Goal: Transaction & Acquisition: Purchase product/service

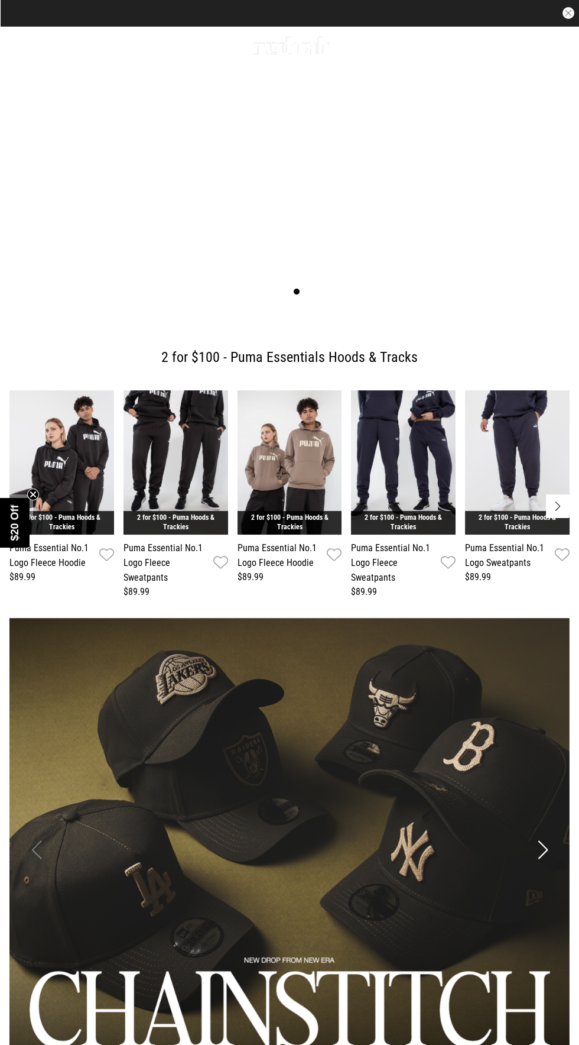
click at [33, 53] on div "Men Women Sale Sign in New Back Footwear Back Mens Back Womens Back Youth & Kid…" at bounding box center [289, 45] width 579 height 38
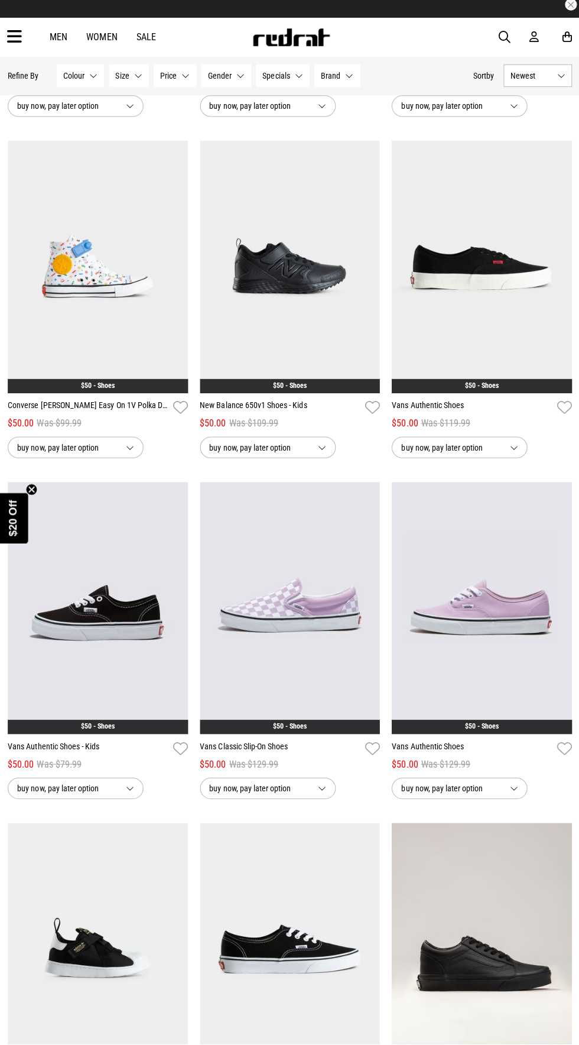
scroll to position [1422, 0]
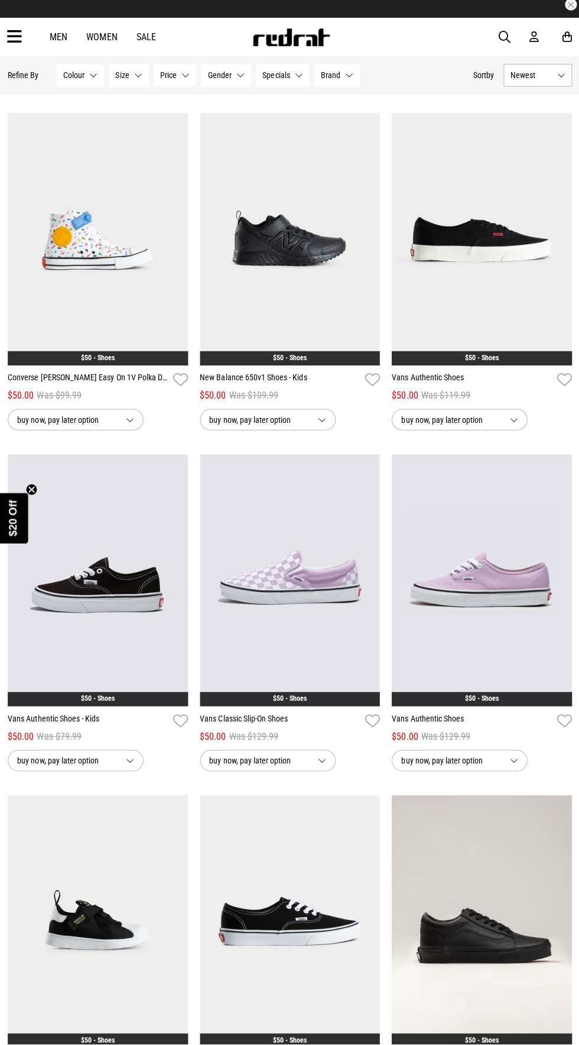
click at [328, 625] on img at bounding box center [289, 584] width 179 height 251
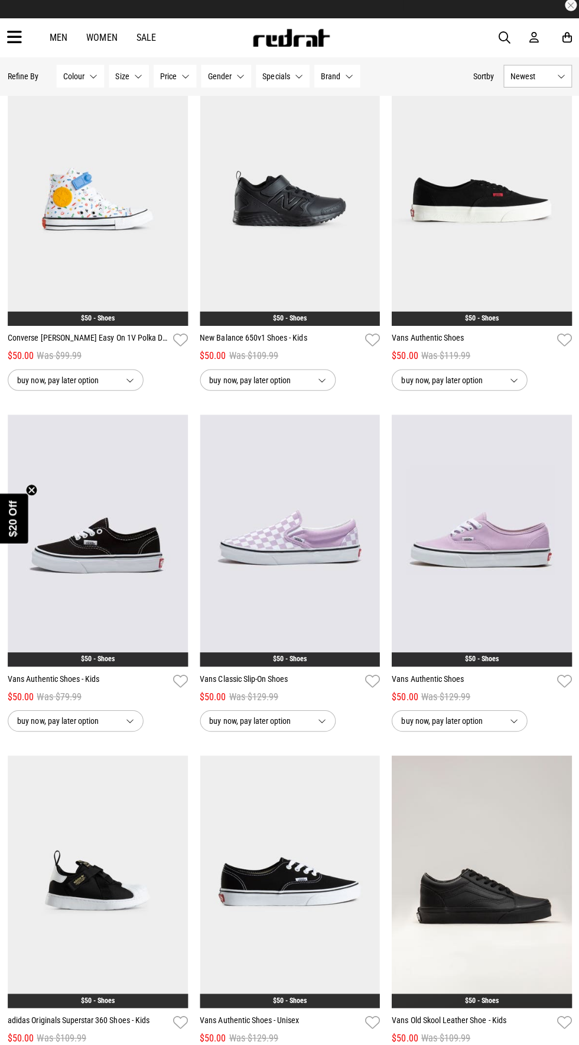
scroll to position [1498, 0]
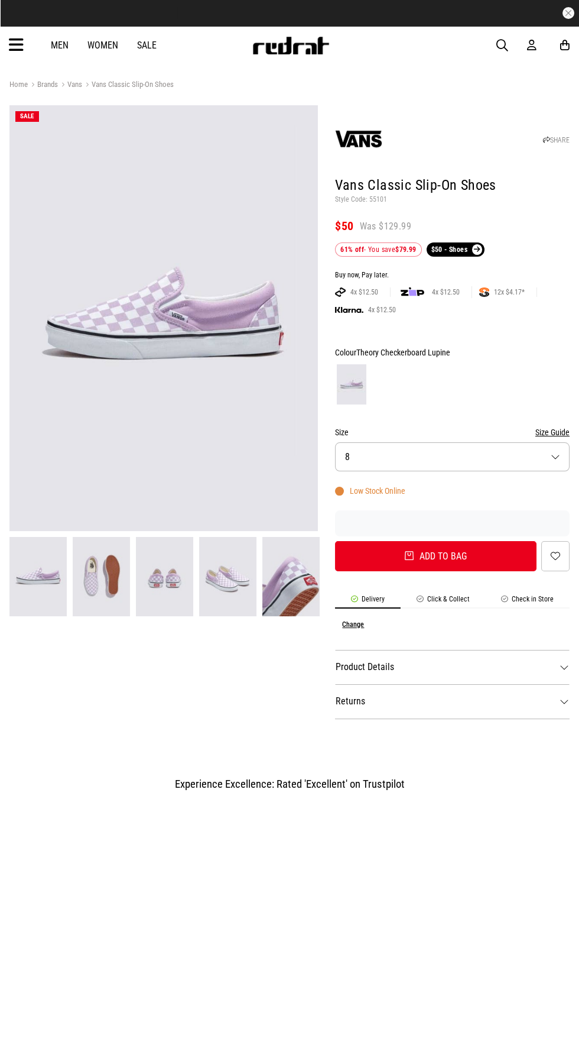
click at [441, 445] on button "Size 8" at bounding box center [452, 456] width 235 height 29
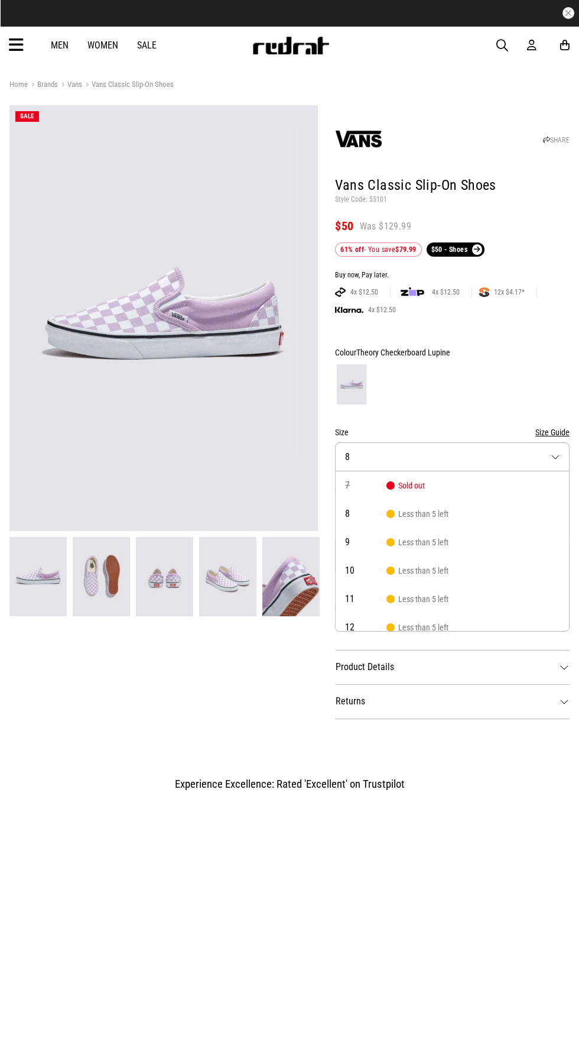
scroll to position [11, 0]
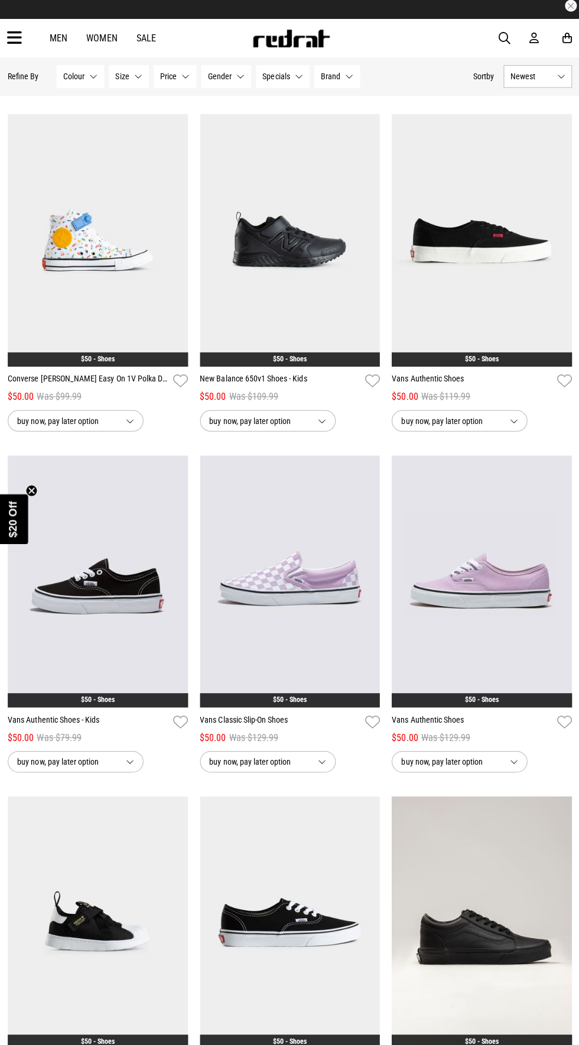
click at [470, 571] on img at bounding box center [480, 584] width 179 height 251
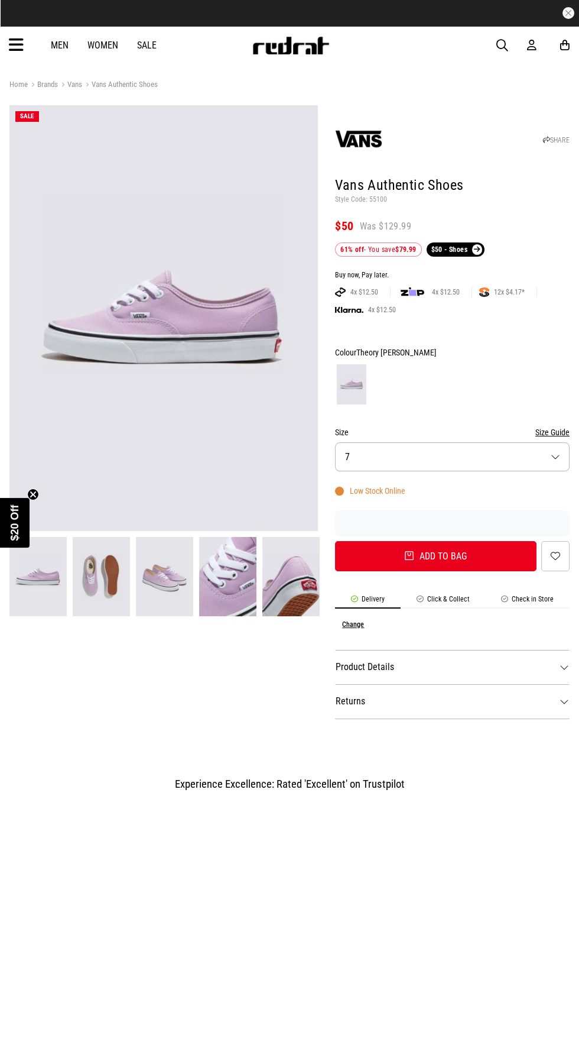
click at [238, 588] on img at bounding box center [227, 576] width 57 height 79
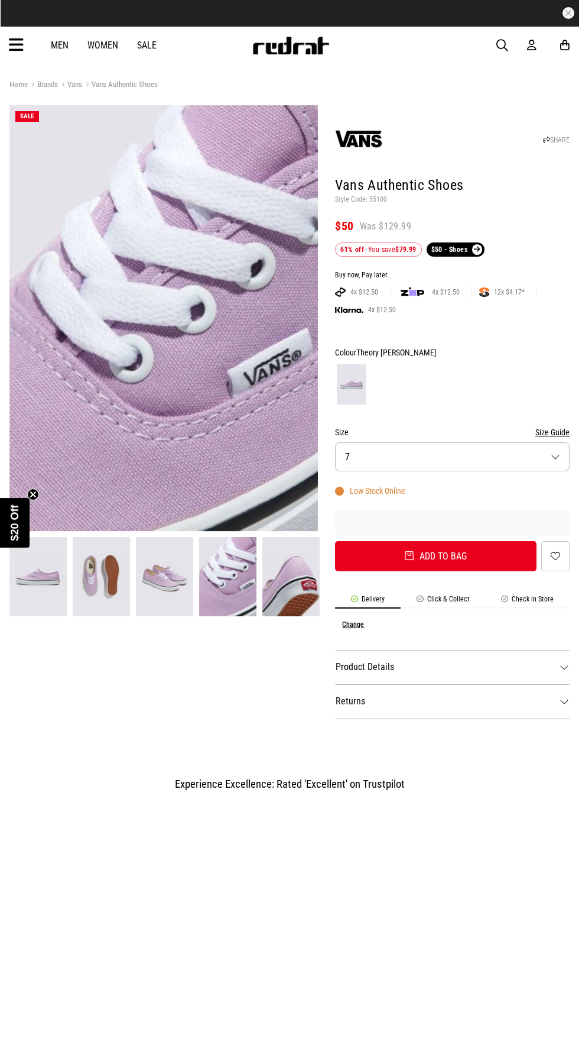
click at [269, 611] on img at bounding box center [291, 576] width 57 height 79
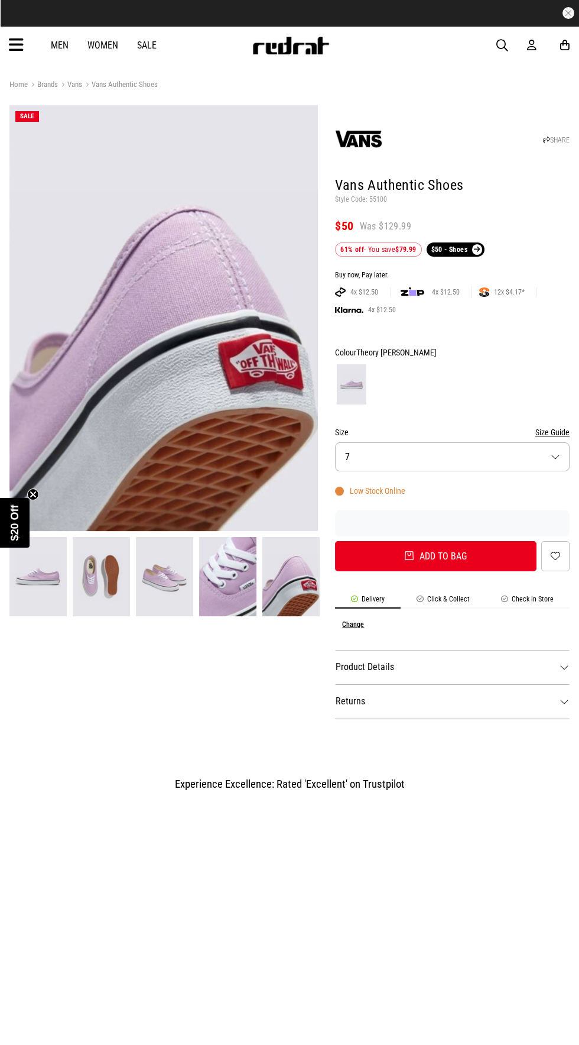
click at [97, 578] on img at bounding box center [101, 576] width 57 height 79
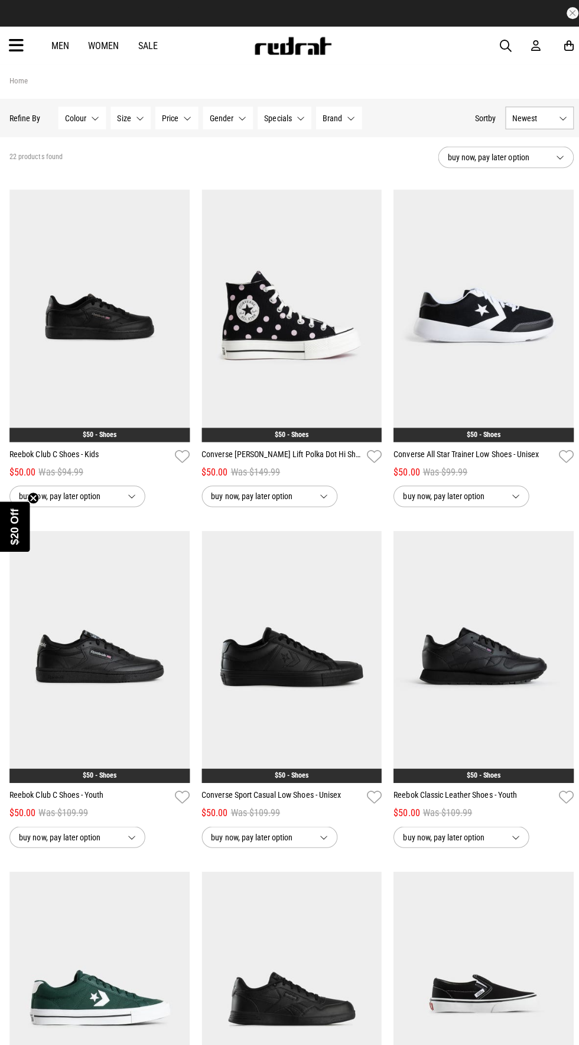
click at [122, 117] on span "Size" at bounding box center [123, 116] width 14 height 9
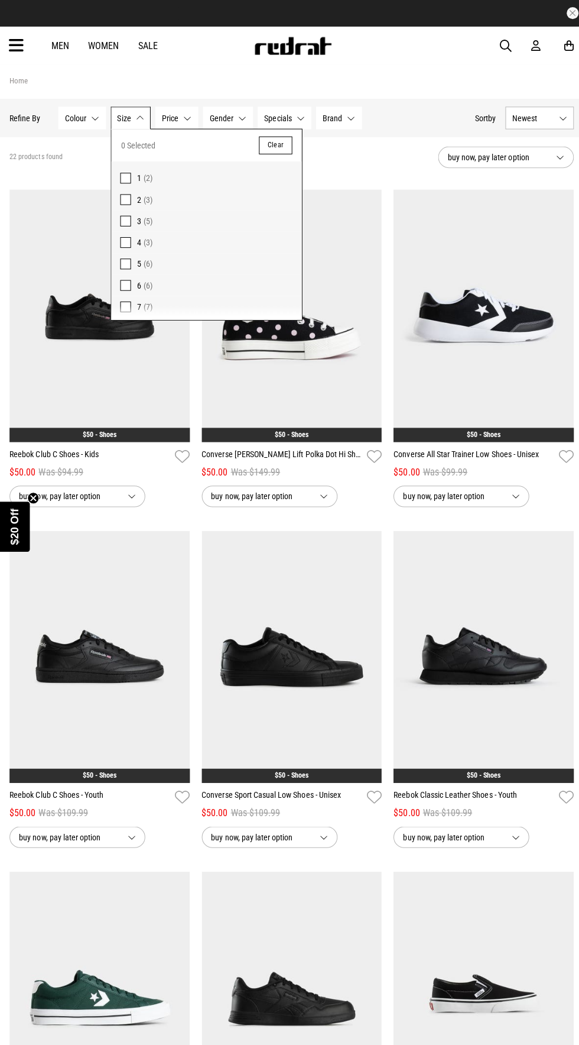
click at [119, 177] on span at bounding box center [124, 176] width 11 height 11
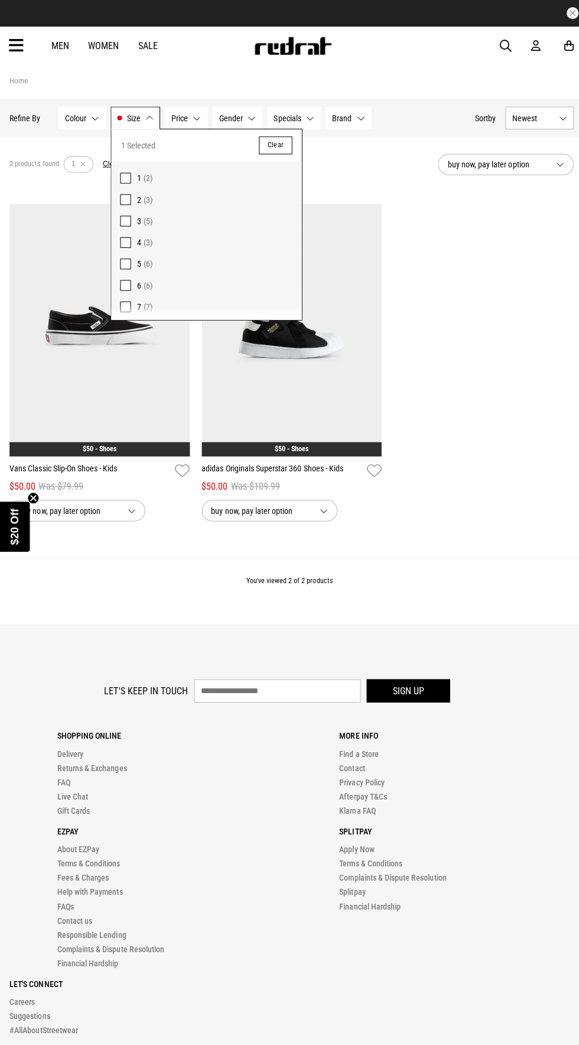
click at [488, 422] on div "**********" at bounding box center [290, 371] width 572 height 339
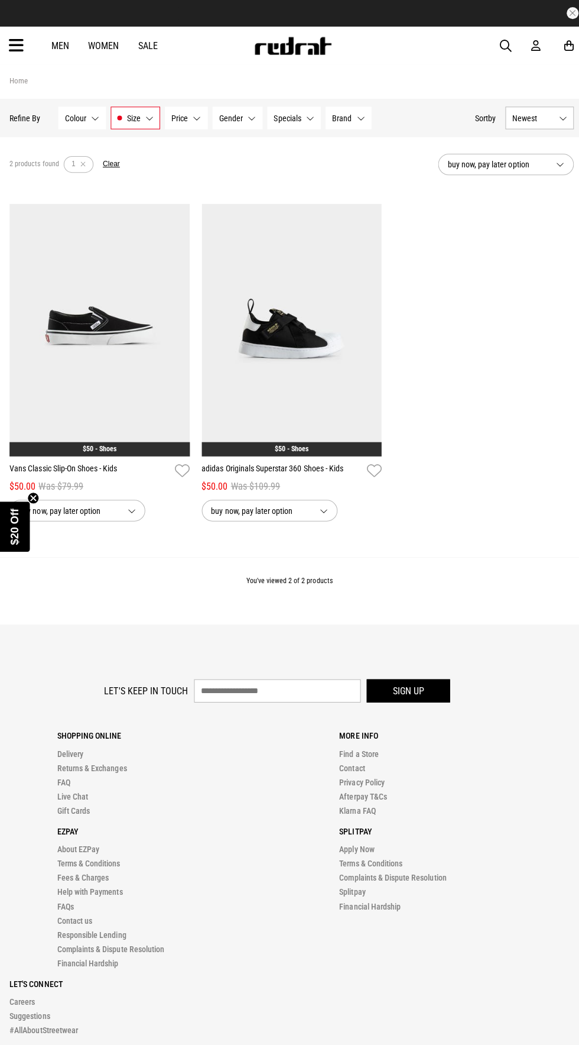
click at [73, 387] on img at bounding box center [98, 327] width 179 height 251
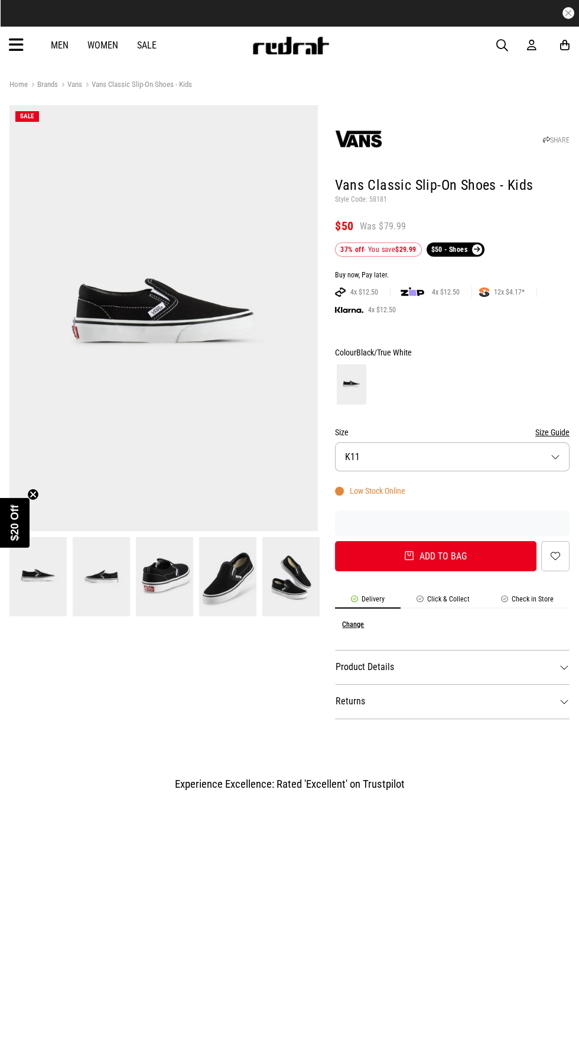
click at [474, 464] on button "Size K11" at bounding box center [452, 456] width 235 height 29
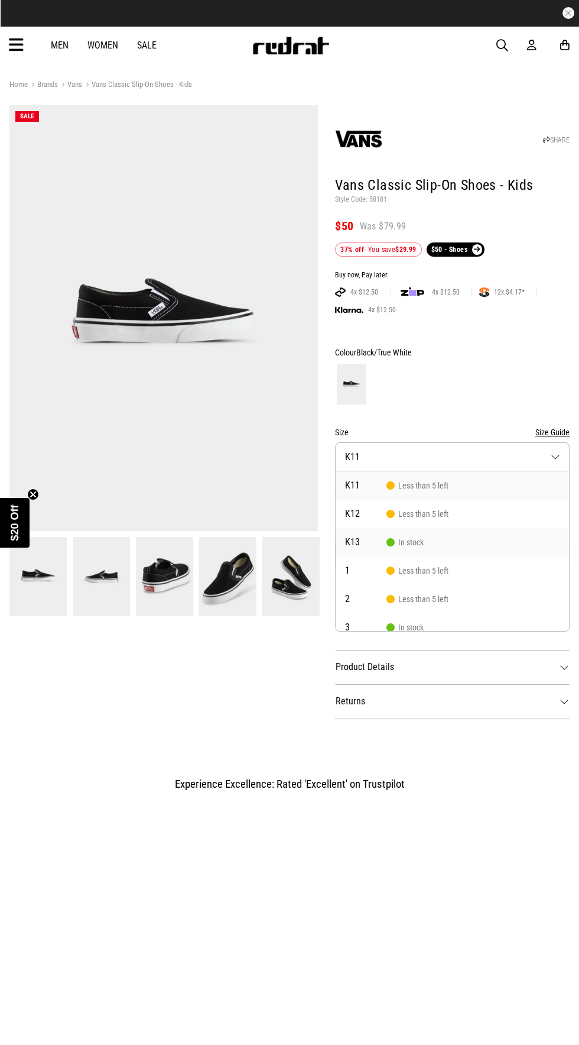
click at [390, 542] on icon at bounding box center [390, 541] width 7 height 7
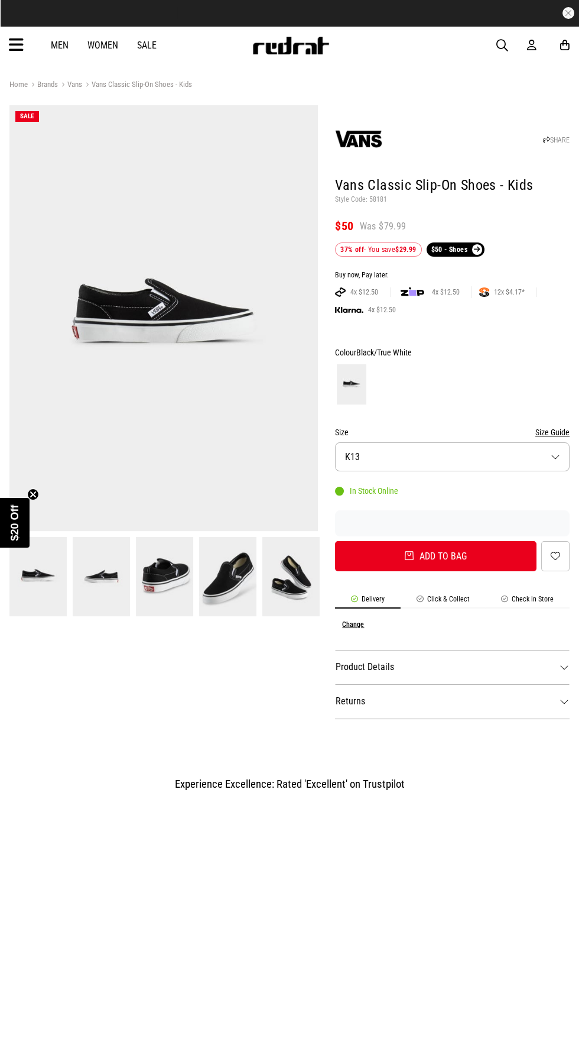
click at [462, 447] on button "Size K13" at bounding box center [452, 456] width 235 height 29
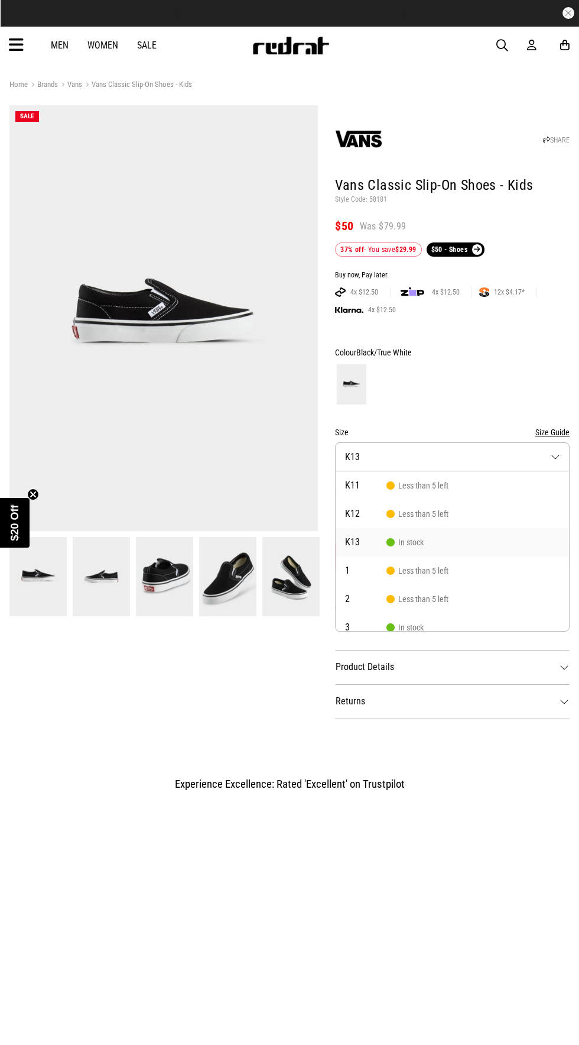
click at [498, 381] on div at bounding box center [452, 384] width 235 height 44
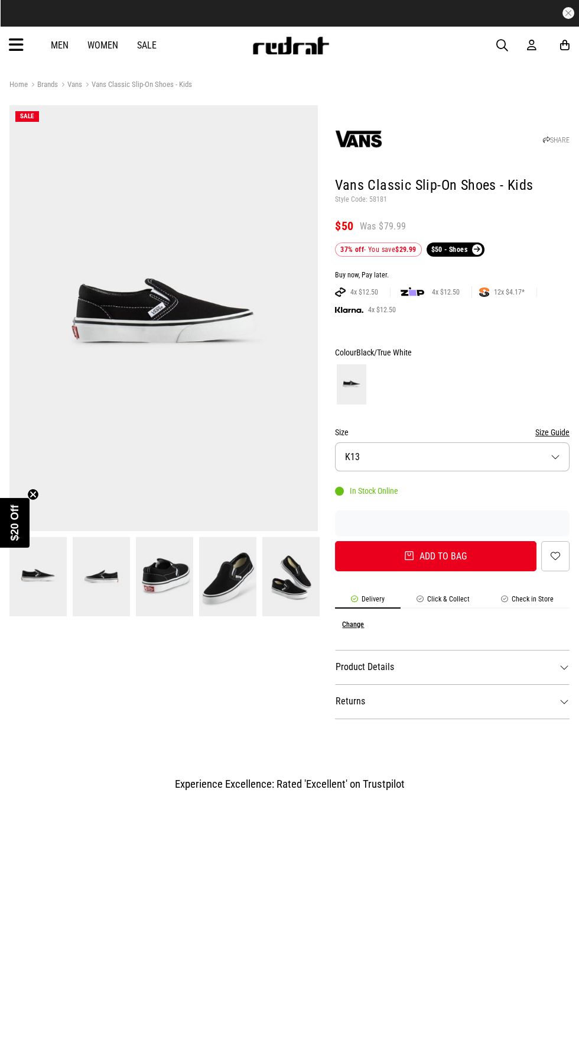
click at [176, 592] on img at bounding box center [164, 576] width 57 height 79
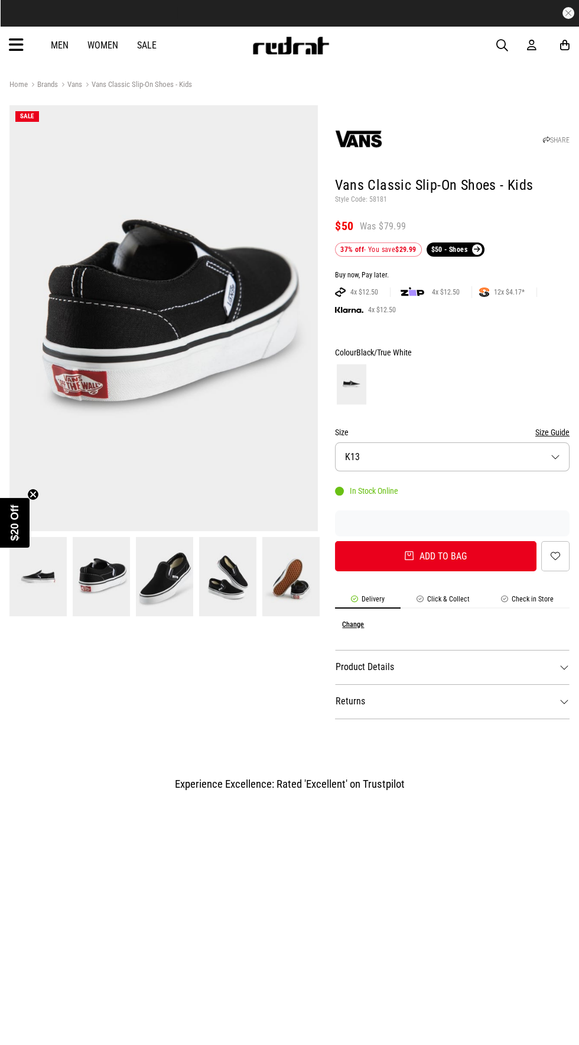
click at [221, 578] on img at bounding box center [227, 576] width 57 height 79
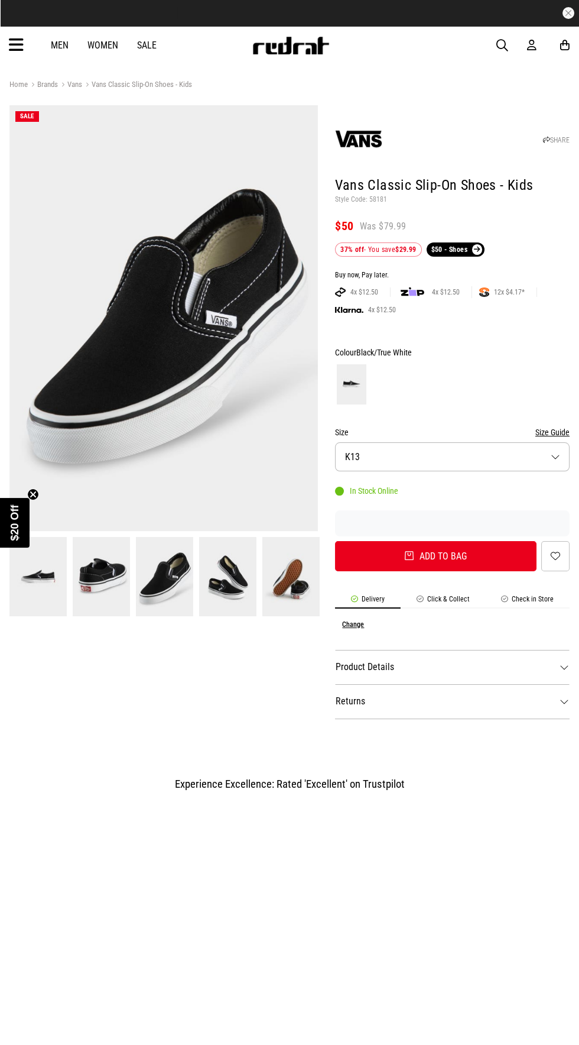
click at [137, 573] on img at bounding box center [164, 576] width 57 height 79
click at [100, 579] on img at bounding box center [101, 576] width 57 height 79
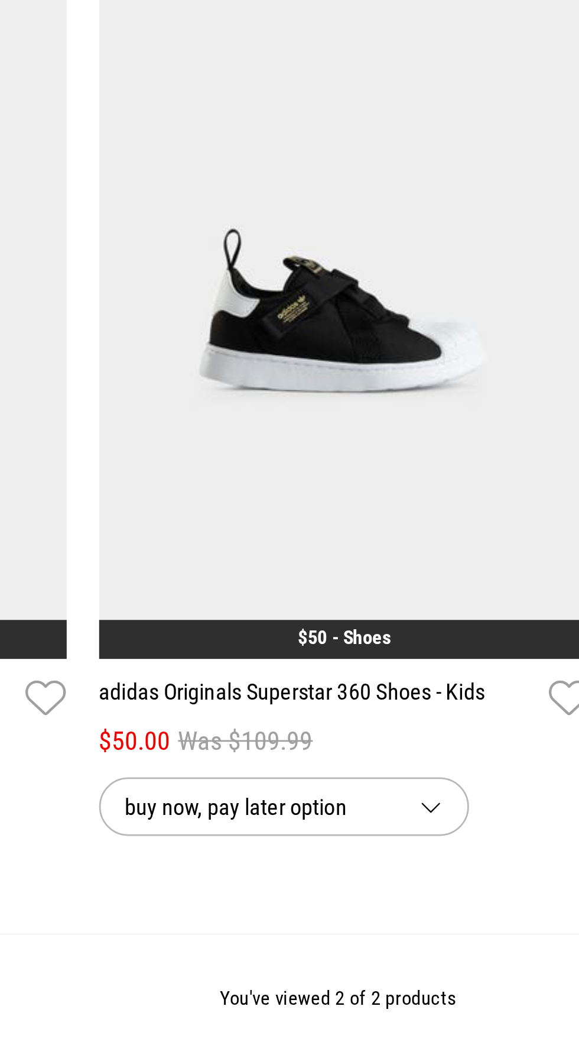
click at [313, 388] on img at bounding box center [289, 327] width 179 height 251
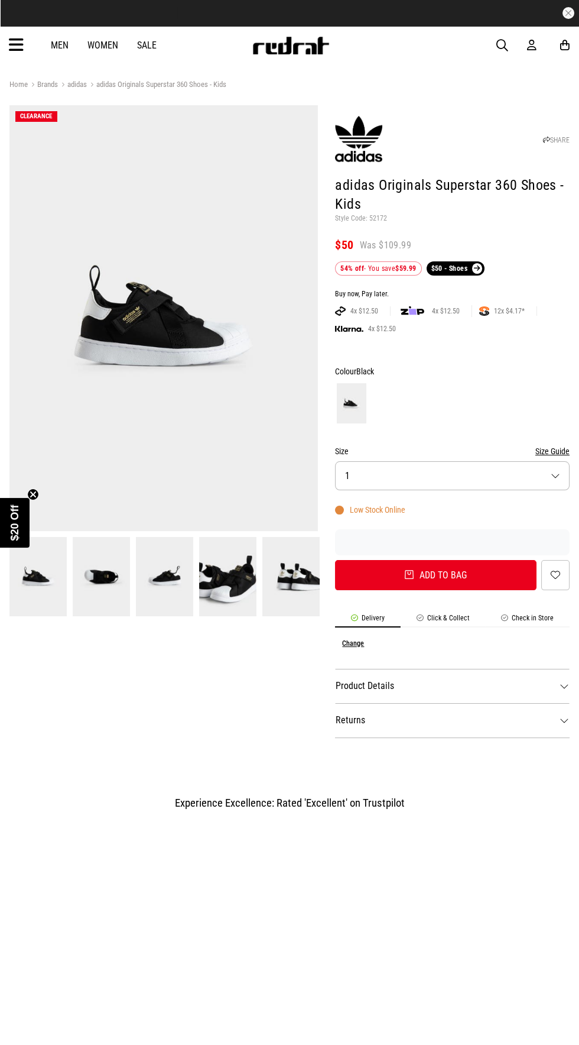
click at [99, 580] on img at bounding box center [101, 576] width 57 height 79
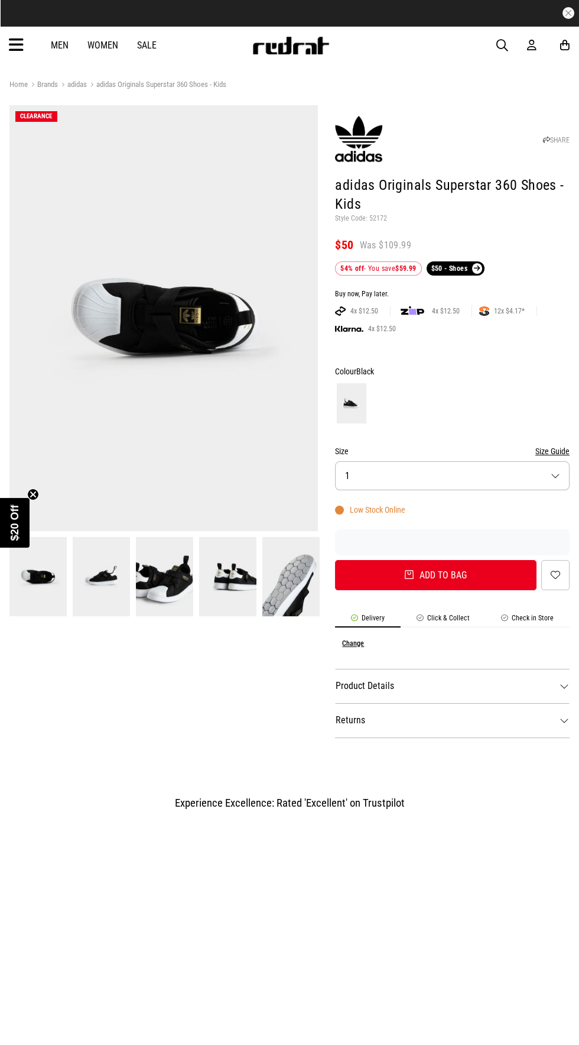
click at [142, 584] on img at bounding box center [164, 576] width 57 height 79
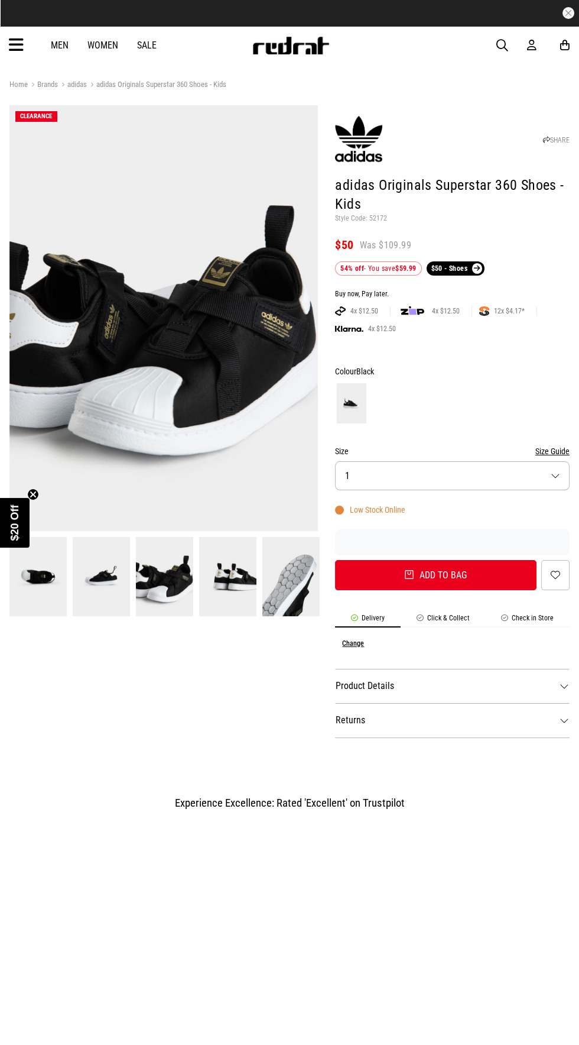
click at [166, 568] on img at bounding box center [164, 576] width 57 height 79
click at [214, 572] on img at bounding box center [227, 576] width 57 height 79
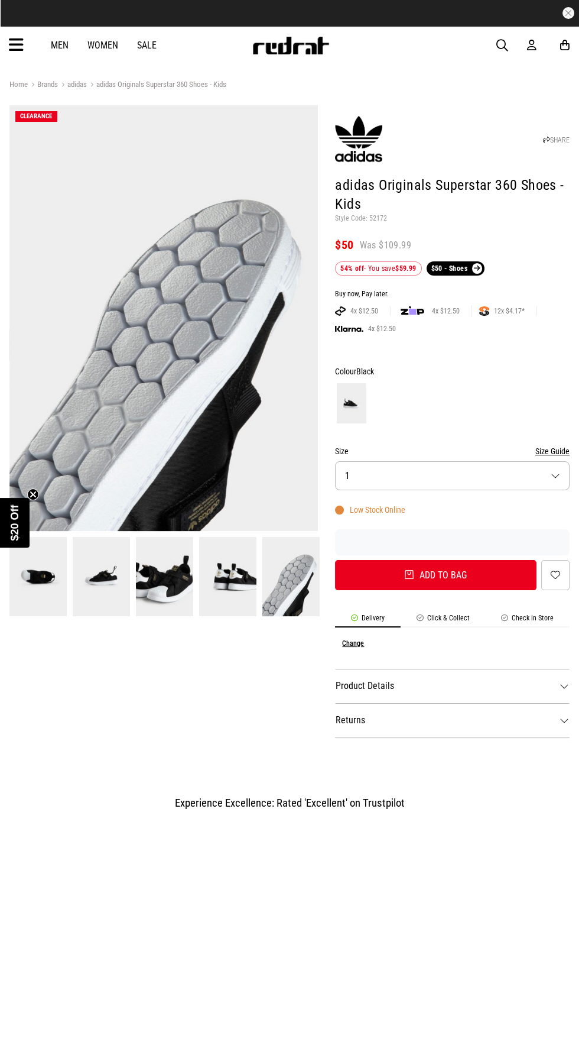
click at [286, 580] on img at bounding box center [291, 576] width 57 height 79
click at [219, 589] on img at bounding box center [227, 576] width 57 height 79
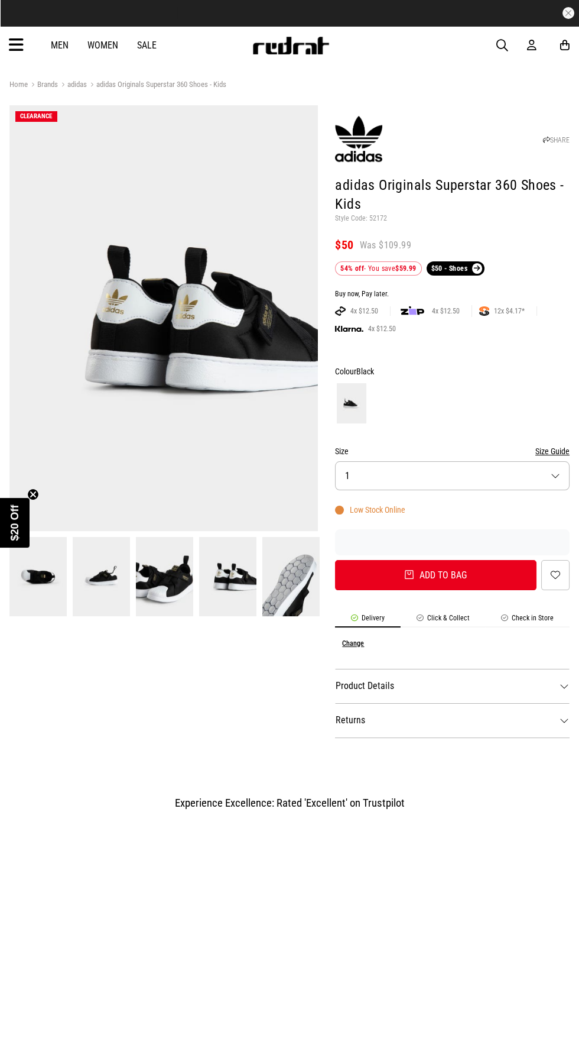
click at [287, 571] on img at bounding box center [291, 576] width 57 height 79
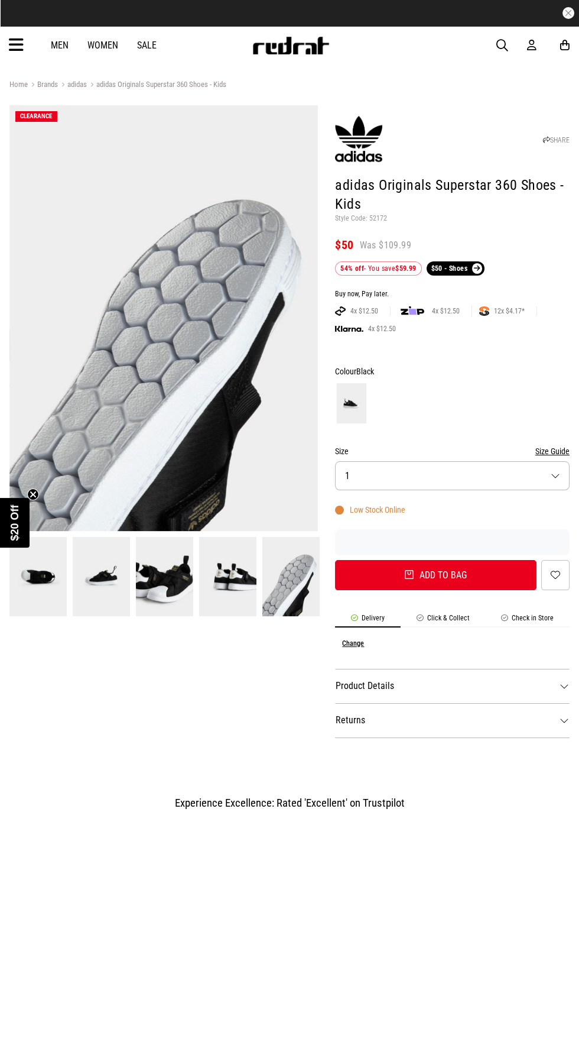
click at [237, 584] on img at bounding box center [227, 576] width 57 height 79
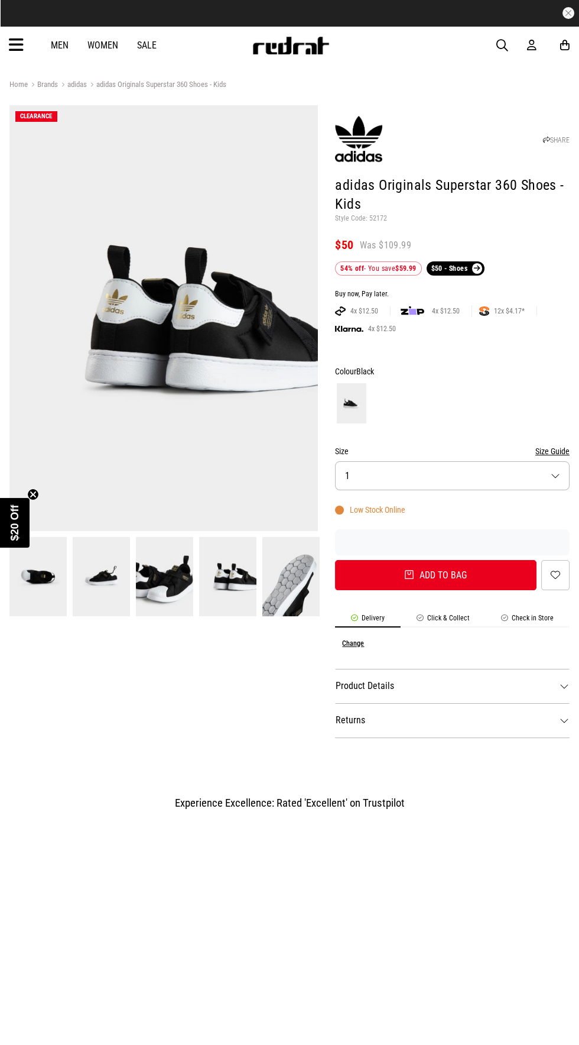
click at [170, 584] on img at bounding box center [164, 576] width 57 height 79
click at [175, 584] on img at bounding box center [164, 576] width 57 height 79
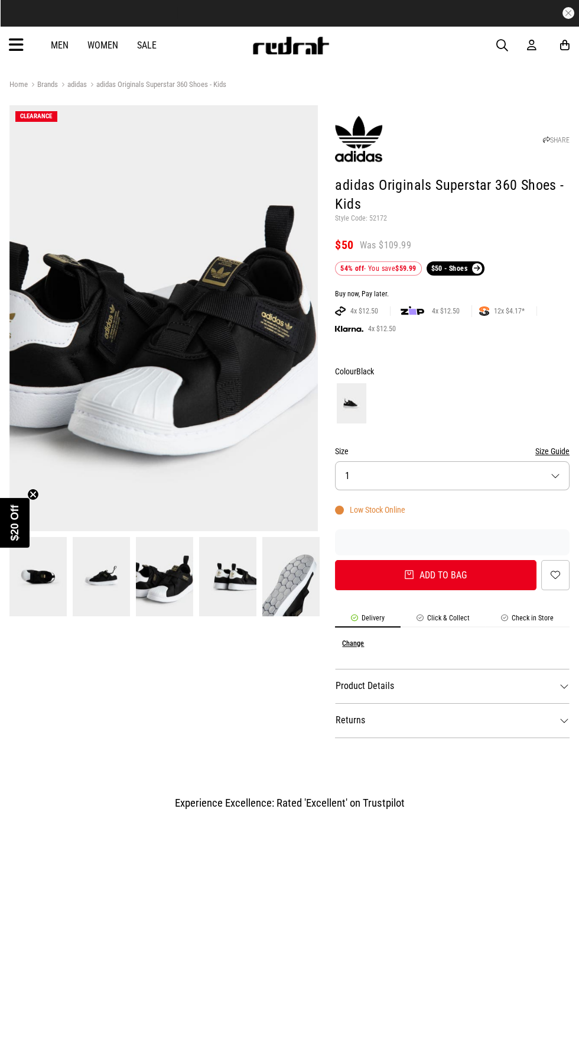
click at [106, 598] on img at bounding box center [101, 576] width 57 height 79
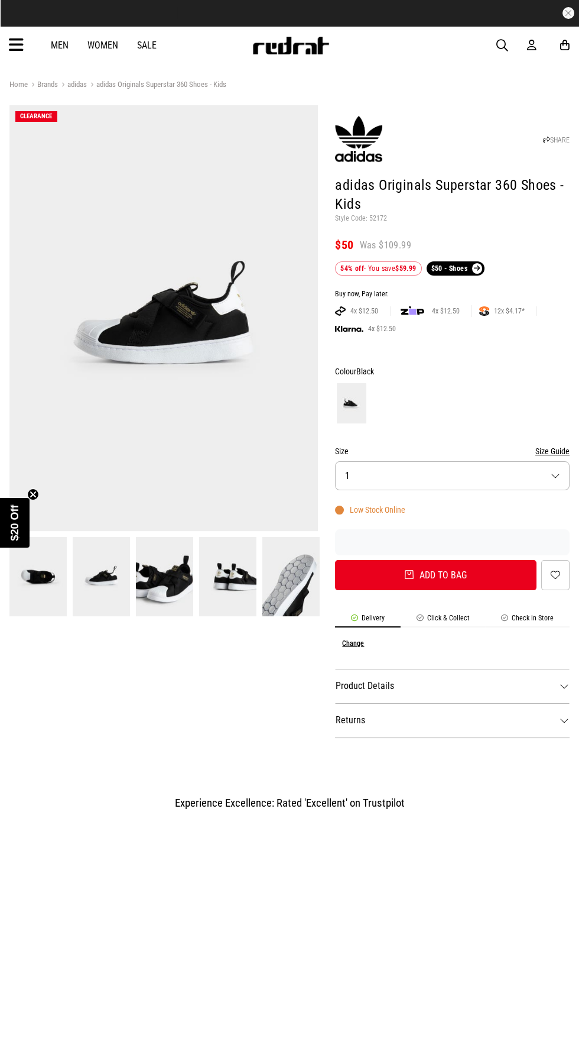
click at [46, 589] on img at bounding box center [37, 576] width 57 height 79
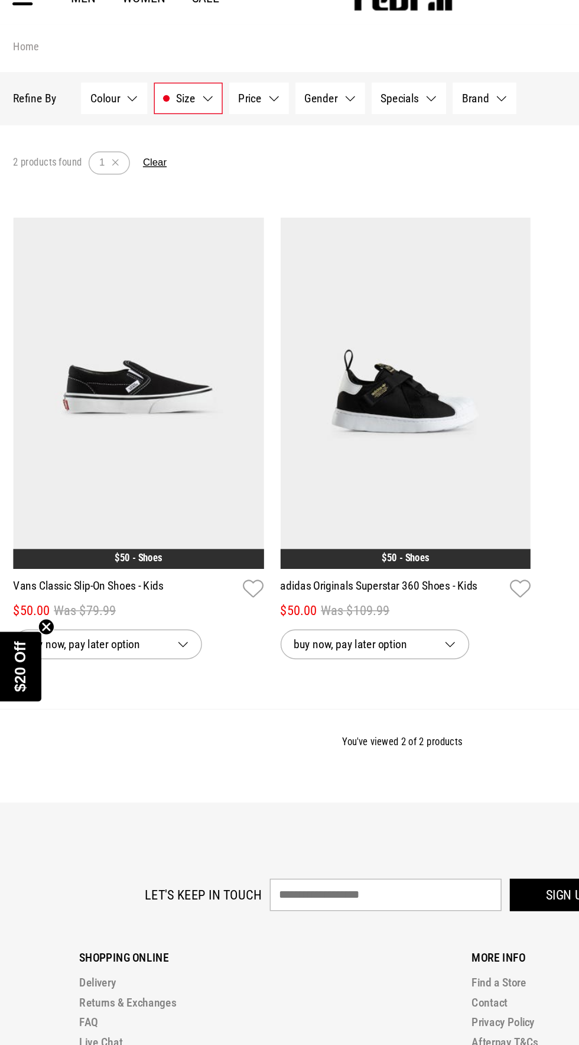
click at [83, 389] on img at bounding box center [98, 327] width 179 height 251
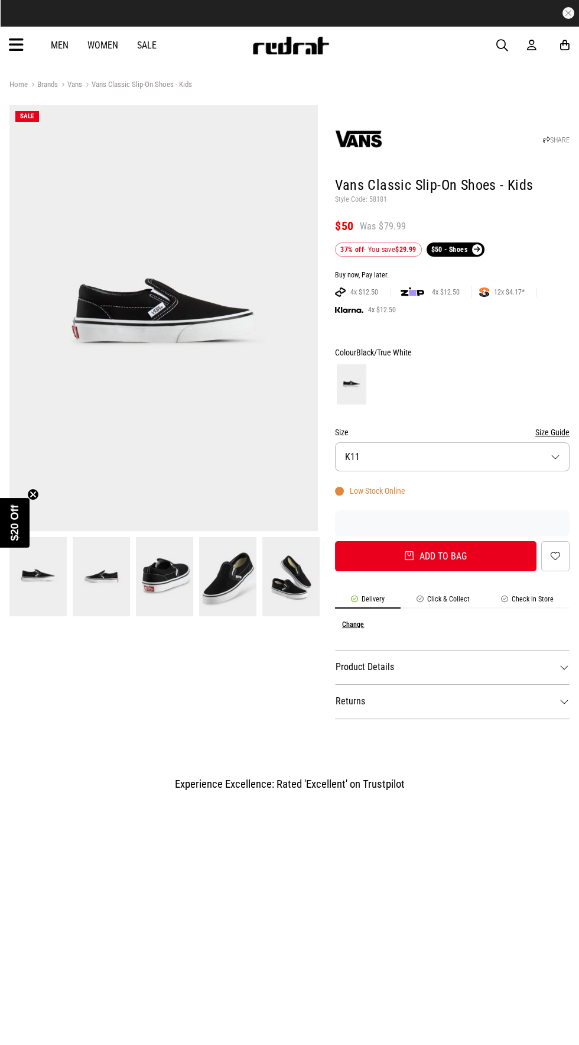
click at [417, 446] on button "Size K11" at bounding box center [452, 456] width 235 height 29
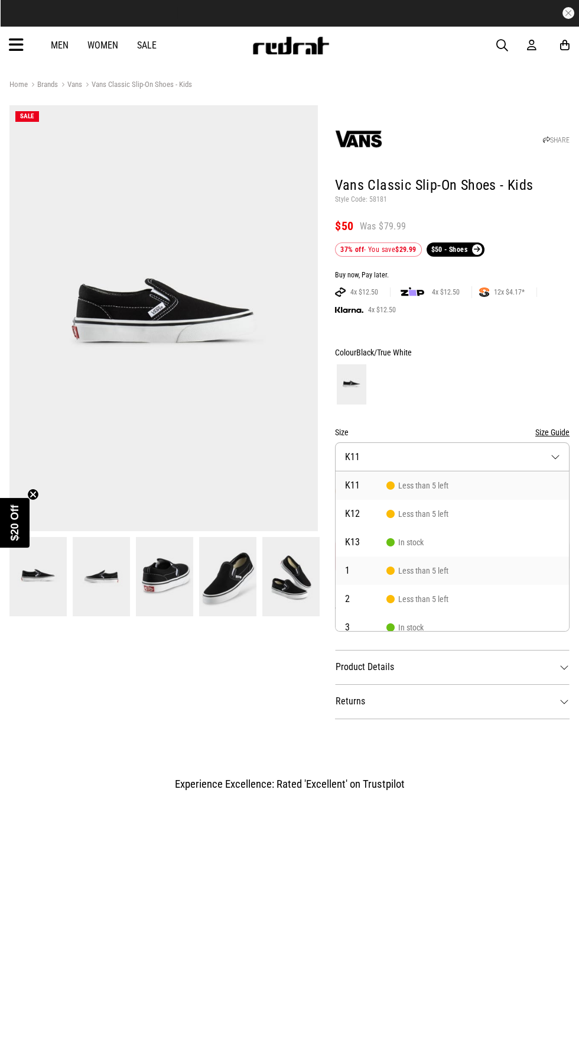
click at [411, 572] on span "Less than 5 left" at bounding box center [418, 570] width 62 height 9
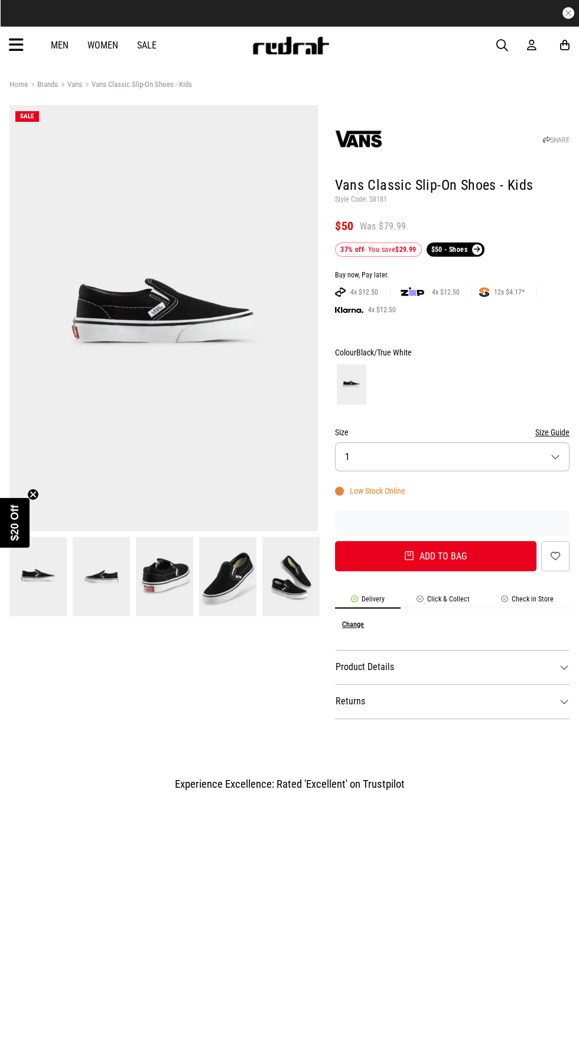
click at [237, 567] on img at bounding box center [227, 576] width 57 height 79
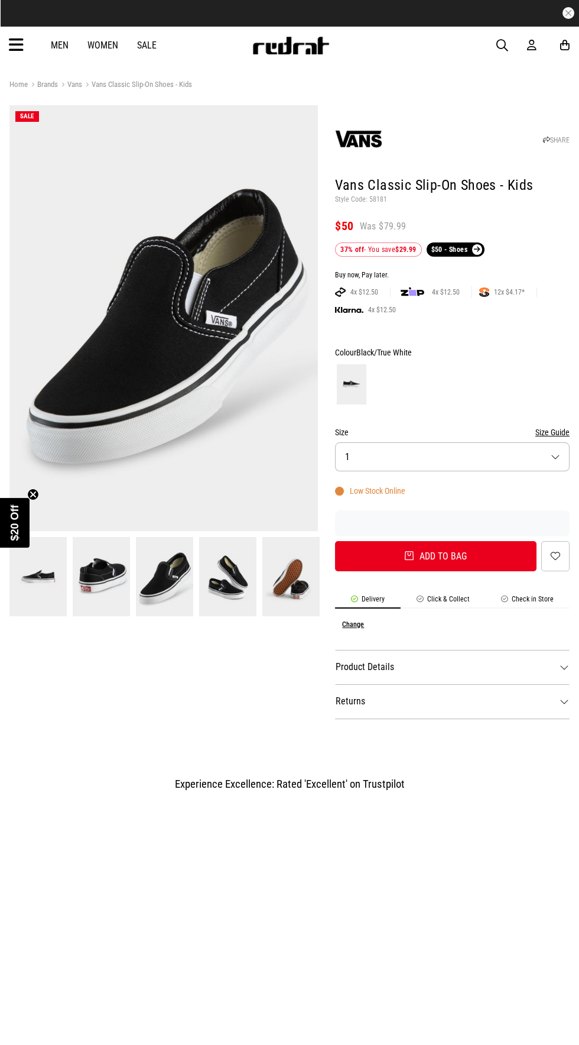
click at [19, 49] on icon at bounding box center [16, 45] width 15 height 20
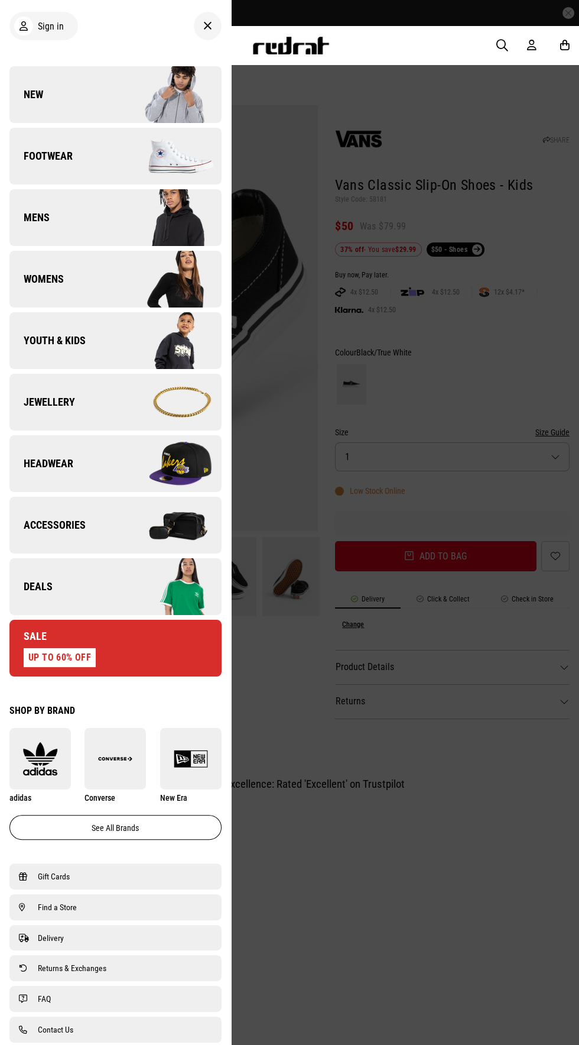
click at [63, 99] on link "New" at bounding box center [115, 94] width 212 height 57
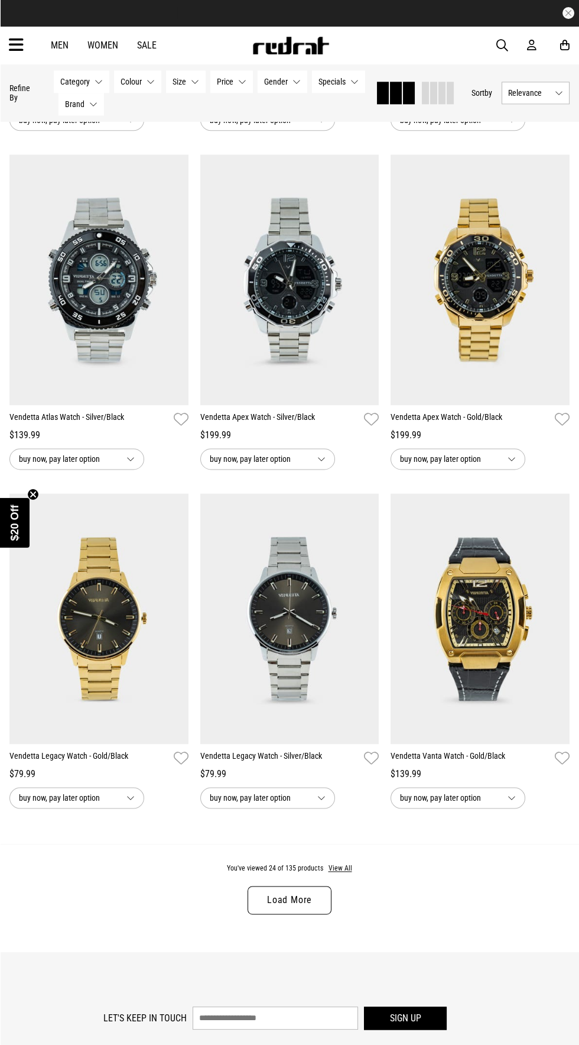
scroll to position [2130, 0]
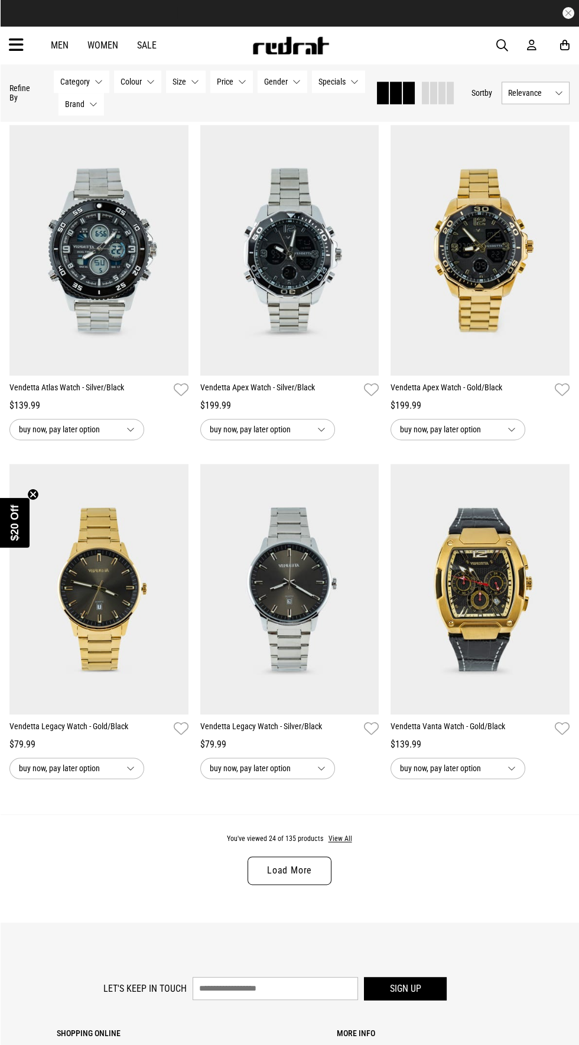
click at [306, 867] on link "Load More" at bounding box center [290, 870] width 84 height 28
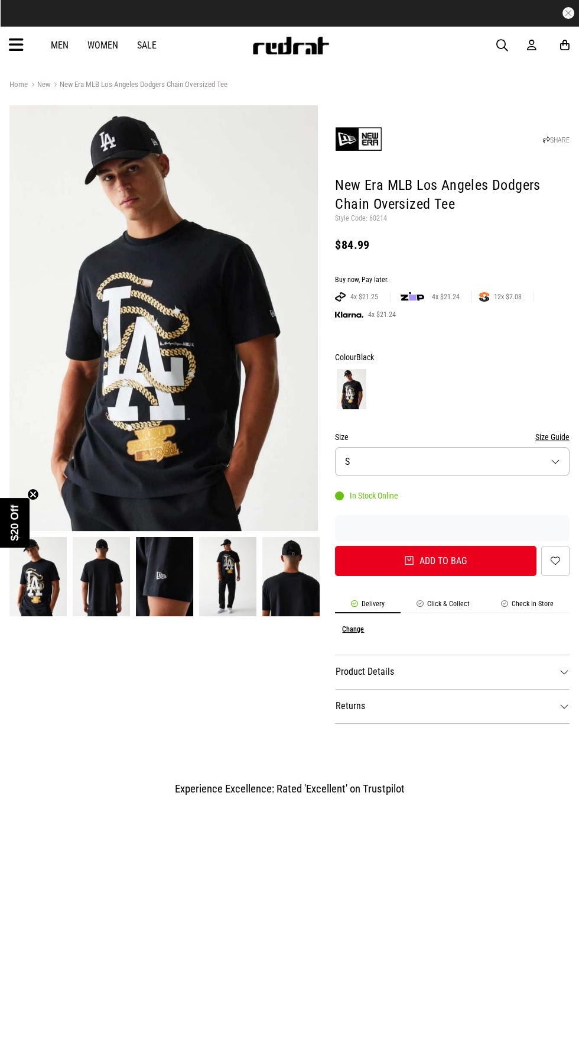
click at [478, 450] on button "Size S" at bounding box center [452, 461] width 235 height 29
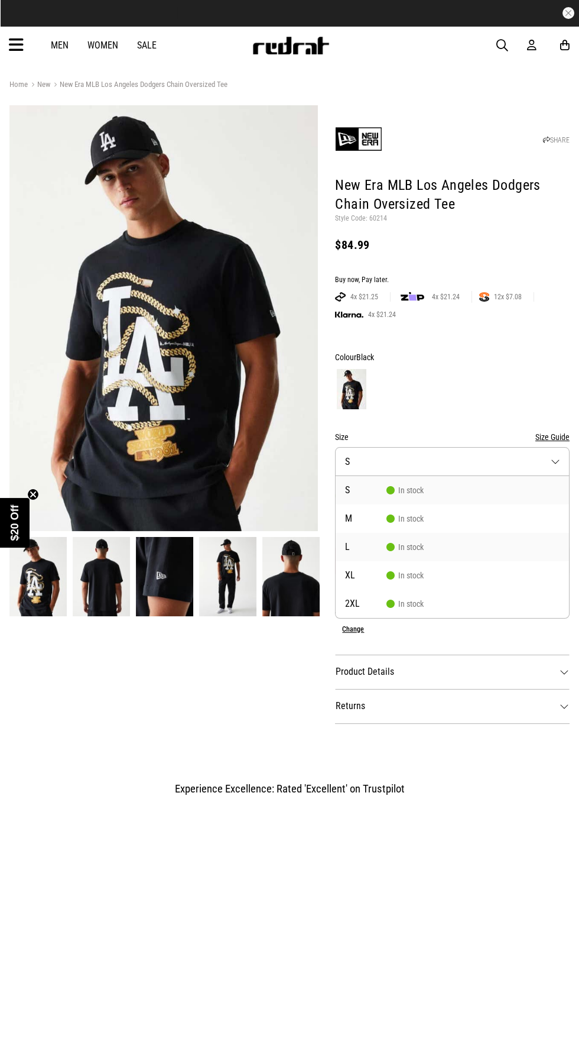
click at [412, 546] on span "In stock" at bounding box center [405, 546] width 37 height 9
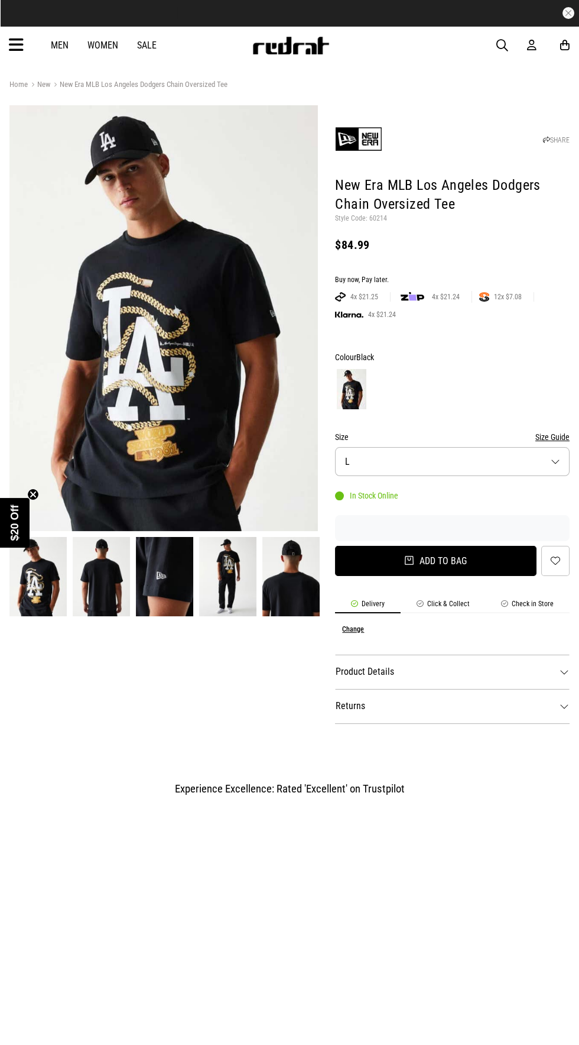
click at [438, 561] on button "Add to bag" at bounding box center [436, 561] width 202 height 30
select select "*"
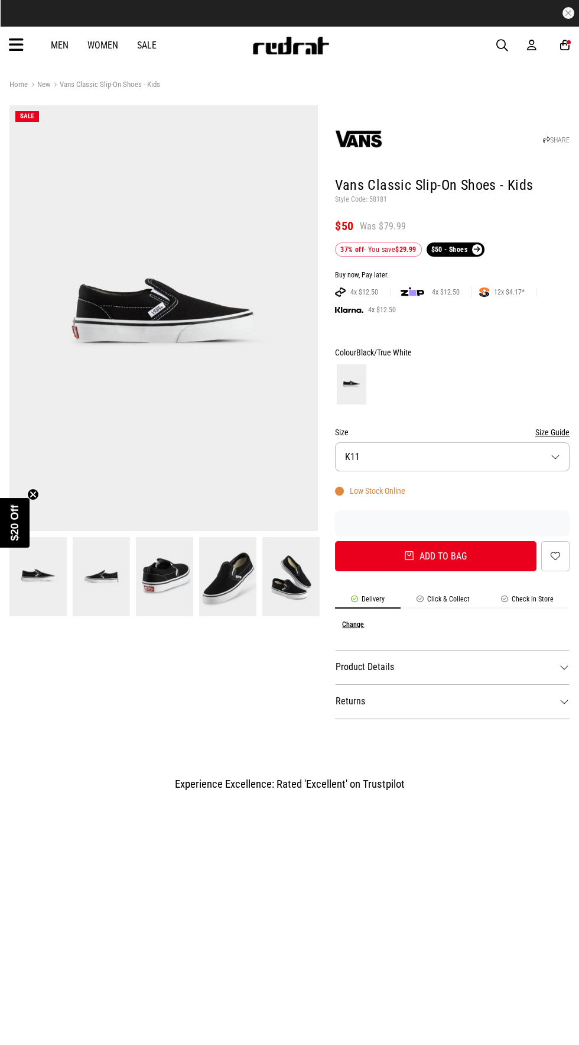
click at [452, 462] on button "Size K11" at bounding box center [452, 456] width 235 height 29
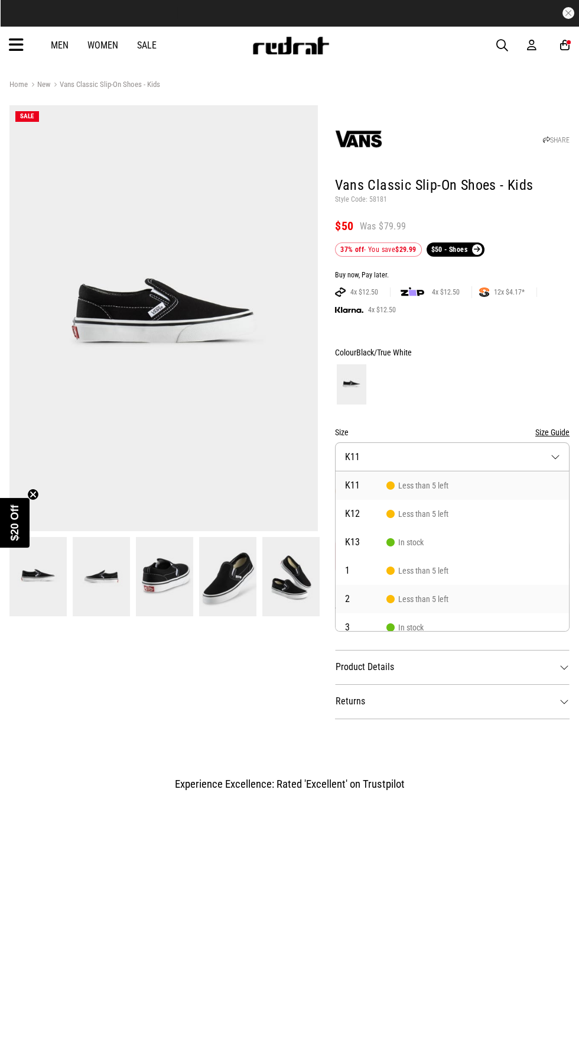
click at [403, 585] on li "2 Less than 5 left" at bounding box center [453, 599] width 234 height 28
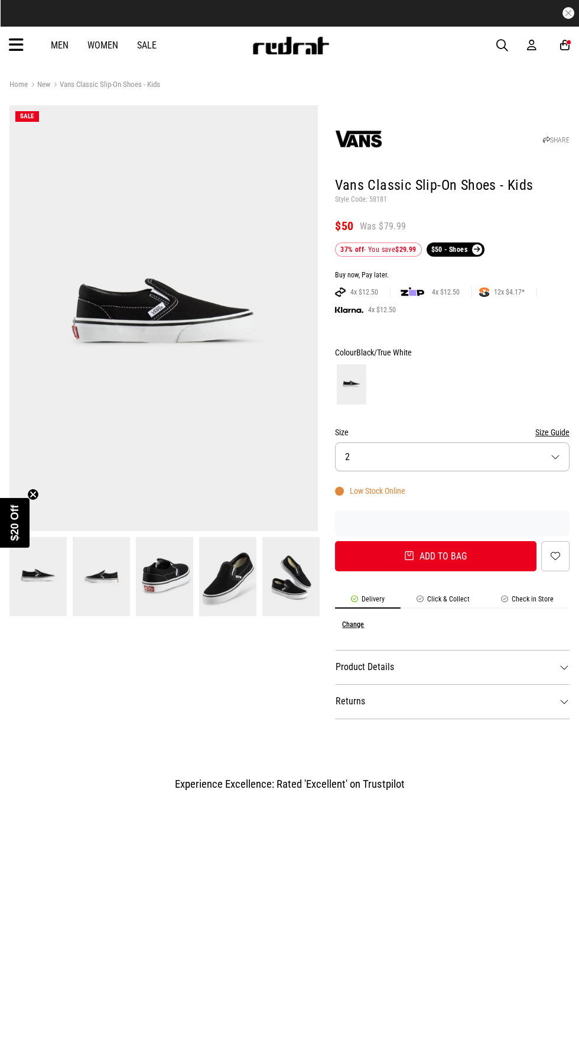
click at [465, 460] on button "Size 2" at bounding box center [452, 456] width 235 height 29
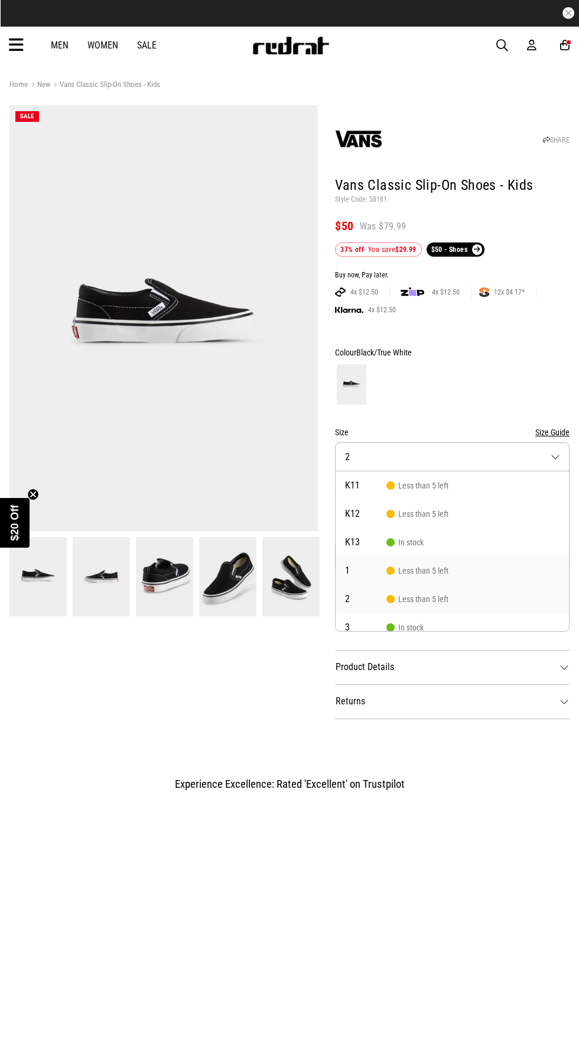
click at [412, 569] on span "Less than 5 left" at bounding box center [418, 570] width 62 height 9
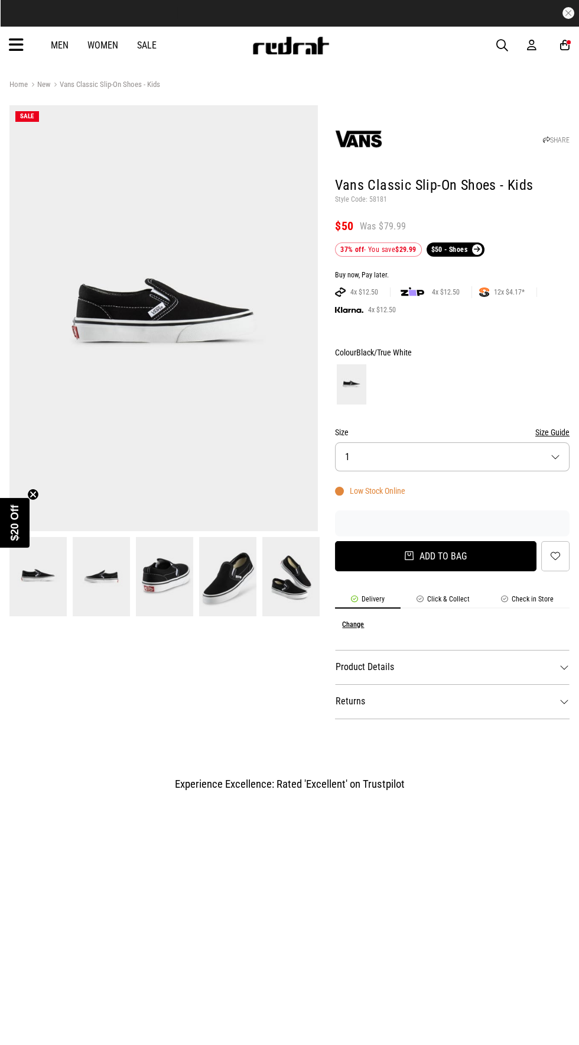
click at [432, 556] on button "Add to bag" at bounding box center [436, 556] width 202 height 30
select select "*"
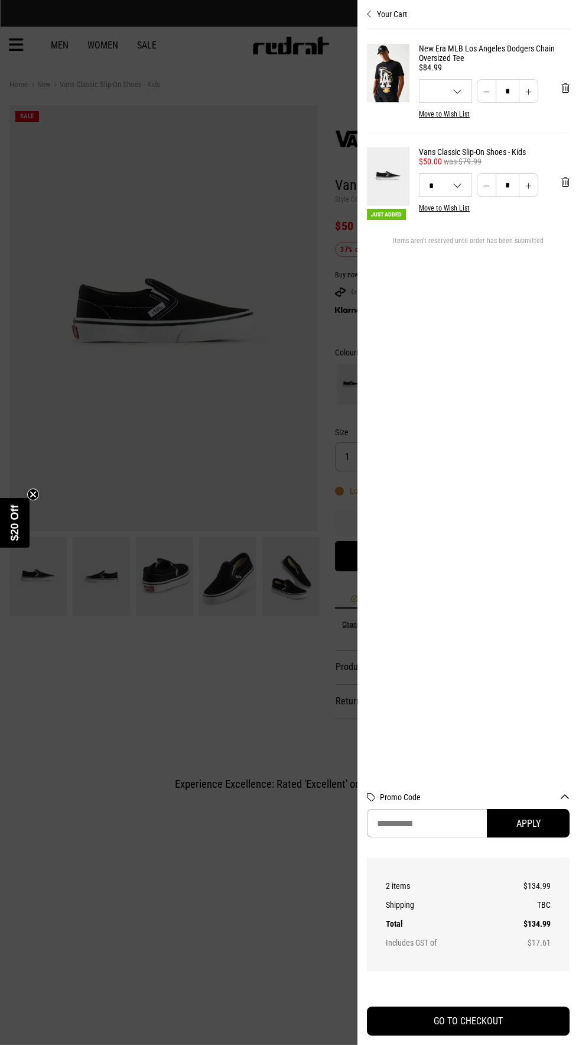
scroll to position [82, 0]
click at [419, 828] on input "Promo Code" at bounding box center [427, 823] width 120 height 28
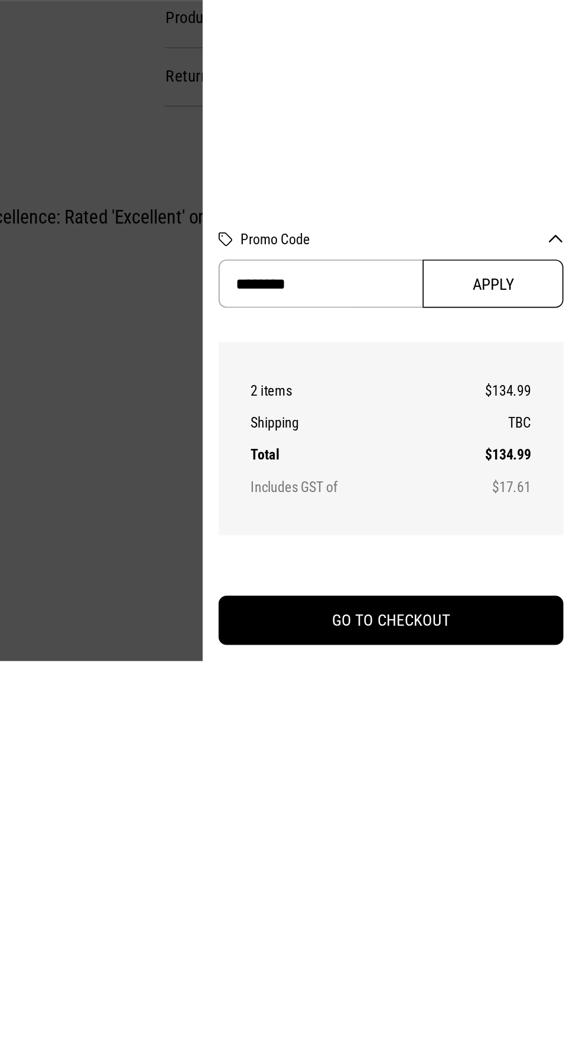
type input "********"
click at [526, 825] on button "Apply" at bounding box center [528, 823] width 83 height 28
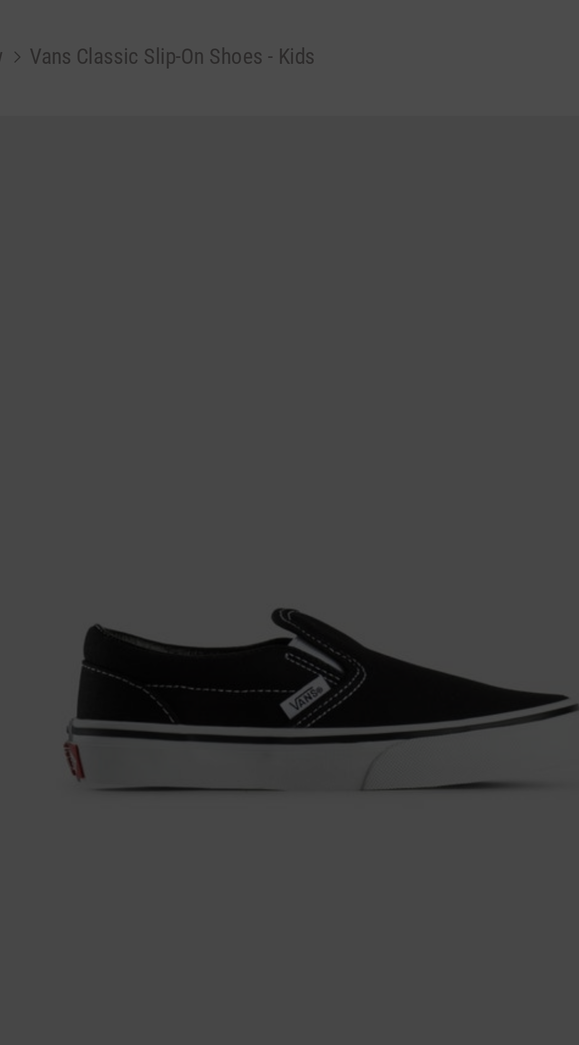
scroll to position [0, 0]
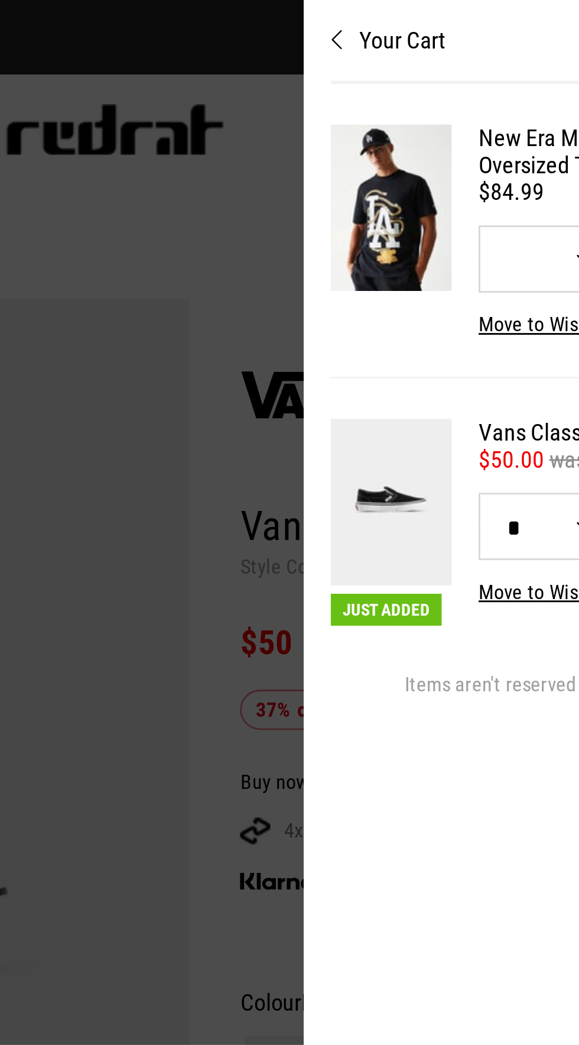
click at [391, 14] on button "Your Cart" at bounding box center [468, 9] width 203 height 19
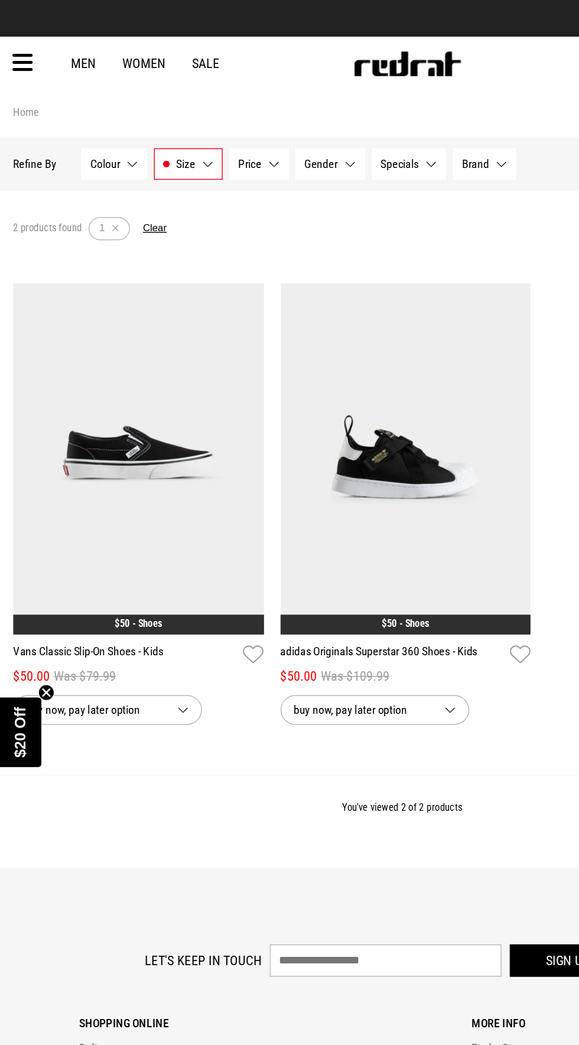
click at [126, 120] on span "Size" at bounding box center [133, 116] width 14 height 9
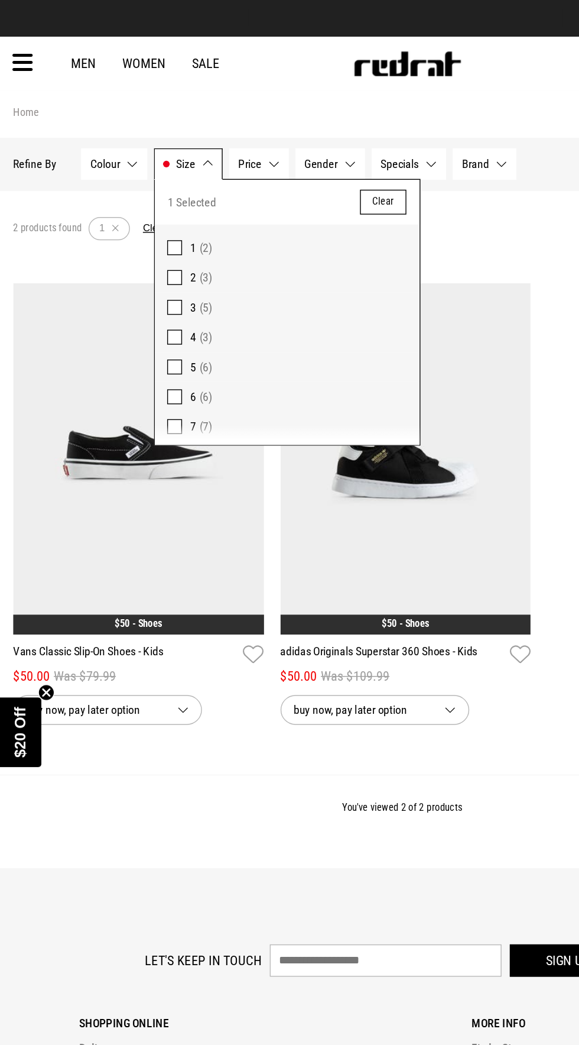
click at [118, 116] on button "Size 1" at bounding box center [134, 117] width 49 height 22
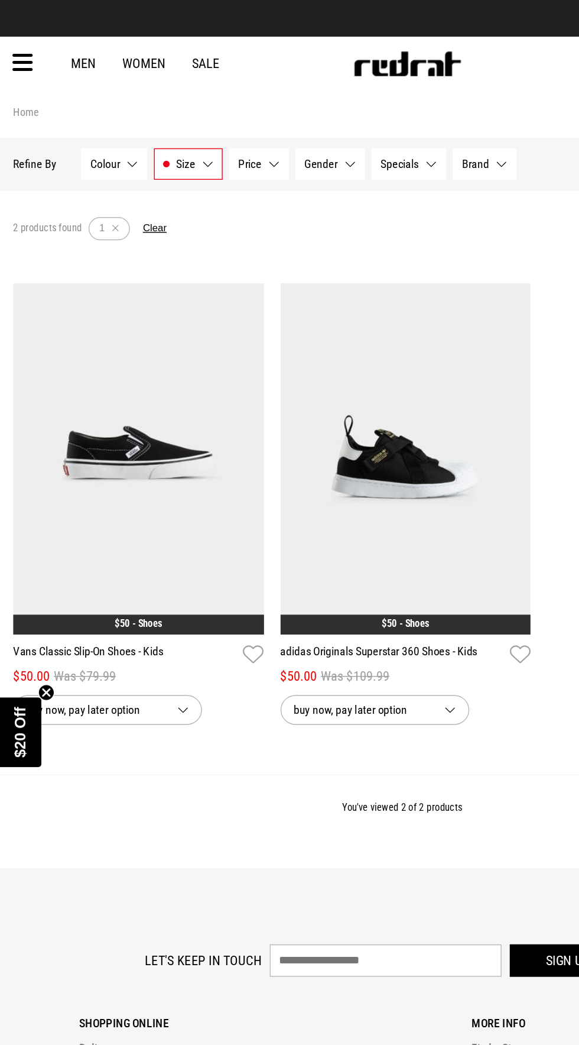
click at [19, 52] on icon at bounding box center [16, 45] width 15 height 20
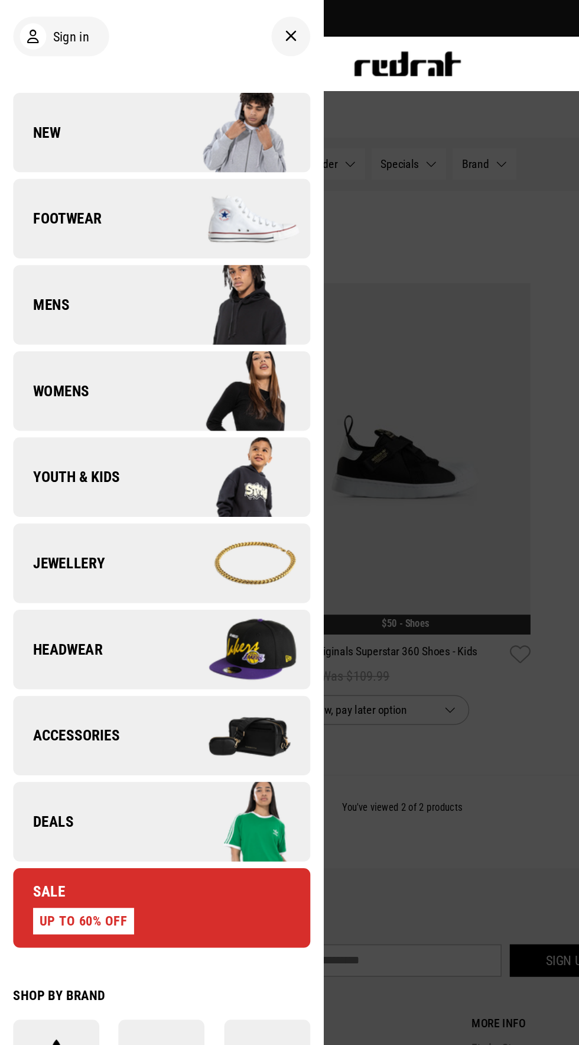
click at [34, 30] on div "Sign in" at bounding box center [39, 26] width 50 height 19
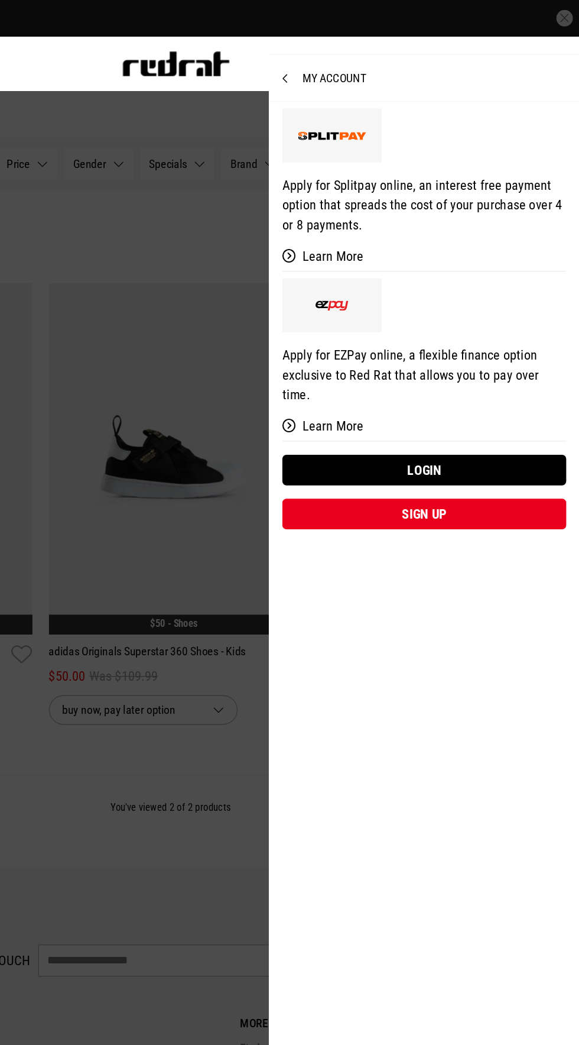
click at [494, 325] on link "Login" at bounding box center [468, 336] width 203 height 22
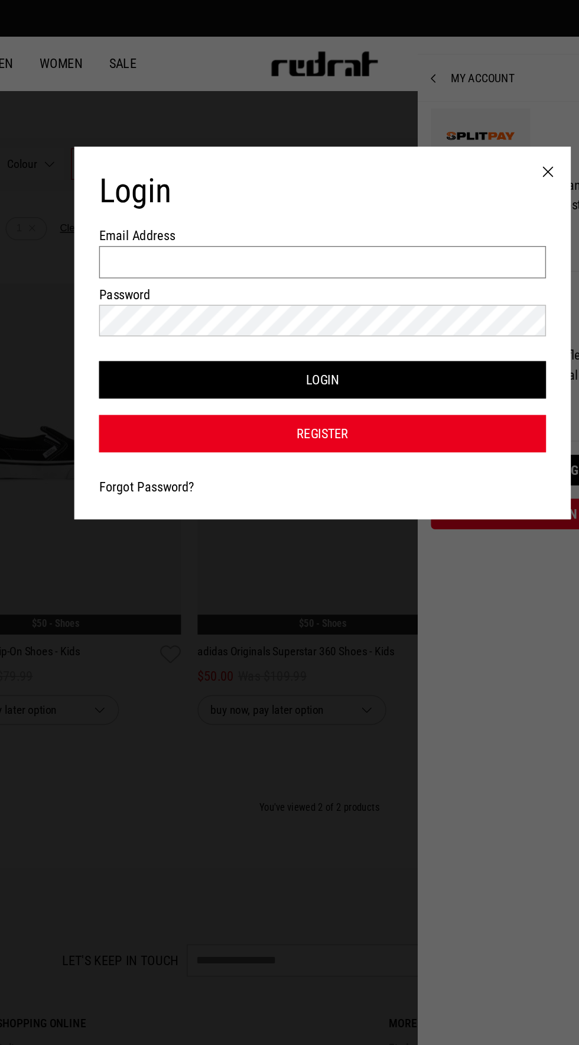
click at [351, 194] on input "Email Address" at bounding box center [289, 187] width 319 height 23
type input "**********"
click at [372, 278] on button "Login" at bounding box center [289, 271] width 319 height 27
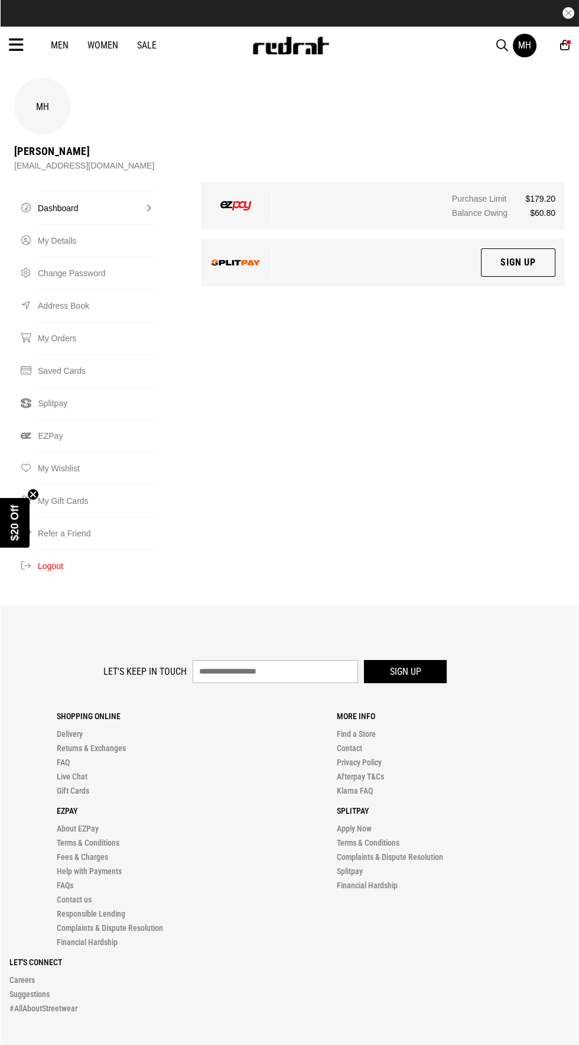
click at [565, 45] on icon at bounding box center [565, 45] width 9 height 12
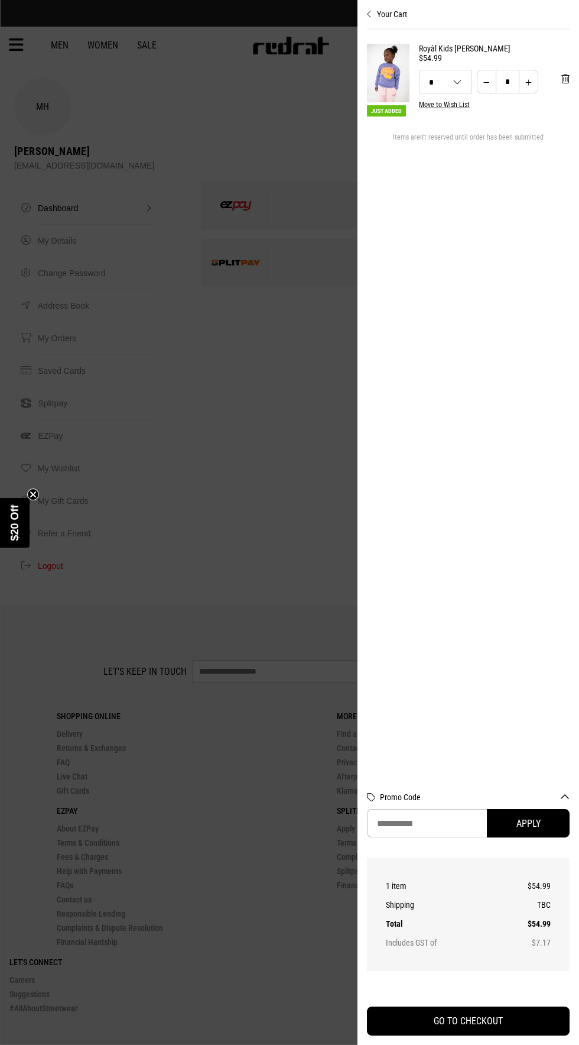
click at [370, 14] on icon "Close cart preview" at bounding box center [369, 13] width 5 height 9
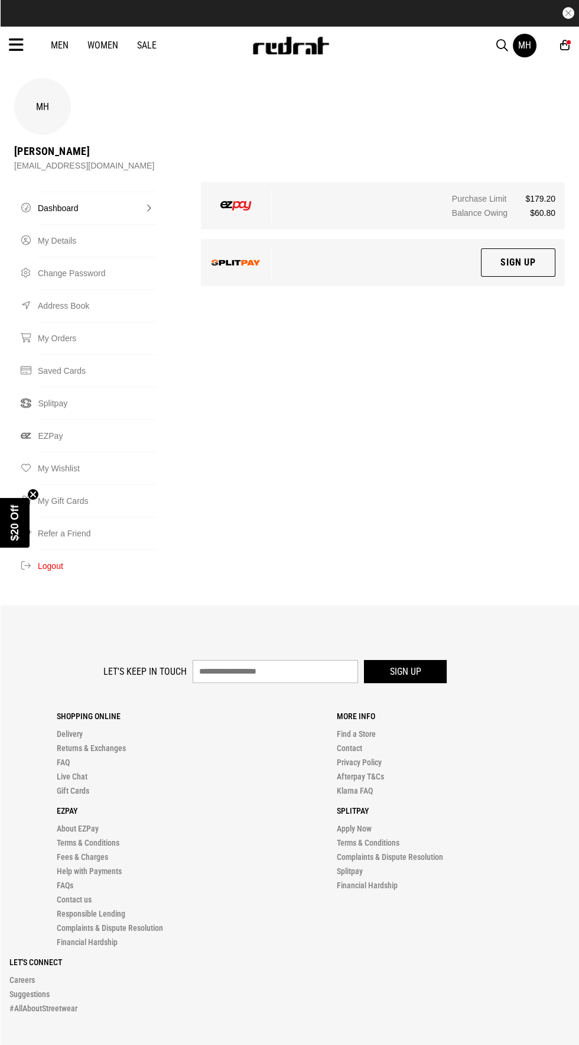
click at [16, 45] on icon at bounding box center [16, 45] width 15 height 20
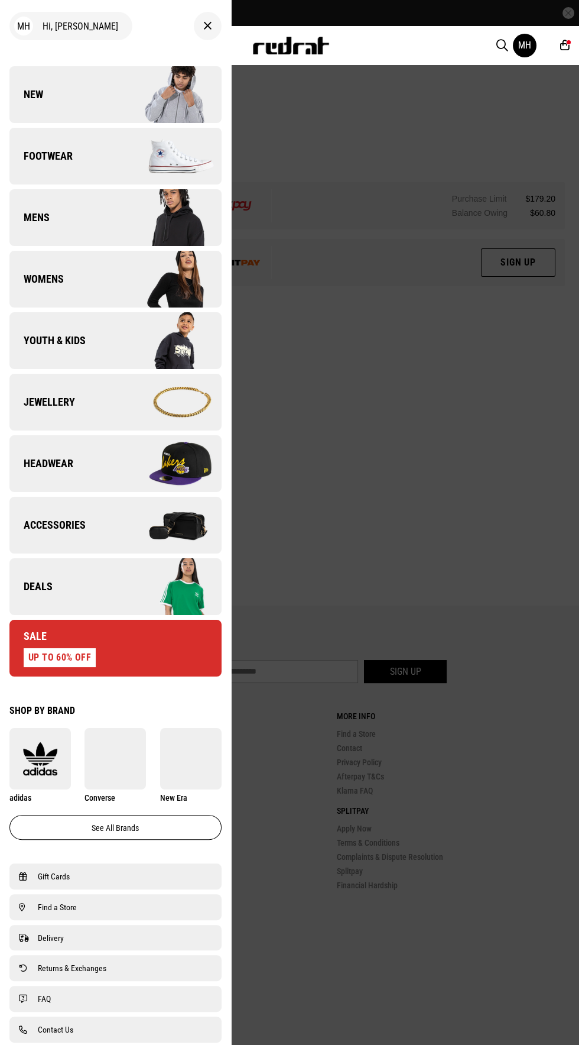
click at [28, 57] on div "MH Hi, Mariana New Back Footwear Back Footwear Mens Back Mens Womens Back Women…" at bounding box center [115, 522] width 231 height 1045
click at [48, 88] on link "New" at bounding box center [115, 94] width 212 height 57
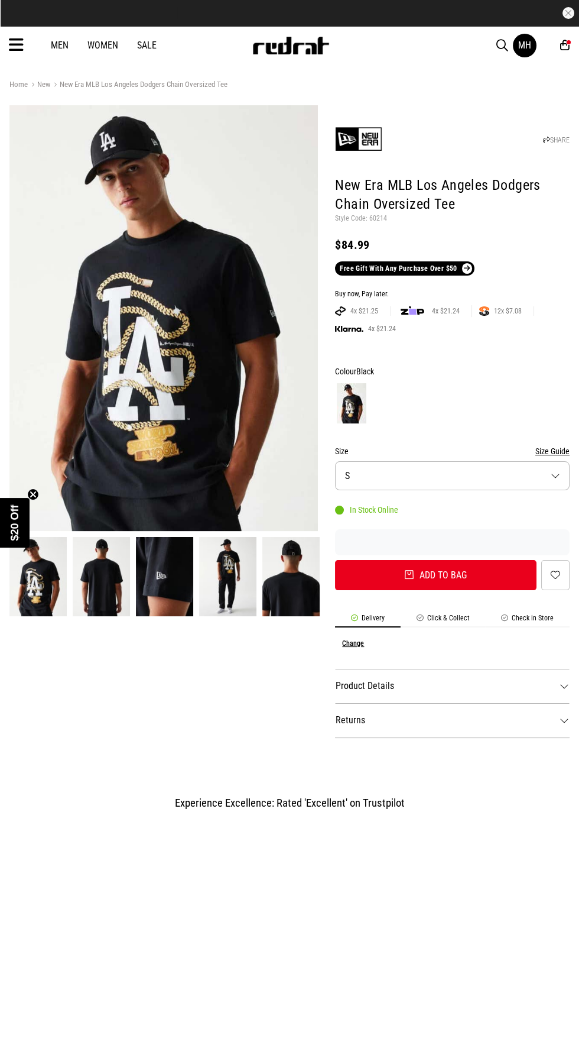
click at [449, 468] on button "Size S" at bounding box center [452, 475] width 235 height 29
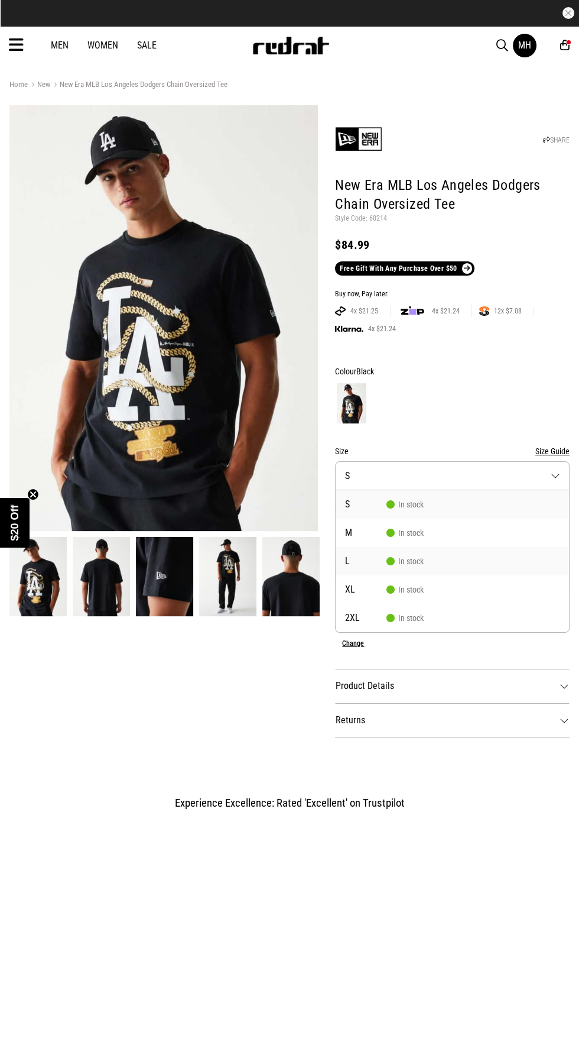
click at [413, 561] on span "In stock" at bounding box center [405, 560] width 37 height 9
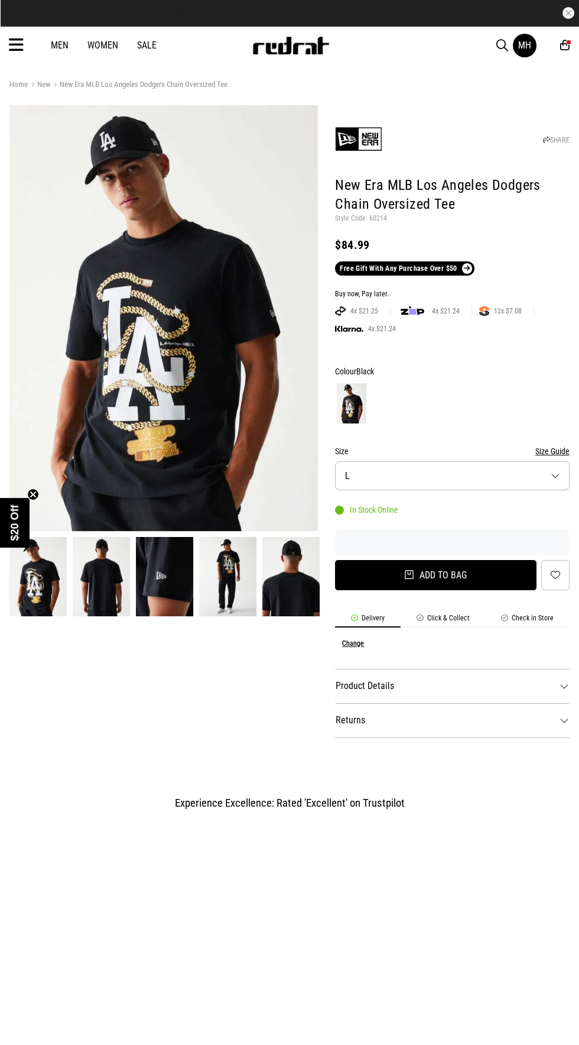
click at [442, 571] on button "Add to bag" at bounding box center [436, 575] width 202 height 30
select select "*"
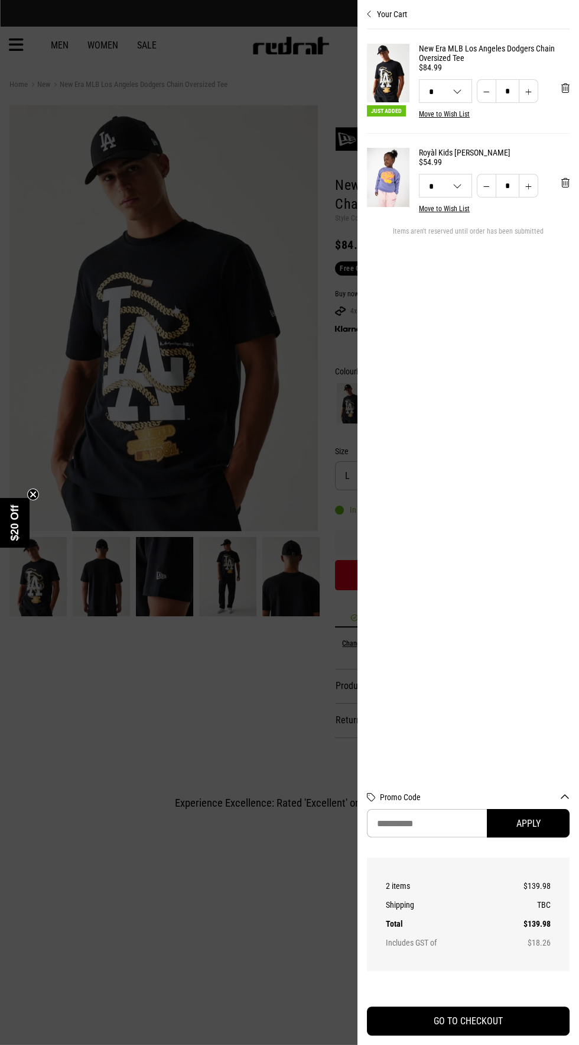
click at [89, 189] on div at bounding box center [289, 522] width 579 height 1045
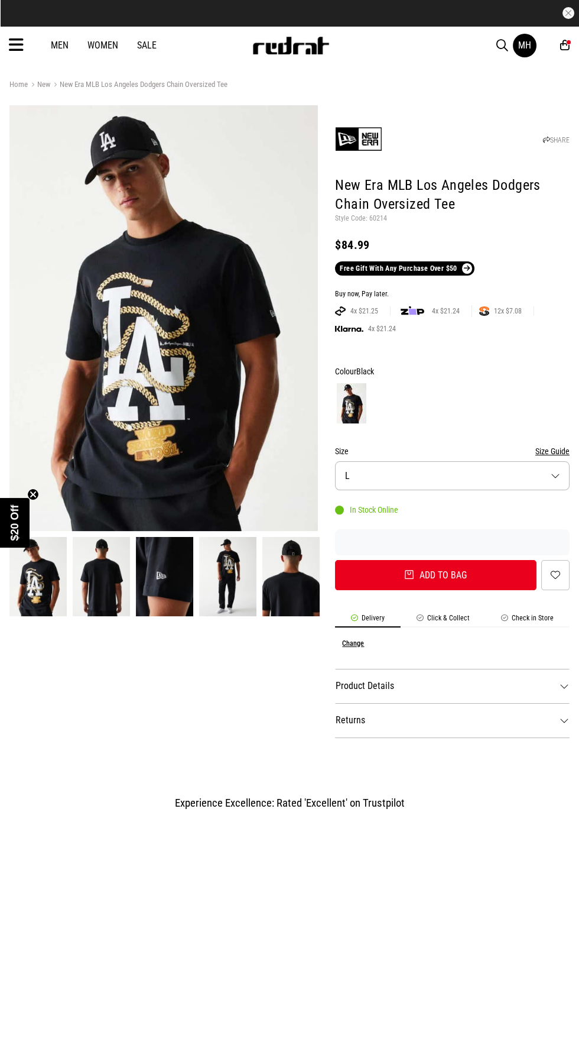
click at [16, 45] on icon at bounding box center [16, 45] width 15 height 20
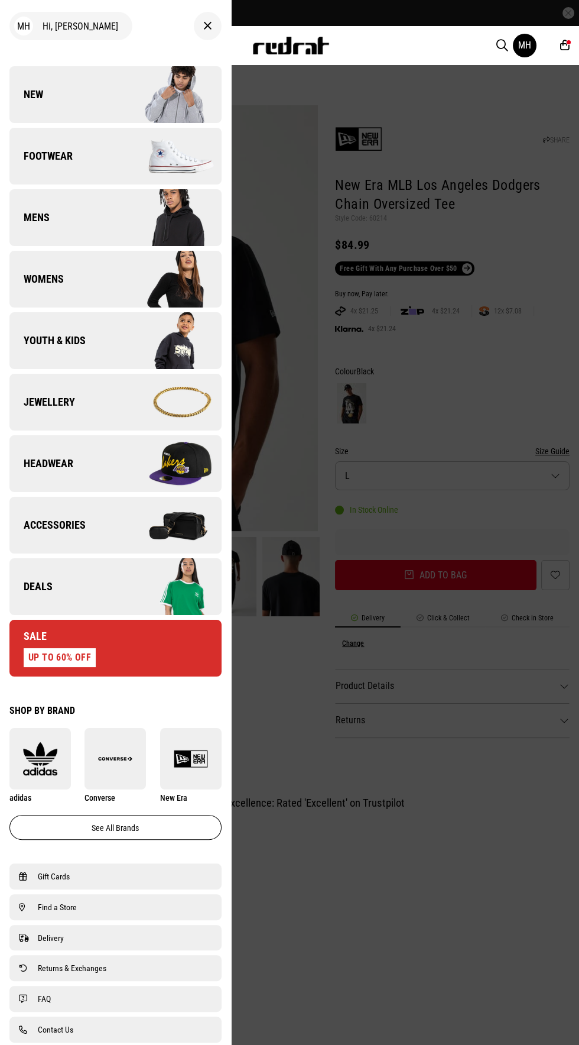
click at [164, 633] on link "Sale UP TO 60% OFF" at bounding box center [115, 648] width 212 height 57
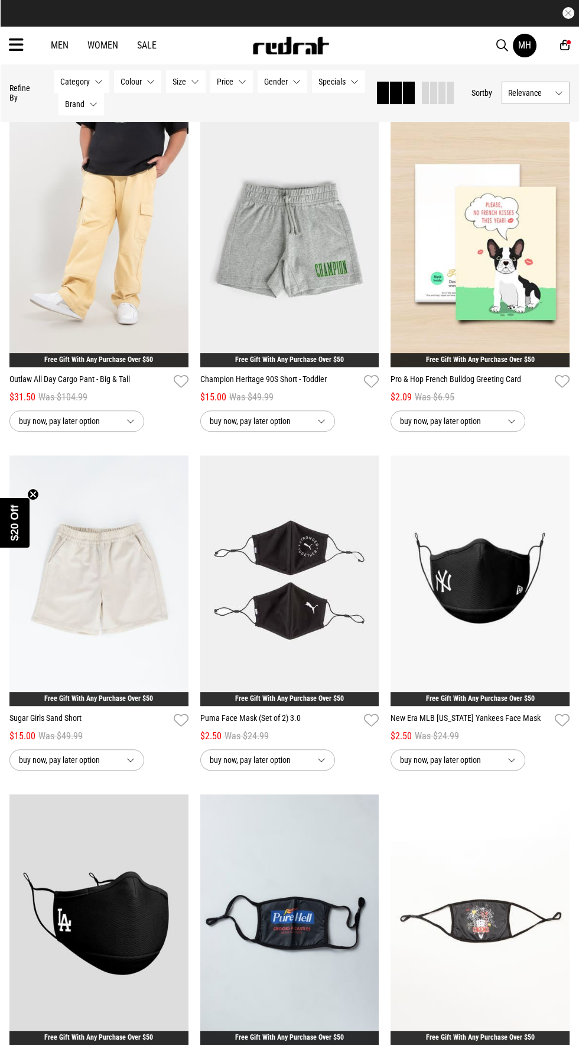
scroll to position [442, 0]
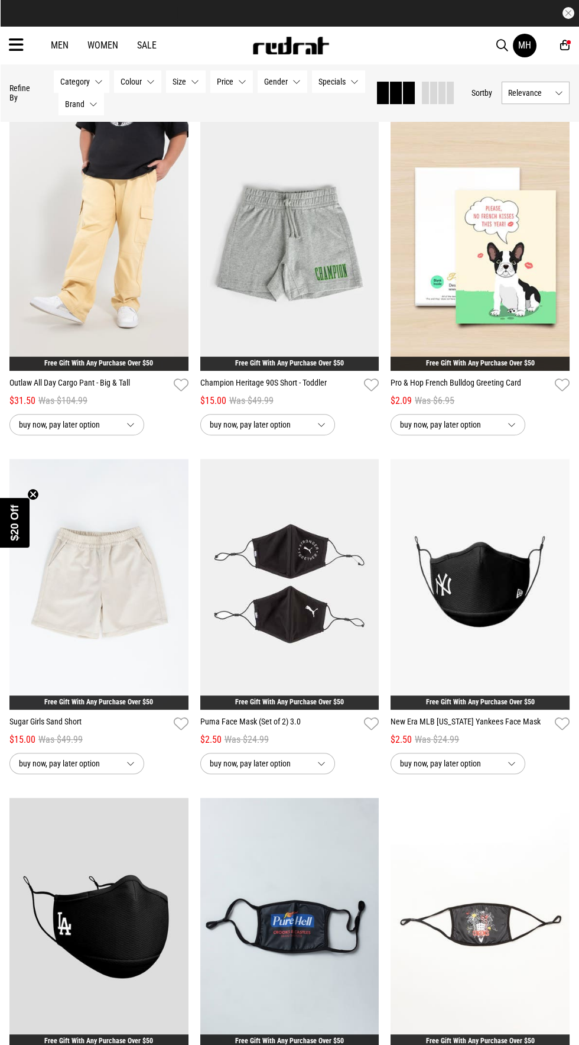
click at [18, 38] on icon at bounding box center [16, 45] width 15 height 20
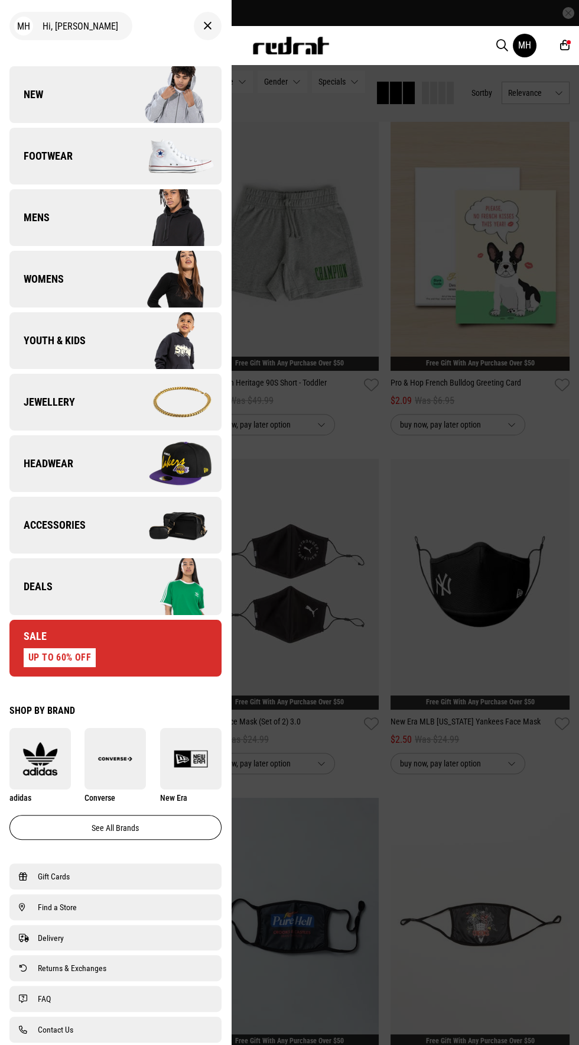
click at [40, 158] on span "Footwear" at bounding box center [40, 156] width 63 height 14
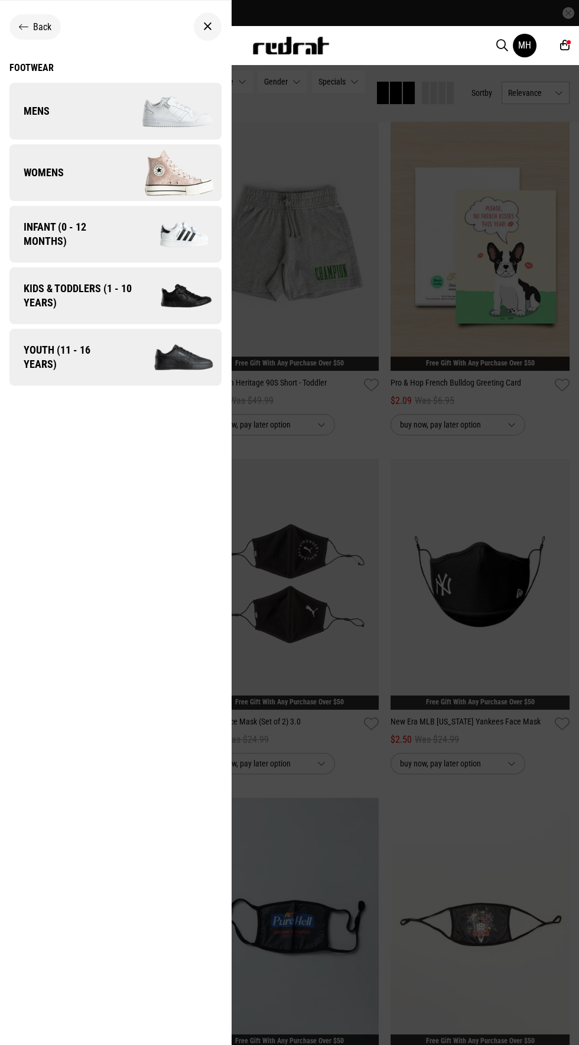
click at [43, 283] on span "Kids & Toddlers (1 - 10 years)" at bounding box center [73, 295] width 128 height 28
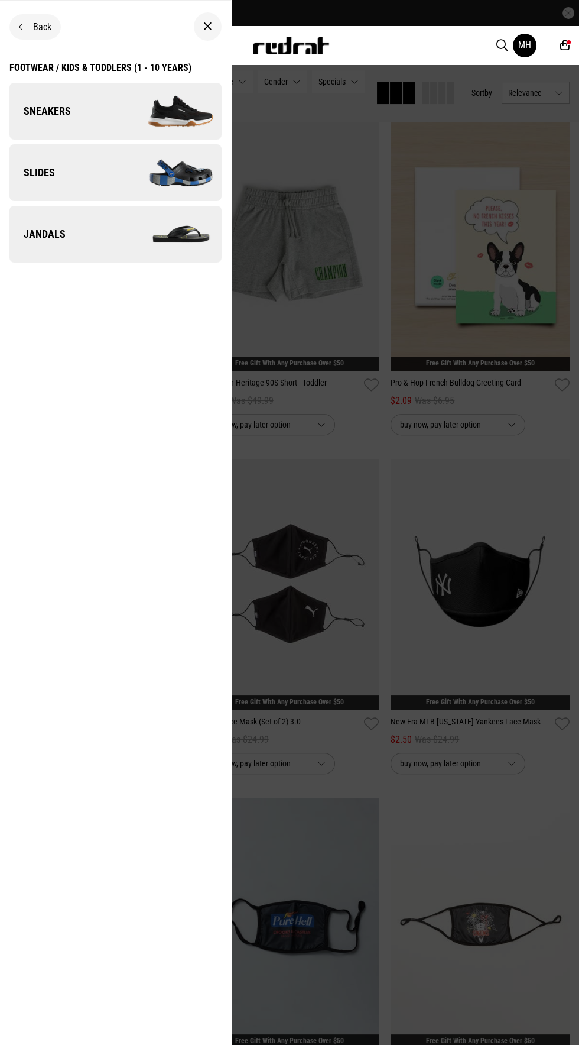
click at [37, 169] on span "Slides" at bounding box center [32, 173] width 46 height 14
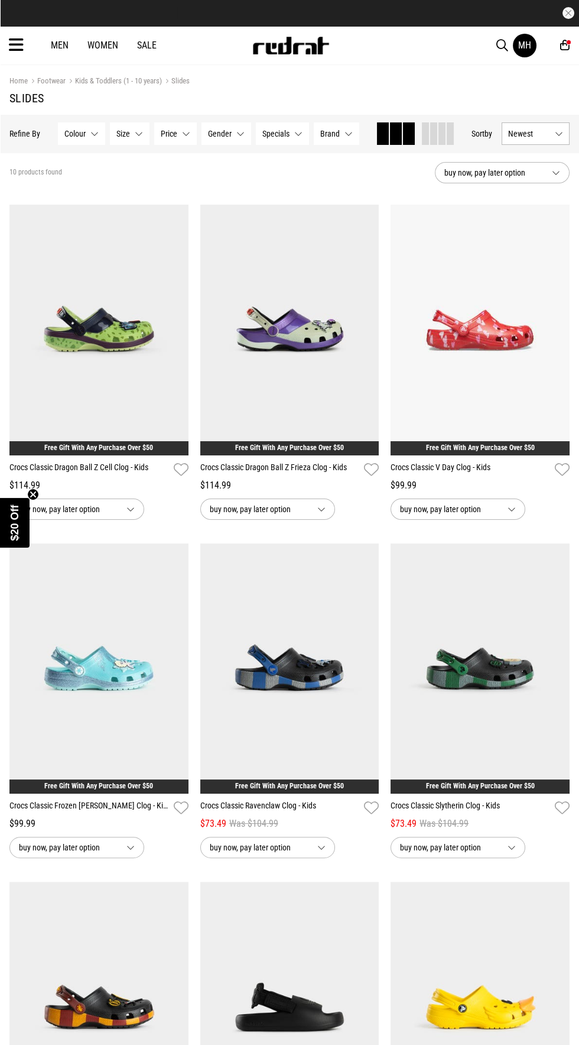
click at [16, 48] on icon at bounding box center [16, 45] width 15 height 20
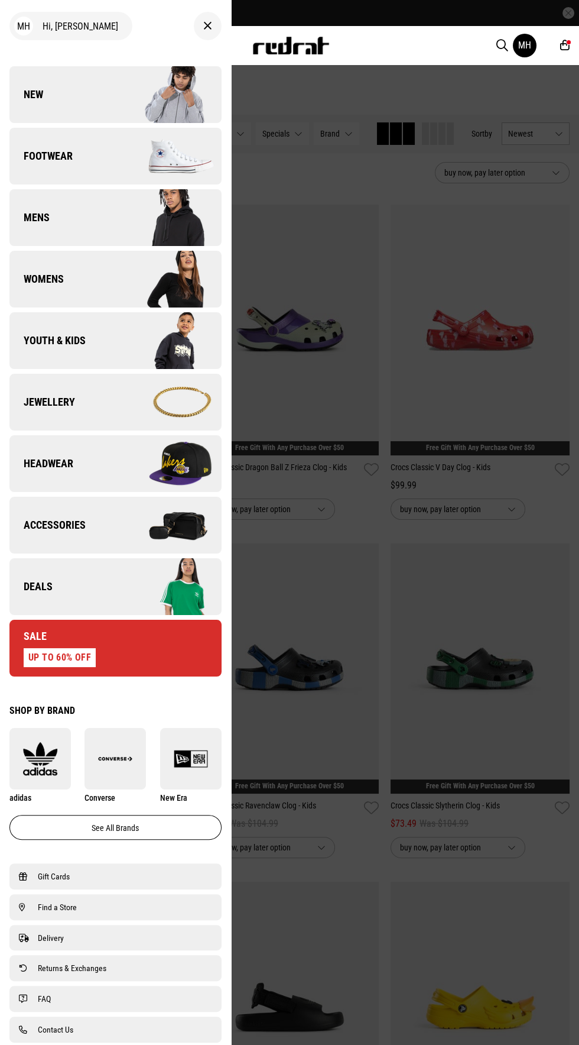
click at [75, 334] on span "Youth & Kids" at bounding box center [47, 340] width 76 height 14
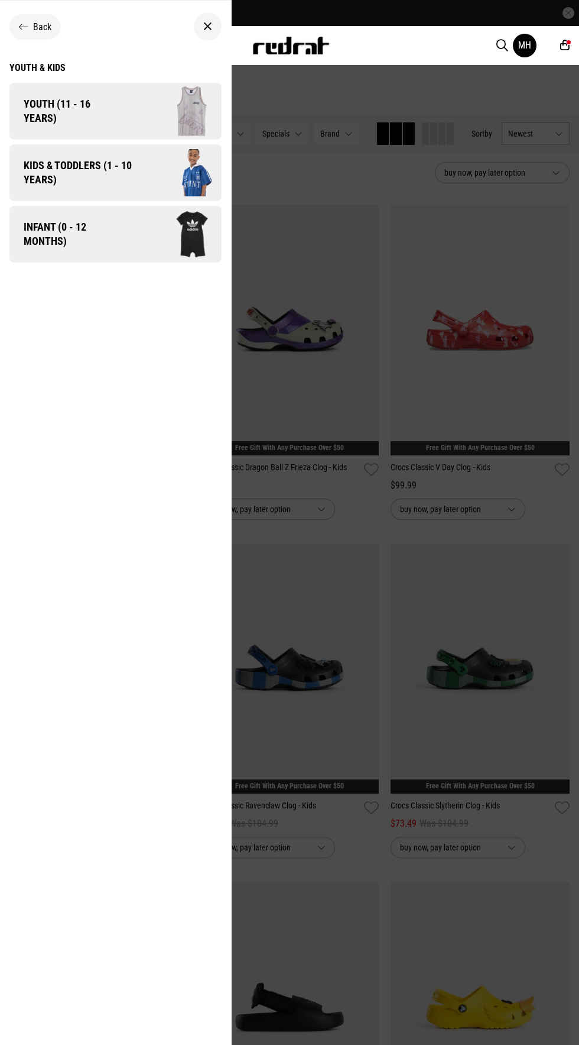
click at [51, 168] on span "Kids & Toddlers (1 - 10 years)" at bounding box center [73, 172] width 128 height 28
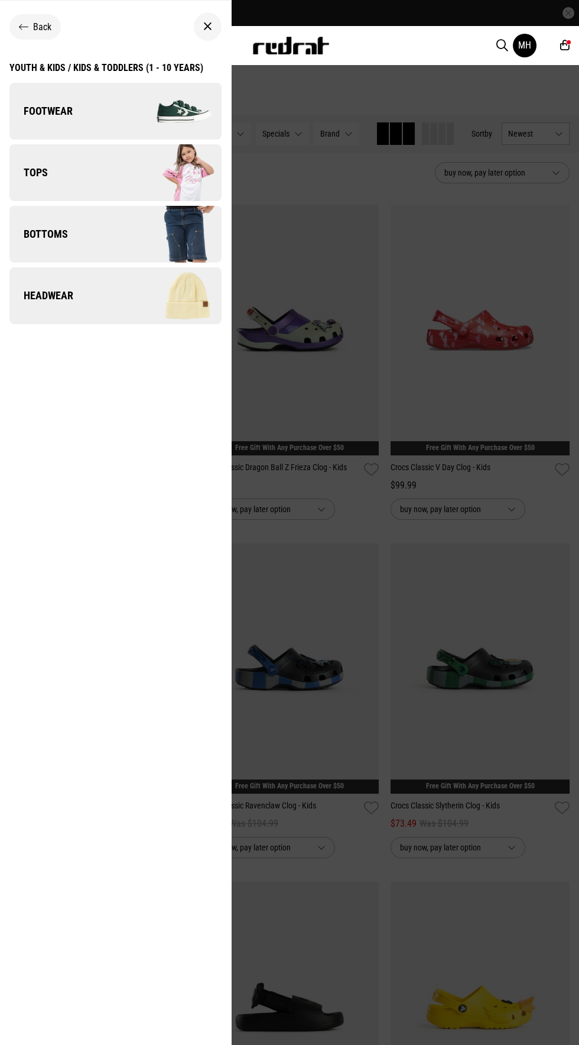
click at [35, 122] on link "Footwear" at bounding box center [115, 111] width 212 height 57
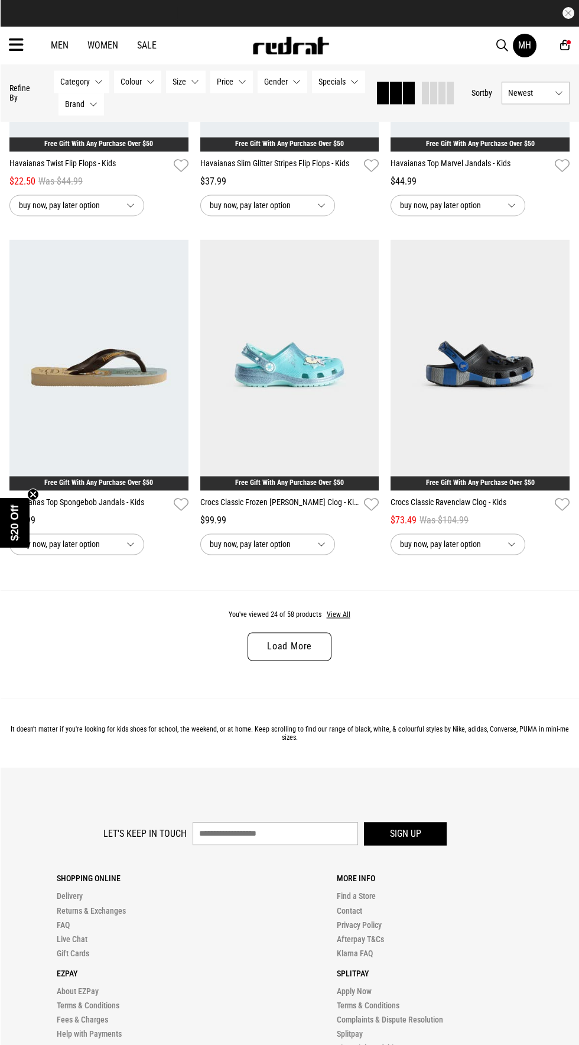
scroll to position [2359, 0]
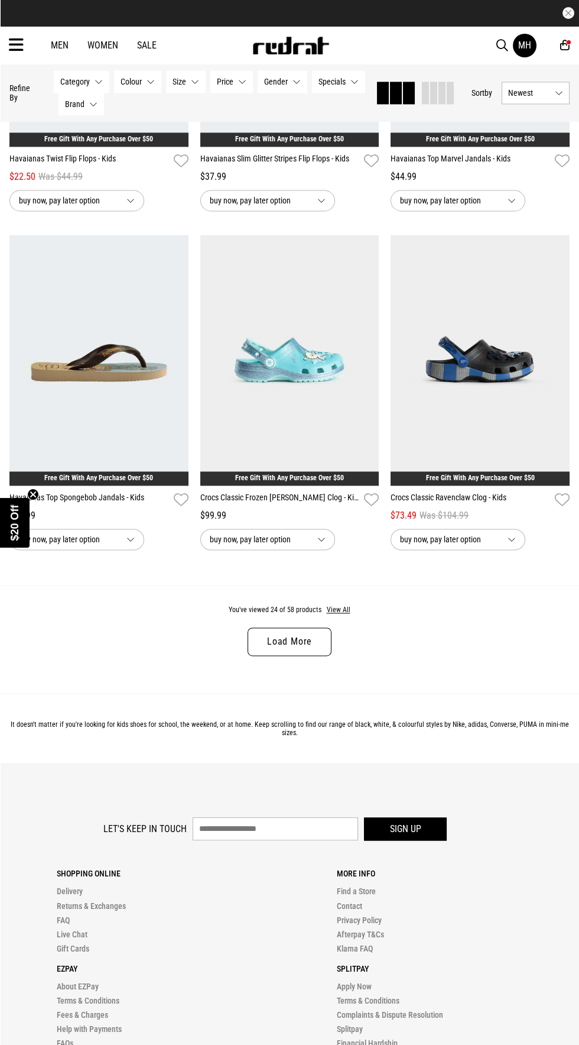
click at [305, 648] on link "Load More" at bounding box center [290, 641] width 84 height 28
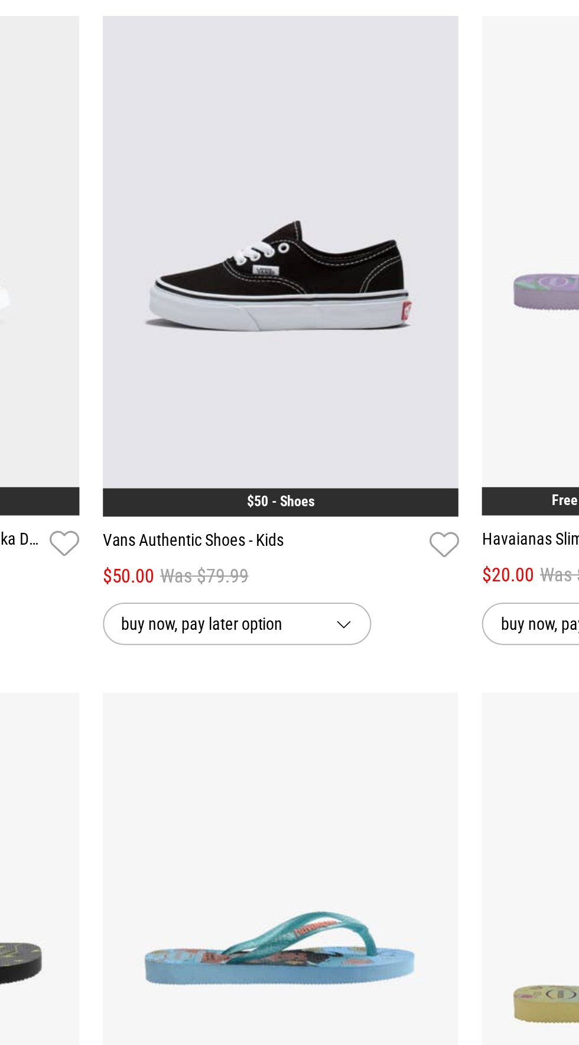
scroll to position [4353, 0]
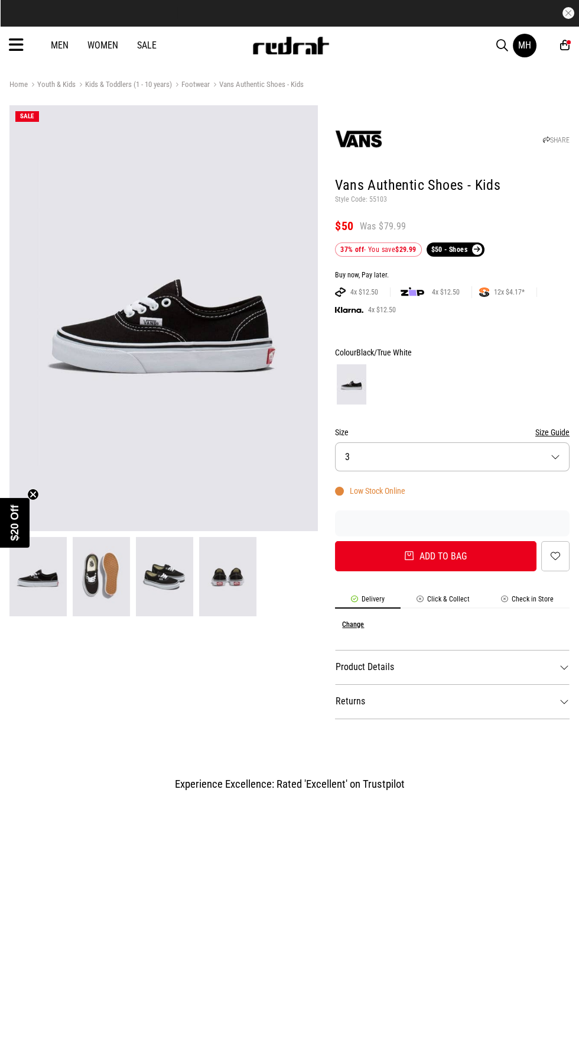
click at [402, 452] on button "Size 3" at bounding box center [452, 456] width 235 height 29
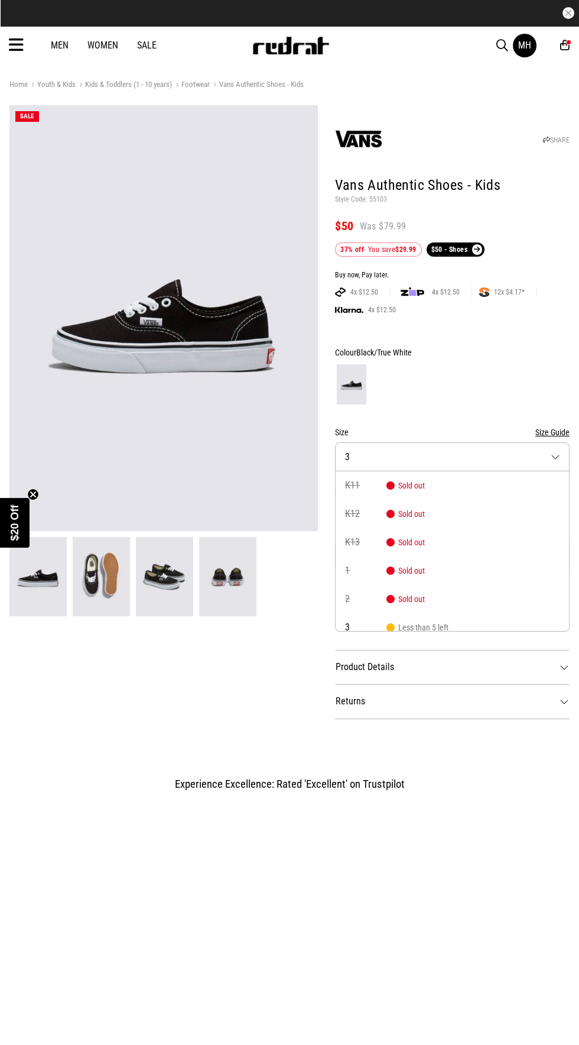
click at [409, 447] on button "Size 3" at bounding box center [452, 456] width 235 height 29
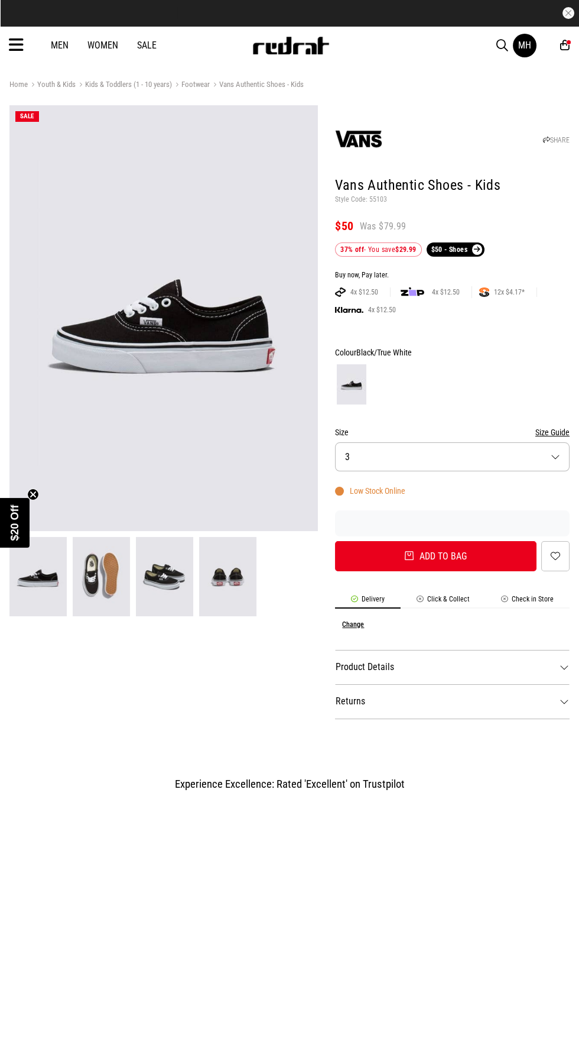
click at [233, 600] on img at bounding box center [227, 576] width 57 height 79
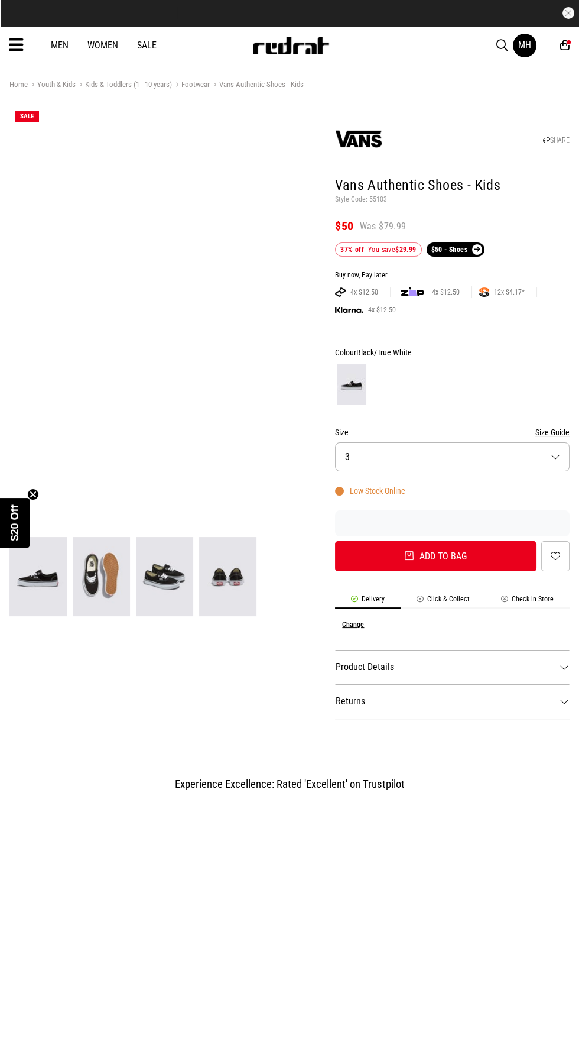
click at [170, 577] on img at bounding box center [164, 576] width 57 height 79
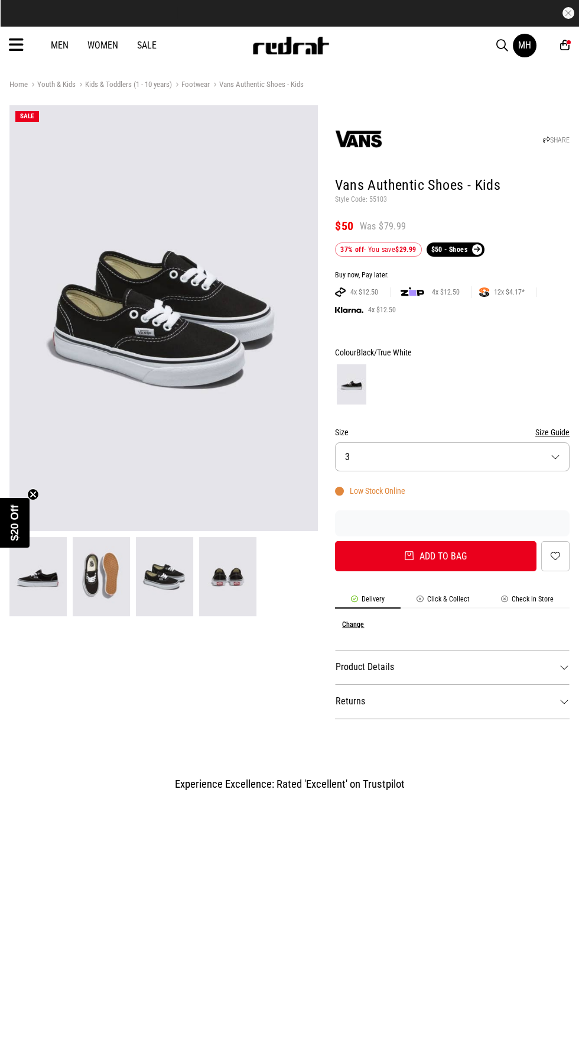
click at [100, 577] on img at bounding box center [101, 576] width 57 height 79
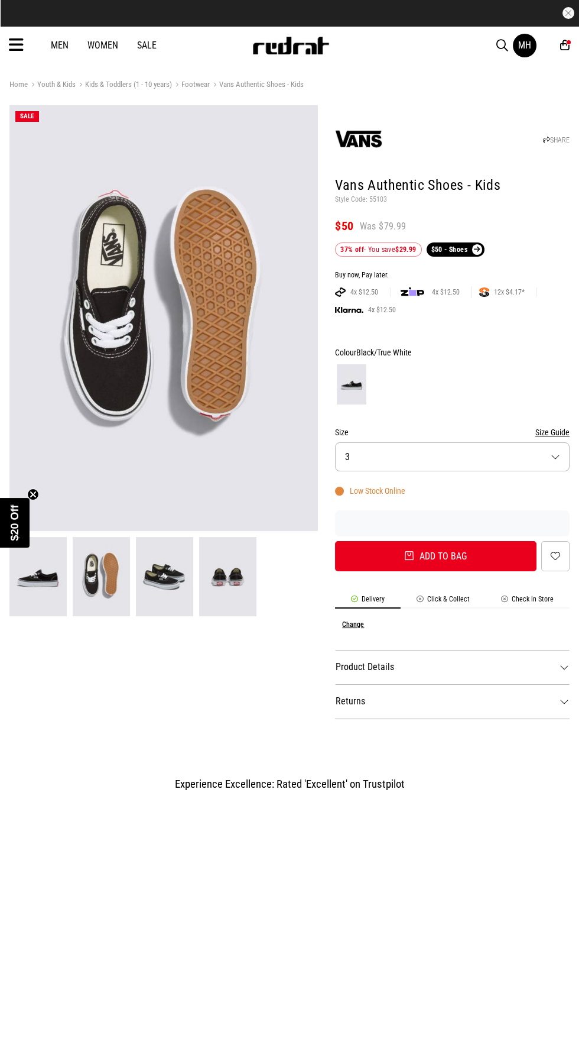
click at [165, 581] on img at bounding box center [164, 576] width 57 height 79
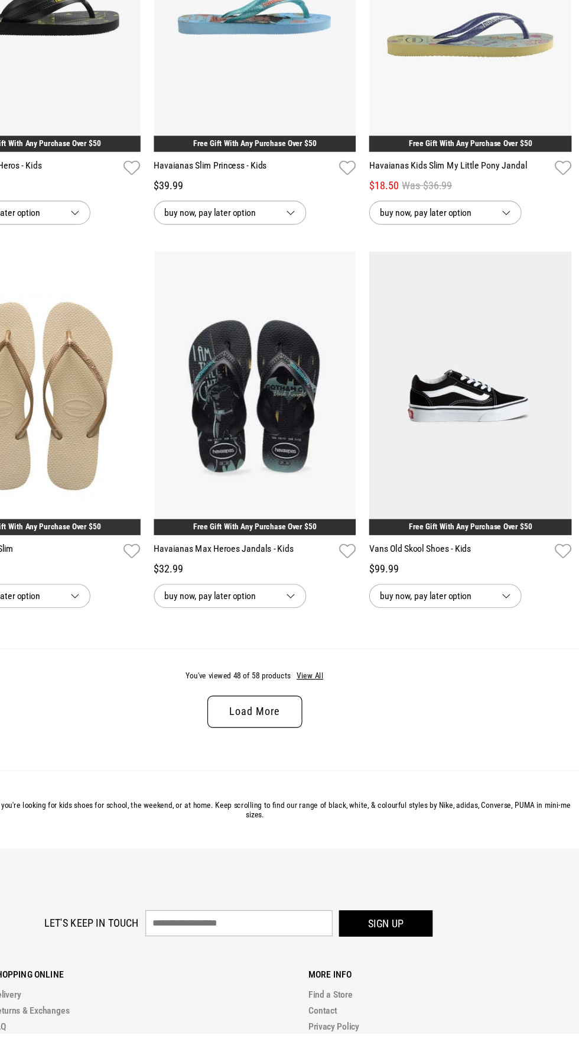
scroll to position [2309, 0]
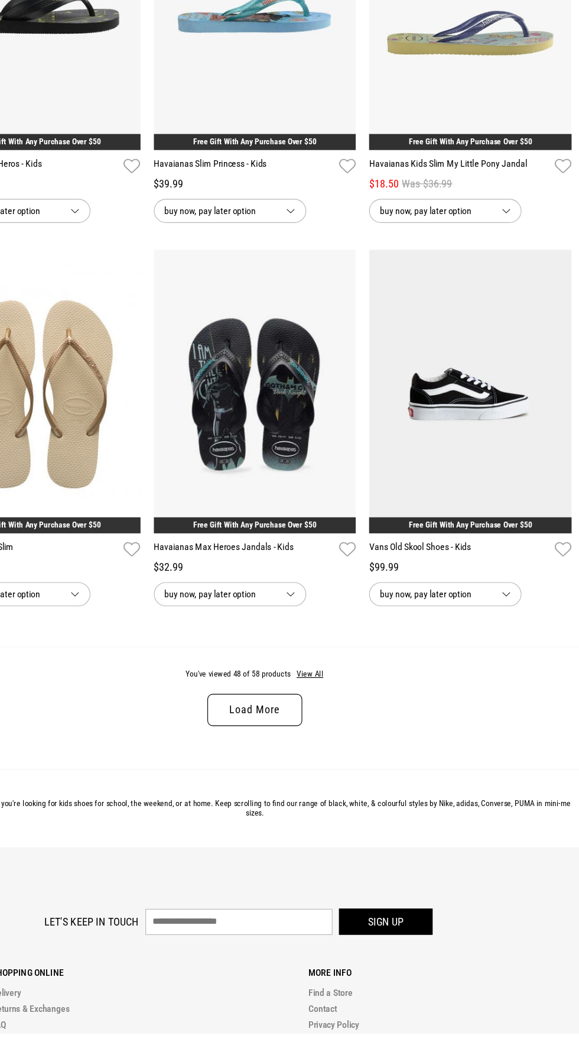
click at [309, 755] on link "Load More" at bounding box center [290, 758] width 84 height 28
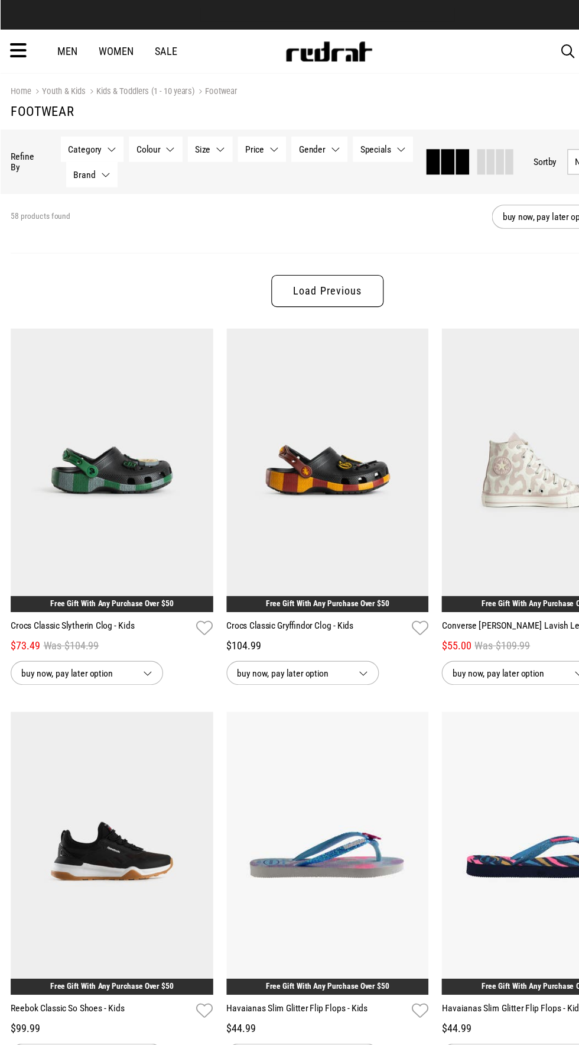
click at [185, 129] on button "Size None selected" at bounding box center [186, 132] width 40 height 22
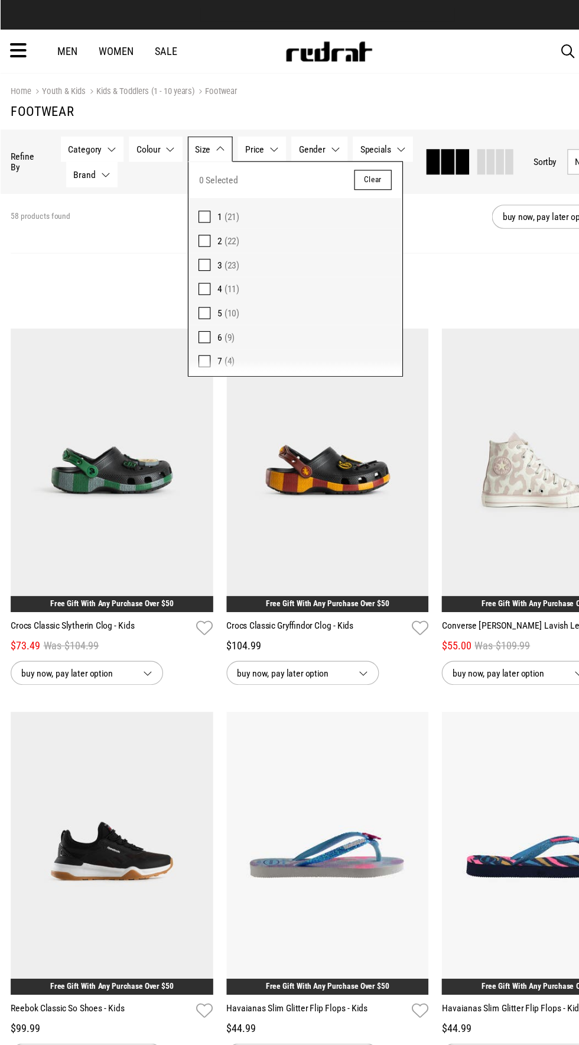
click at [182, 180] on label "1 (21)" at bounding box center [261, 188] width 189 height 27
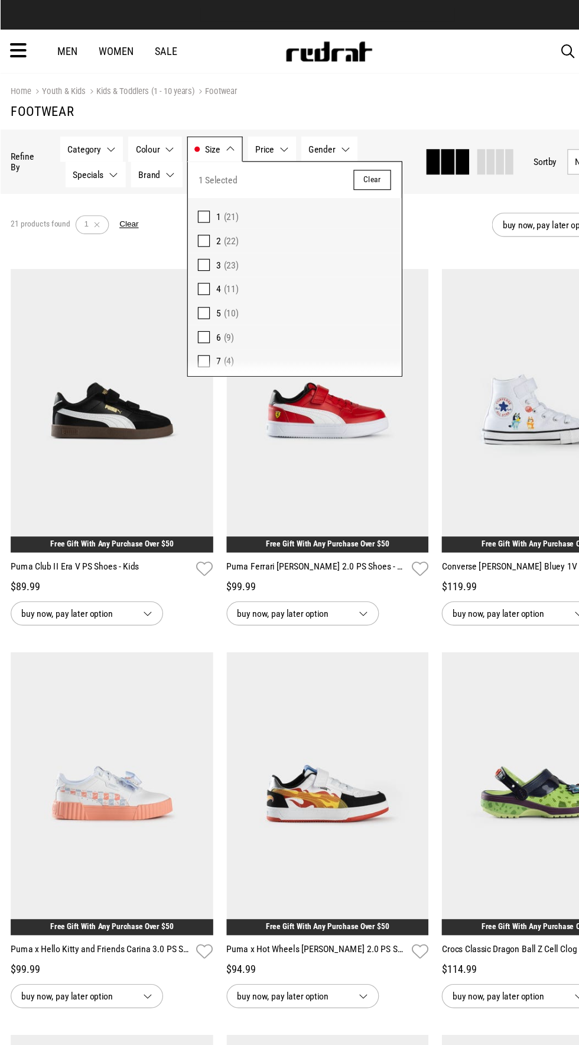
click at [410, 68] on section "Home Youth & Kids Kids & Toddlers (1 - 10 years) Footwear Footwear" at bounding box center [289, 90] width 561 height 50
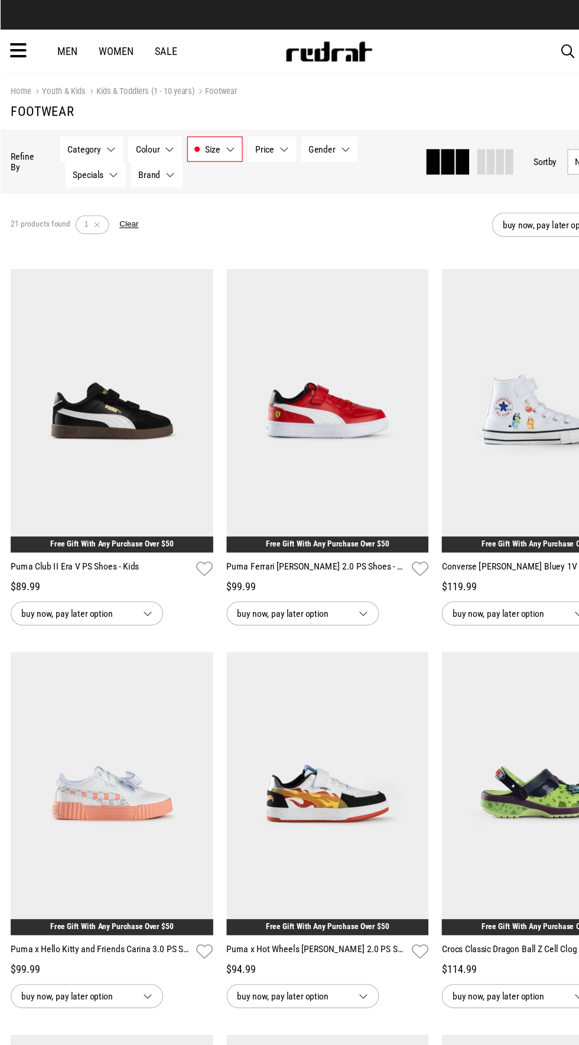
click at [21, 40] on icon at bounding box center [16, 45] width 15 height 20
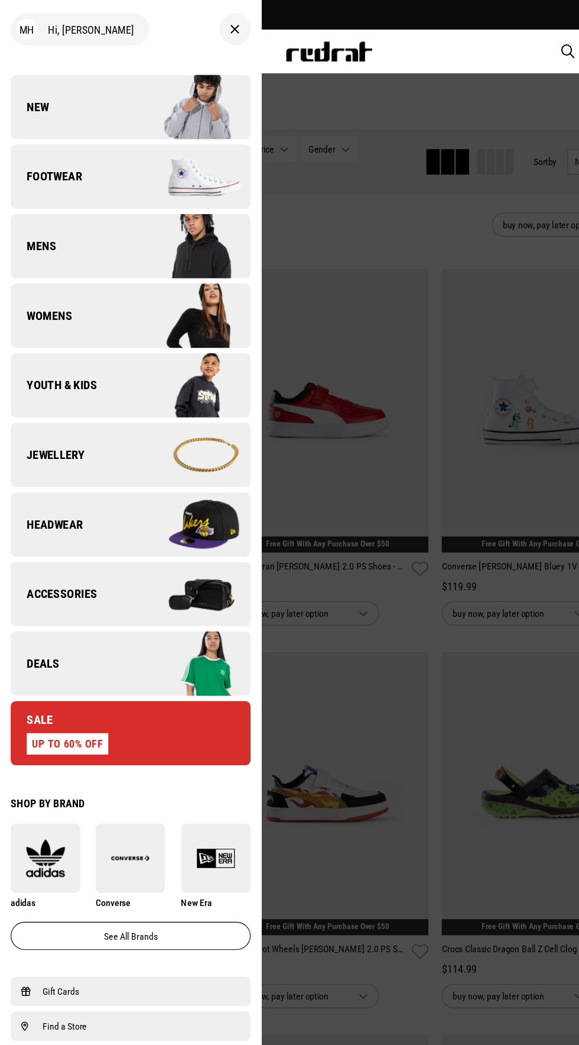
click at [45, 104] on link "New" at bounding box center [115, 94] width 212 height 57
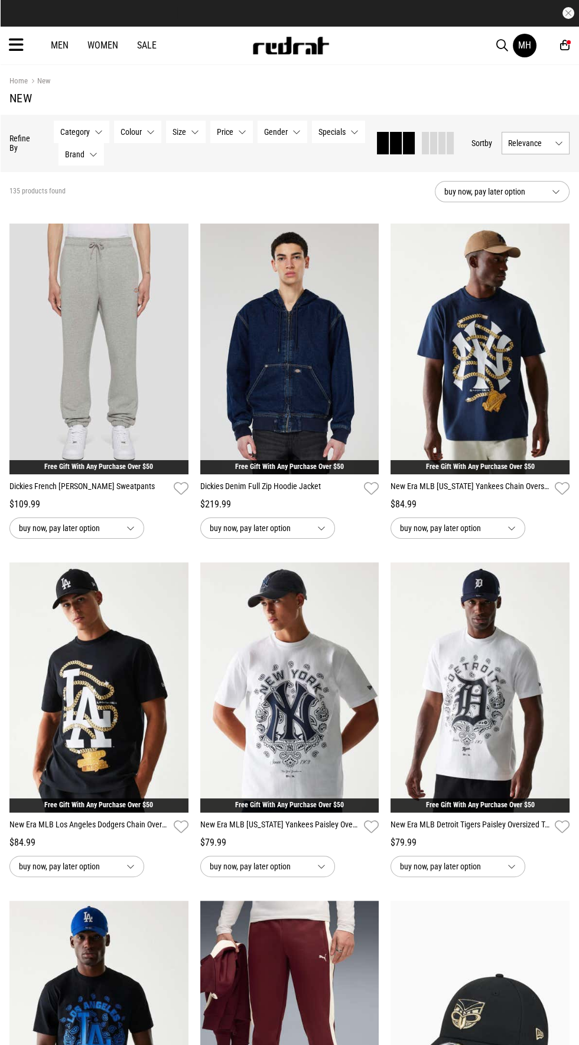
click at [274, 50] on img at bounding box center [291, 46] width 78 height 18
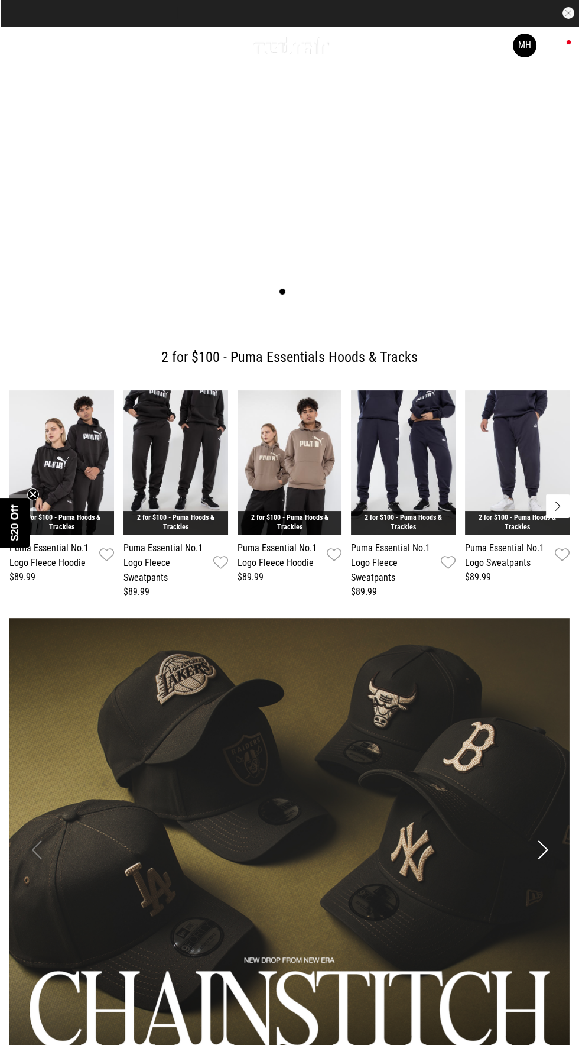
click at [390, 315] on link "1 / 2" at bounding box center [289, 170] width 579 height 290
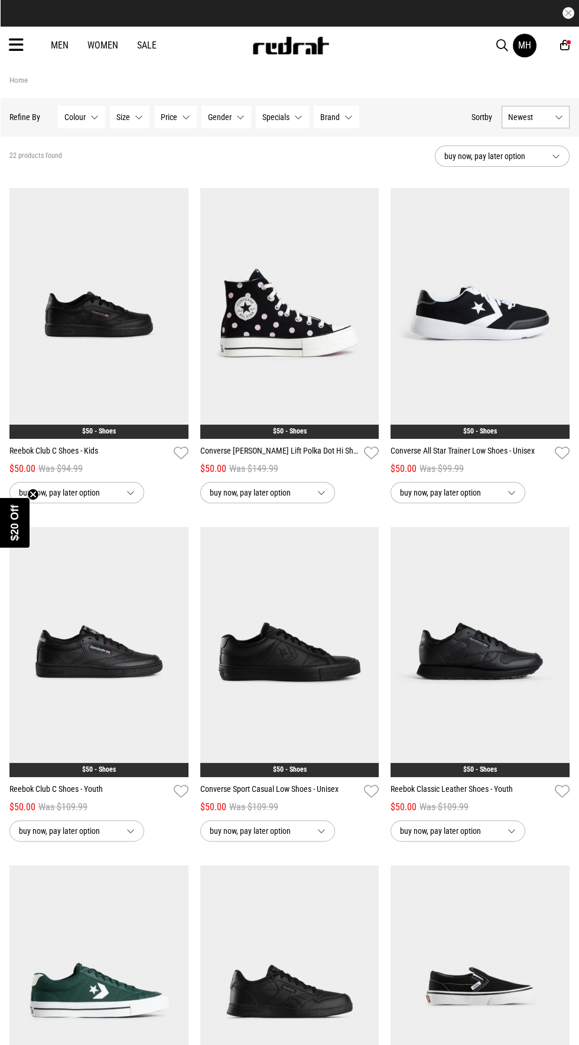
click at [122, 117] on span "Size" at bounding box center [123, 116] width 14 height 9
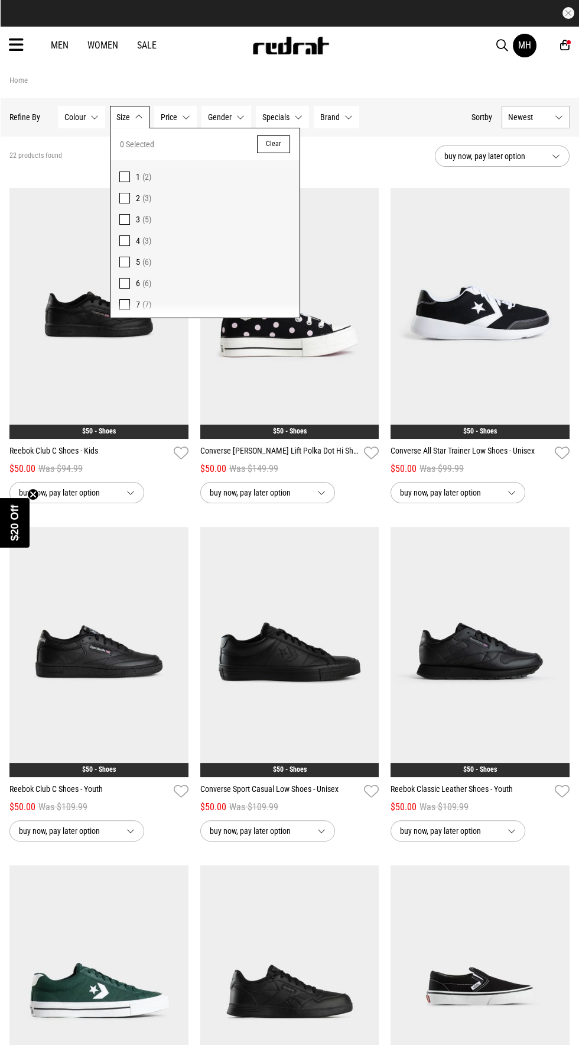
click at [124, 197] on span at bounding box center [124, 198] width 11 height 11
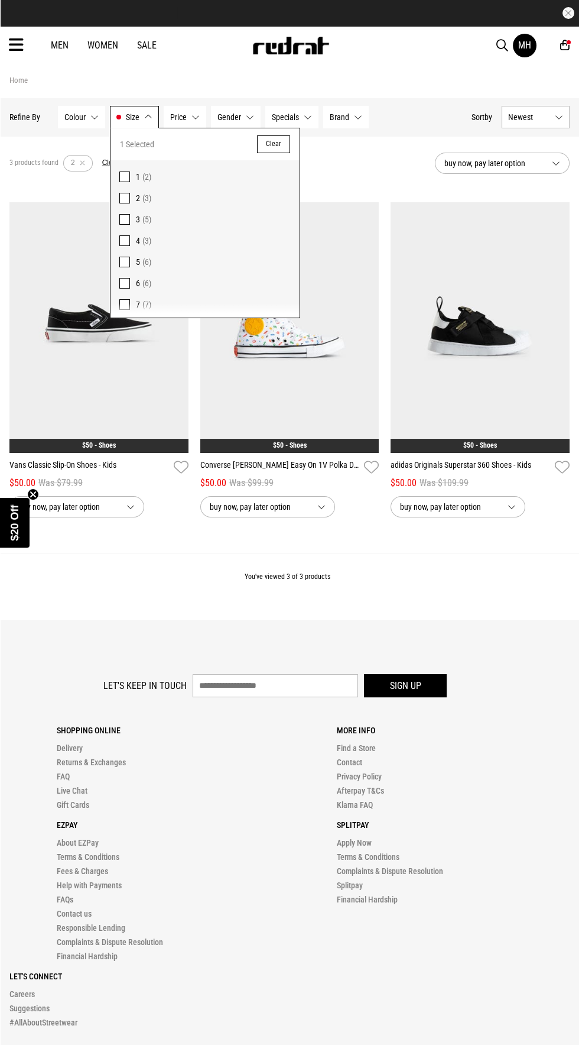
click at [124, 197] on span at bounding box center [124, 198] width 11 height 11
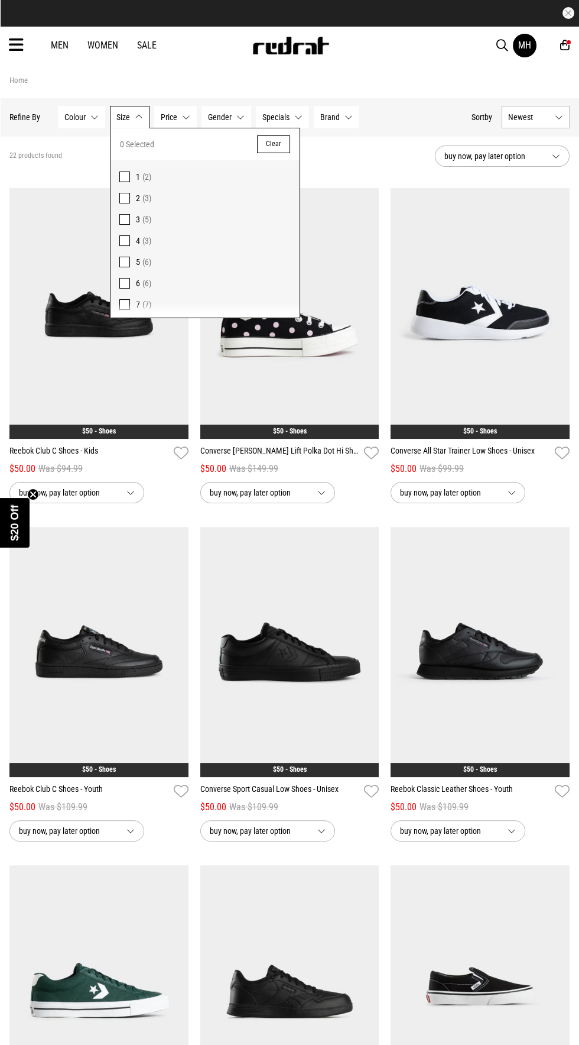
click at [124, 176] on span at bounding box center [124, 176] width 11 height 11
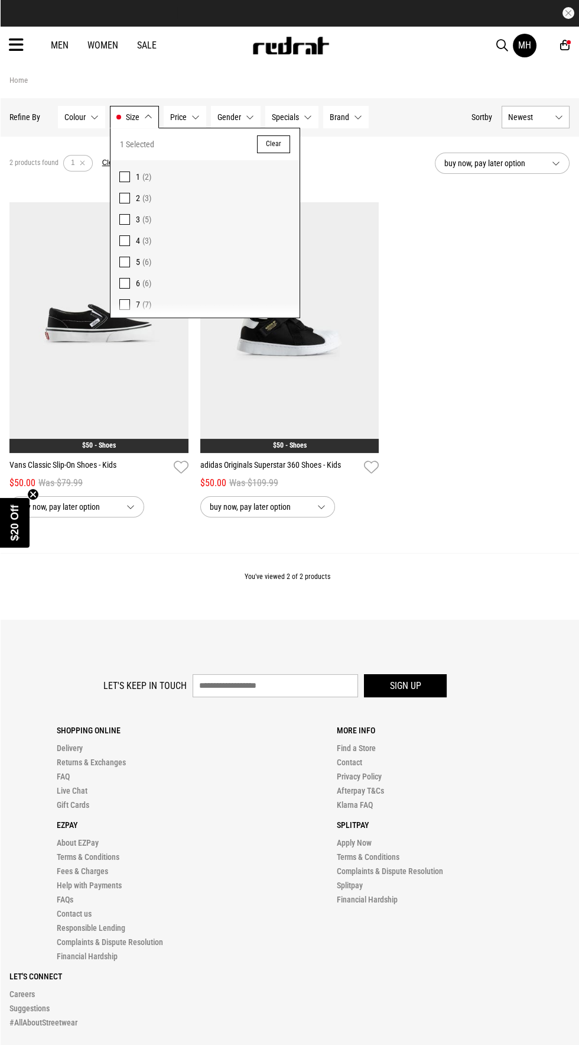
click at [468, 293] on div "**********" at bounding box center [290, 371] width 572 height 339
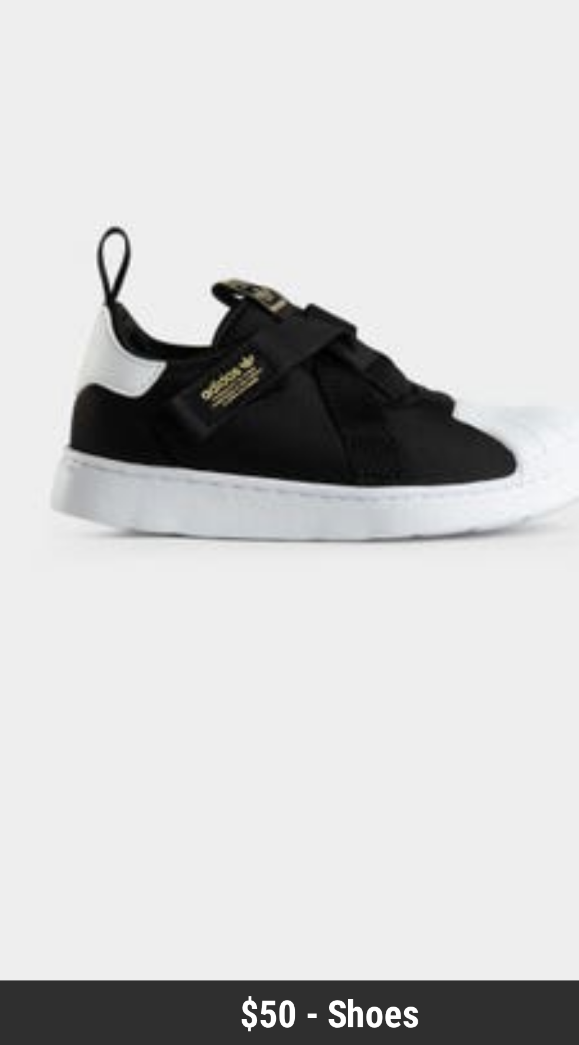
click at [258, 345] on img at bounding box center [289, 327] width 179 height 251
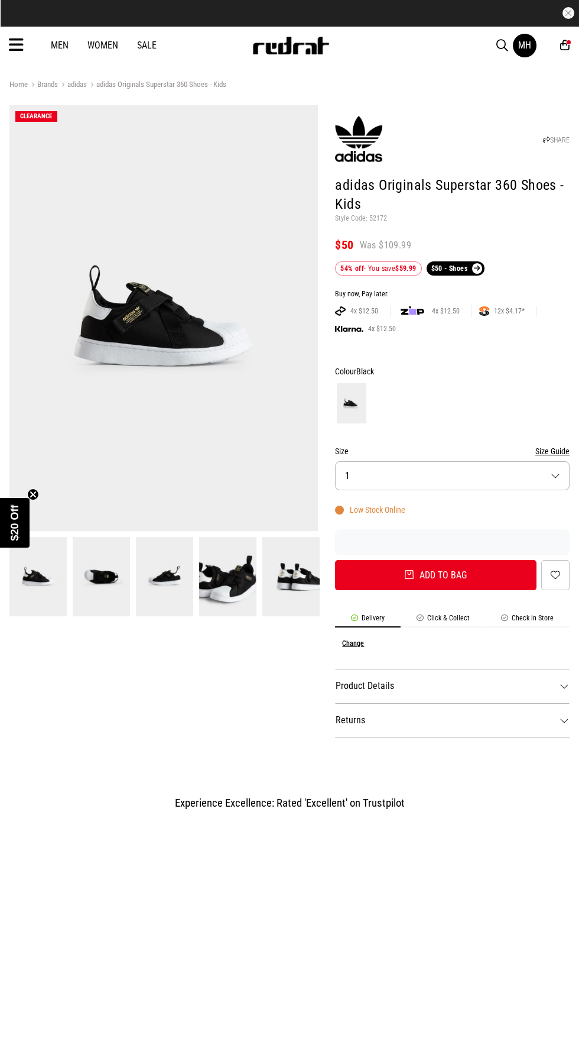
click at [115, 392] on img at bounding box center [163, 318] width 309 height 426
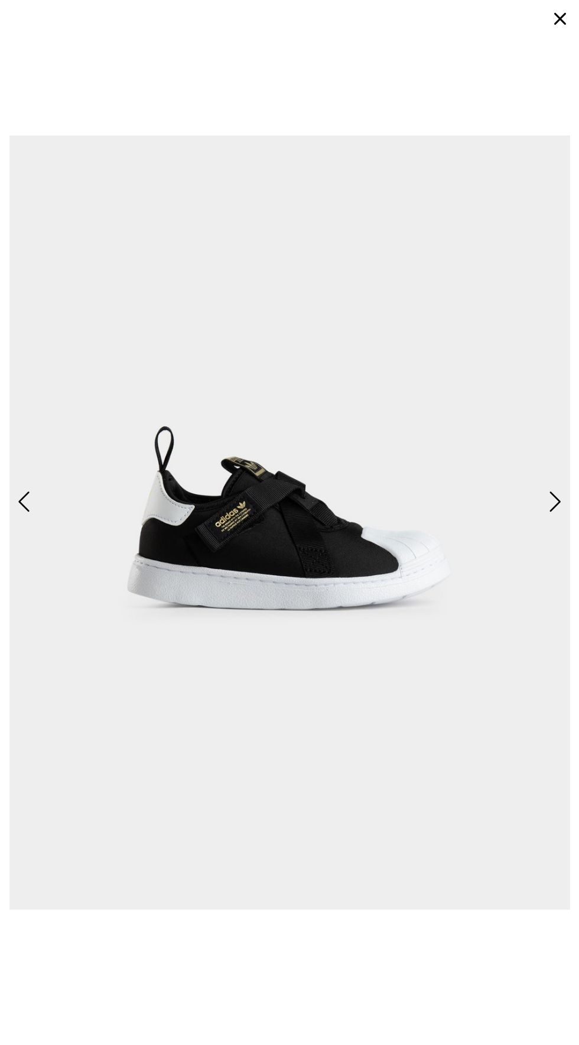
click at [553, 525] on img at bounding box center [289, 522] width 561 height 1026
click at [544, 517] on button "Next" at bounding box center [554, 502] width 22 height 30
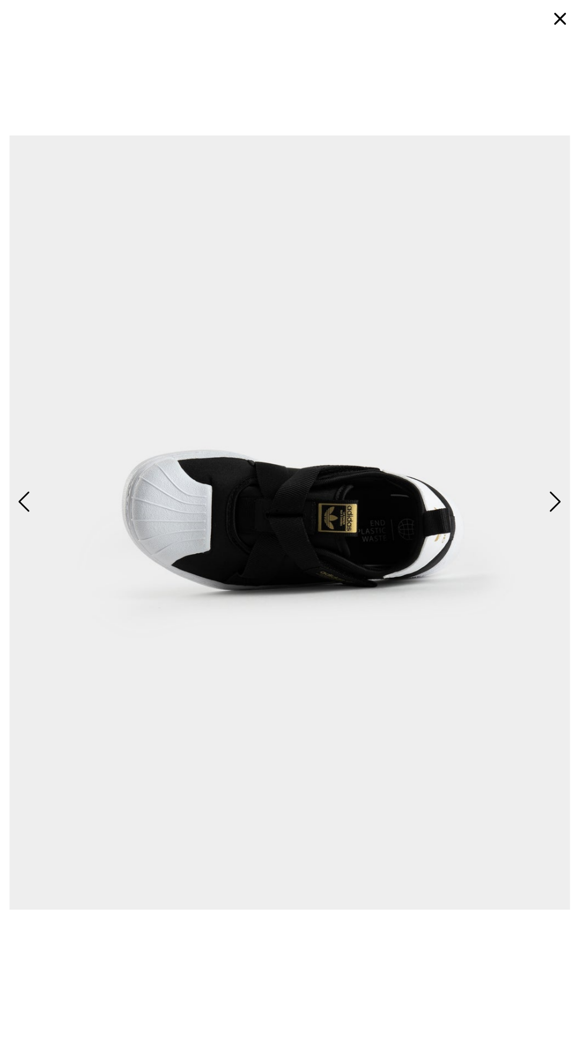
click at [540, 556] on img at bounding box center [289, 522] width 561 height 1026
click at [540, 535] on img at bounding box center [289, 522] width 561 height 1026
click at [546, 516] on span "Next" at bounding box center [553, 501] width 15 height 29
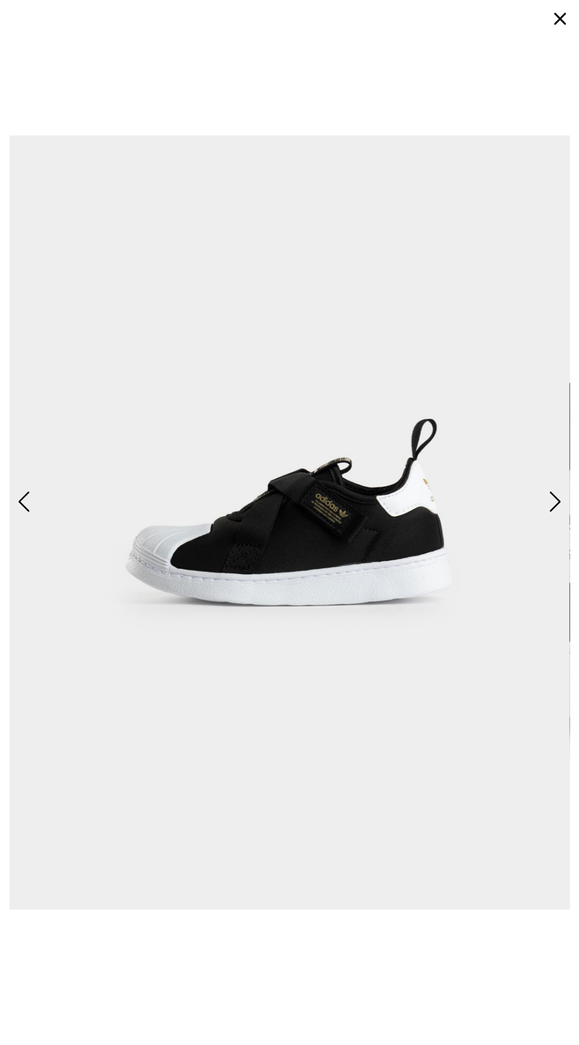
click at [547, 516] on span "Next" at bounding box center [553, 501] width 15 height 29
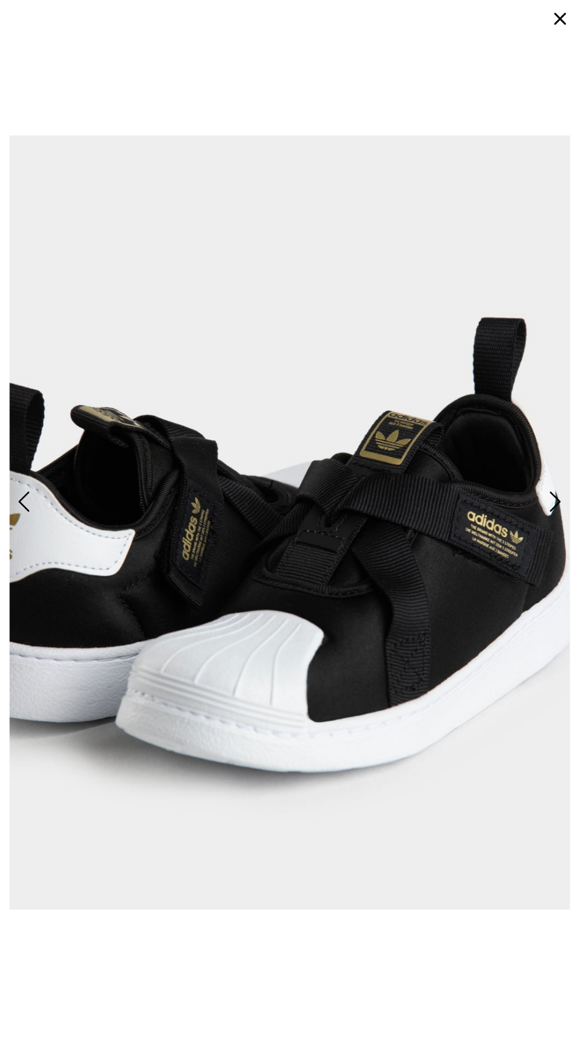
scroll to position [75, 0]
click at [544, 487] on button "Next" at bounding box center [554, 502] width 22 height 30
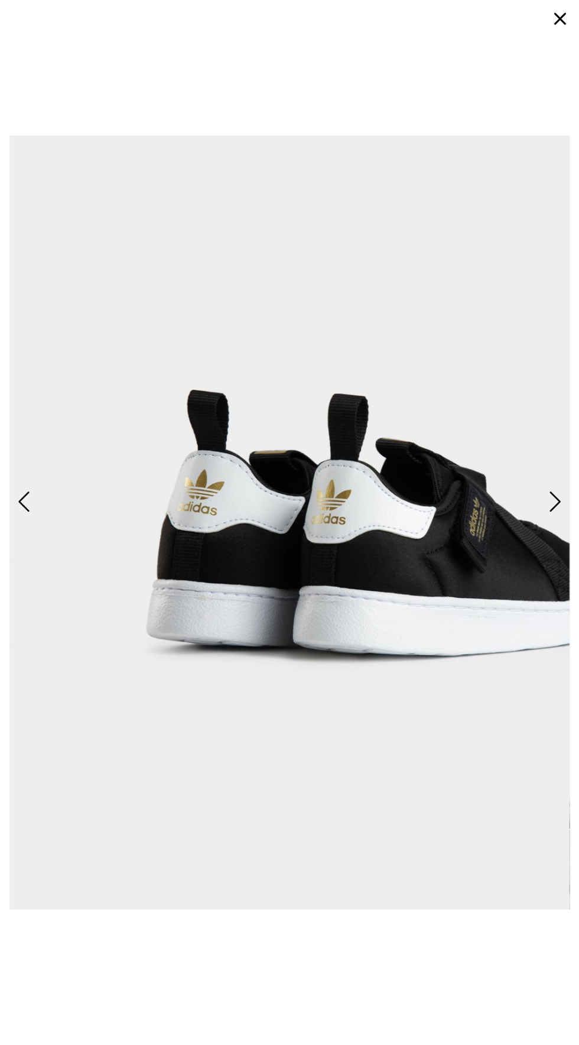
scroll to position [0, 0]
click at [566, 20] on button "button" at bounding box center [560, 19] width 28 height 28
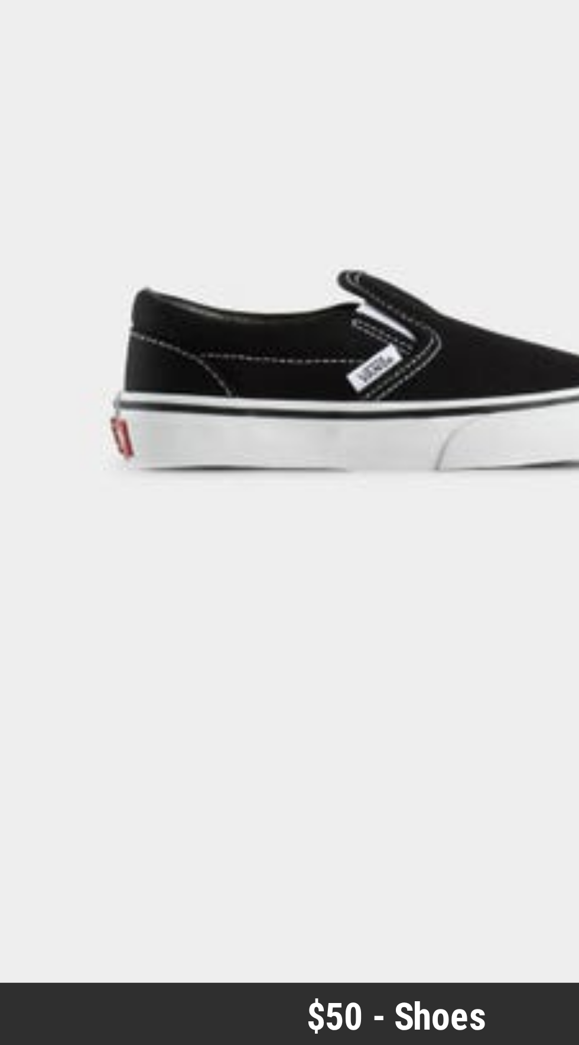
click at [59, 341] on img at bounding box center [98, 327] width 179 height 251
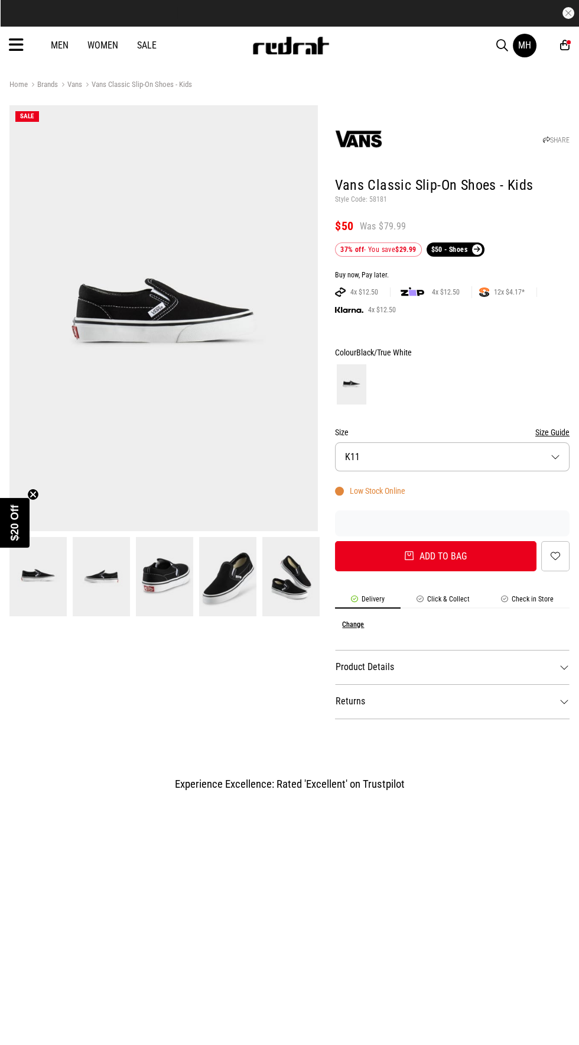
click at [45, 584] on img at bounding box center [37, 576] width 57 height 79
click at [113, 576] on img at bounding box center [101, 576] width 57 height 79
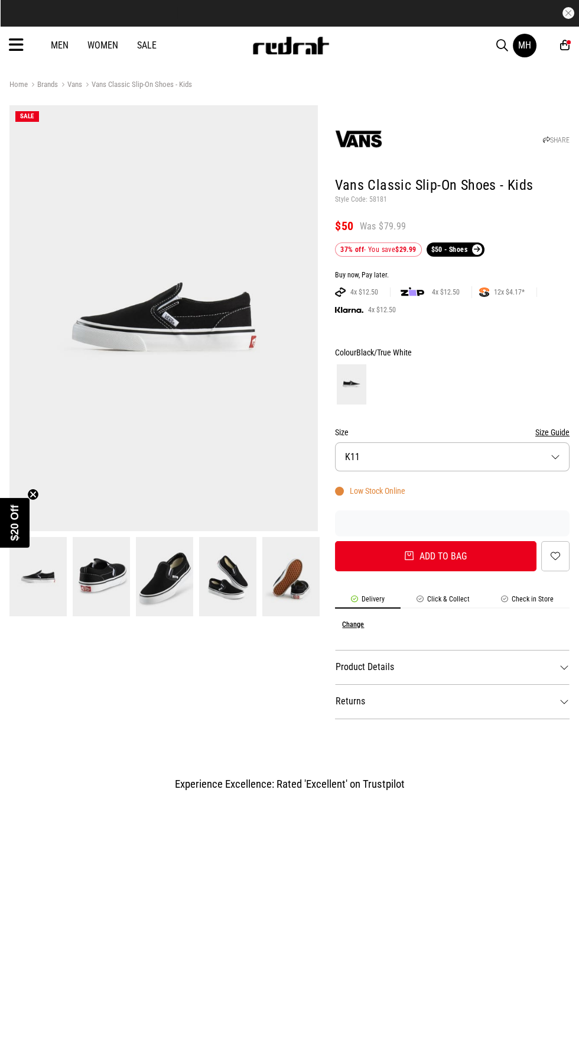
click at [155, 586] on img at bounding box center [164, 576] width 57 height 79
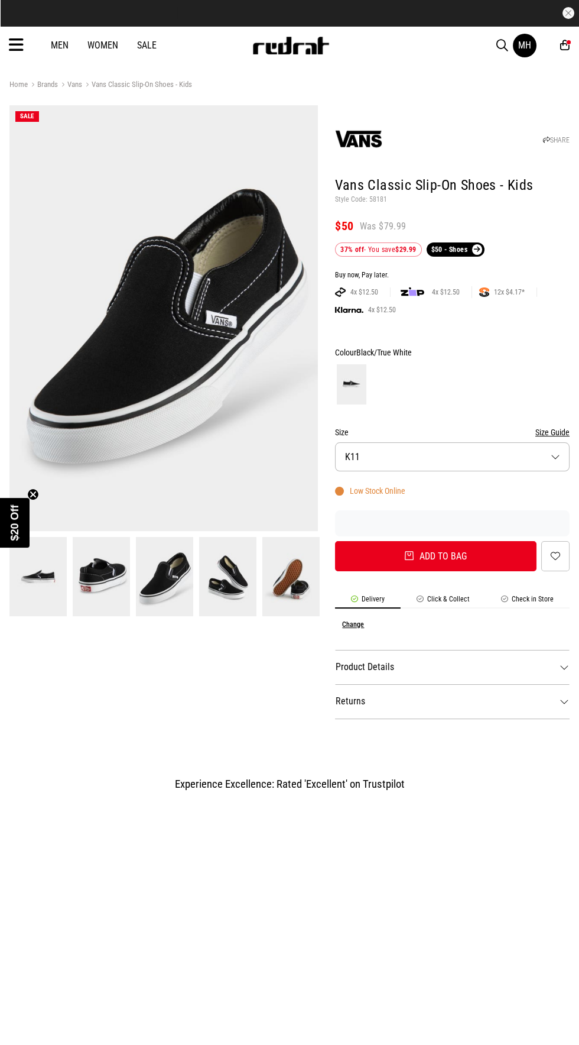
click at [212, 574] on img at bounding box center [227, 576] width 57 height 79
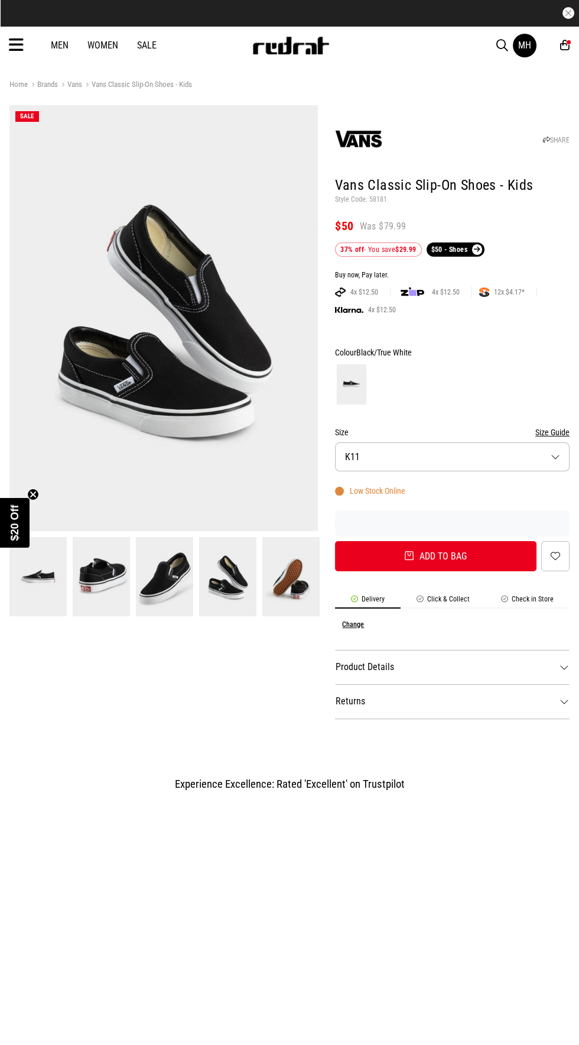
click at [240, 578] on img at bounding box center [227, 576] width 57 height 79
click at [209, 600] on img at bounding box center [227, 576] width 57 height 79
click at [439, 450] on button "Size K11" at bounding box center [452, 456] width 235 height 29
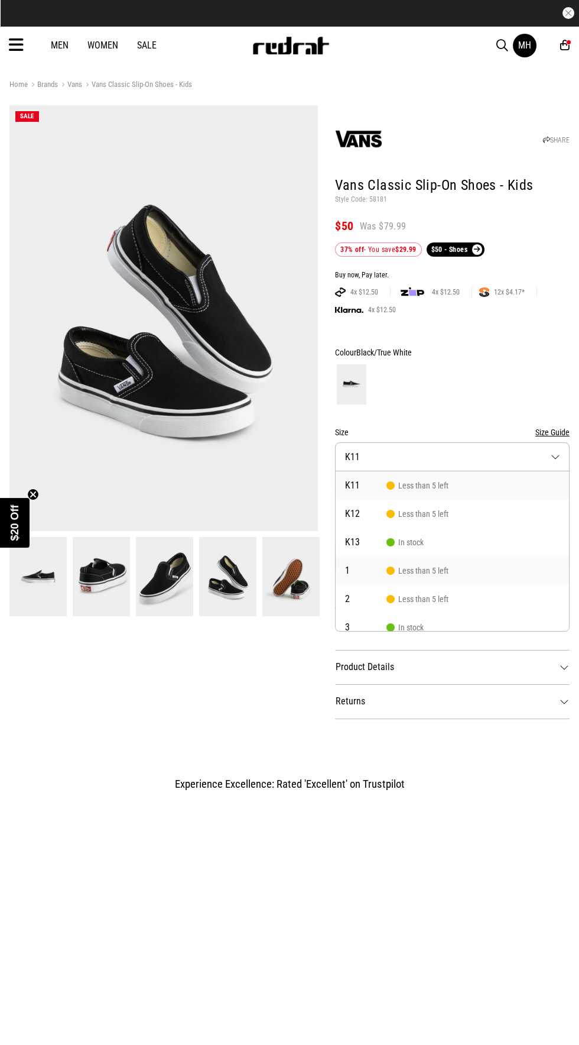
click at [403, 570] on span "Less than 5 left" at bounding box center [418, 570] width 62 height 9
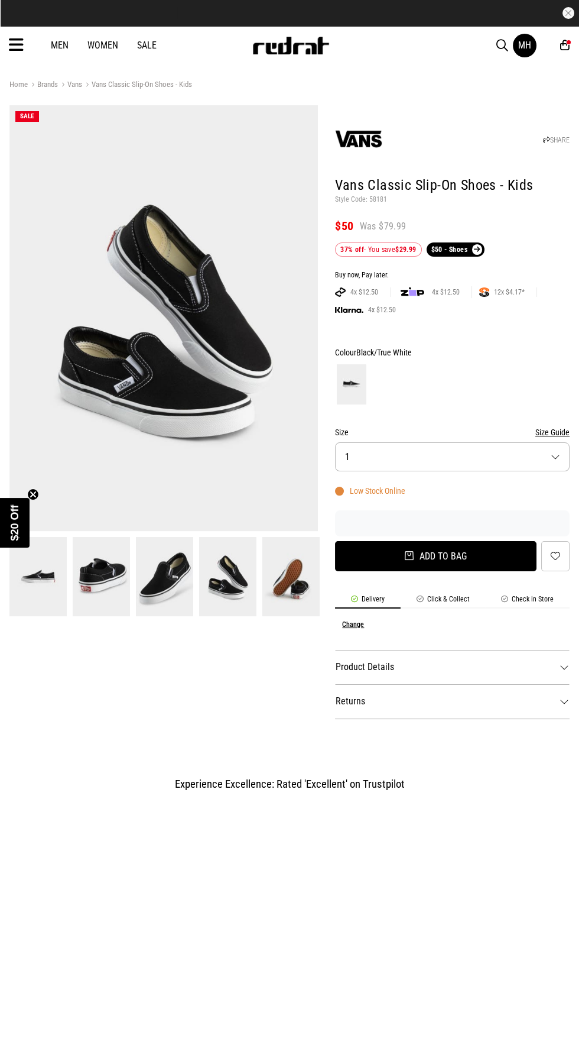
click at [425, 561] on button "Add to bag" at bounding box center [436, 556] width 202 height 30
select select "*"
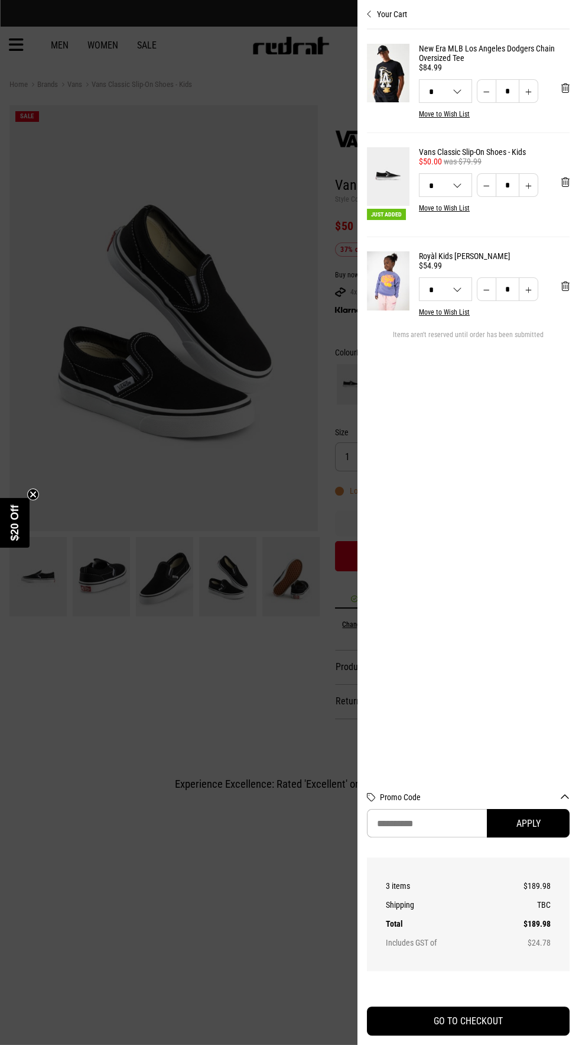
click at [373, 14] on button "Your Cart" at bounding box center [468, 9] width 203 height 19
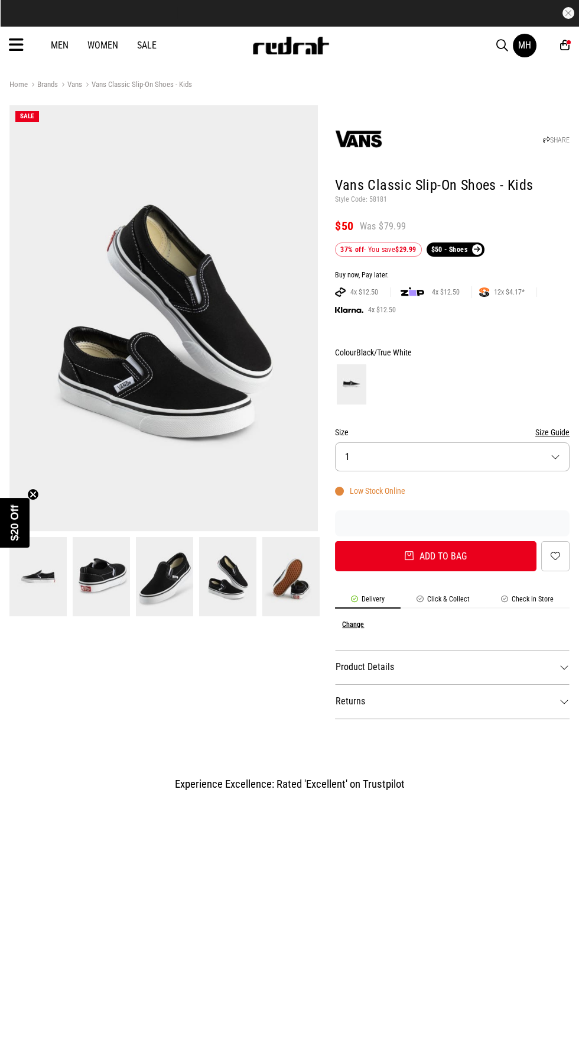
click at [566, 48] on icon at bounding box center [565, 45] width 9 height 12
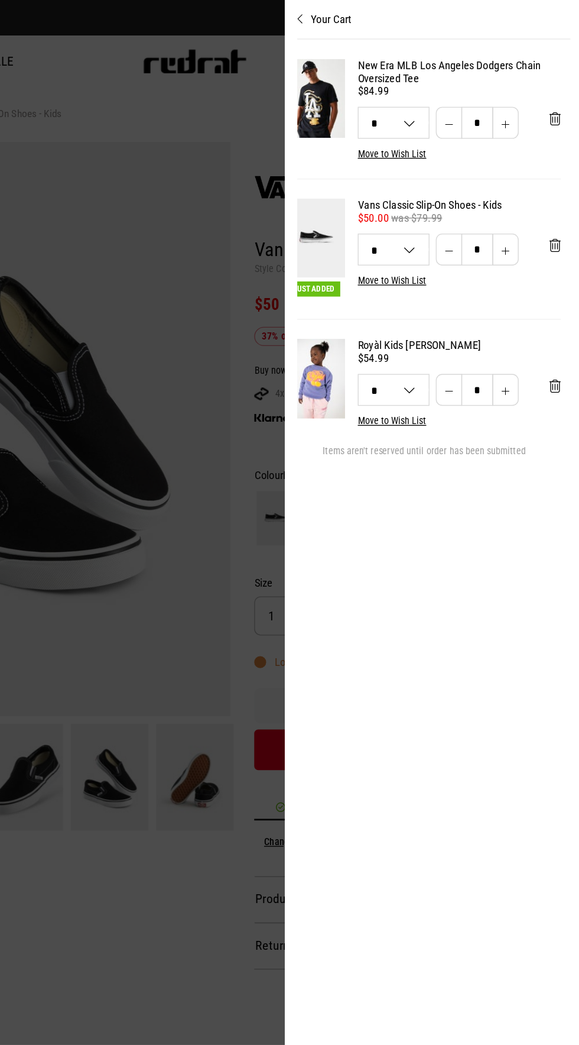
click at [386, 16] on button "Your Cart" at bounding box center [468, 9] width 203 height 19
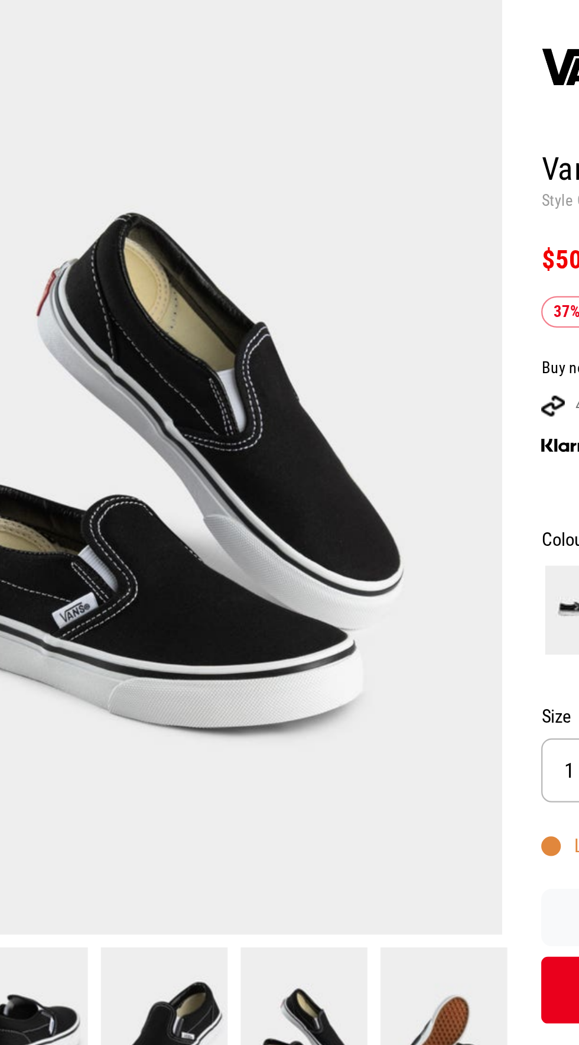
click at [147, 614] on img at bounding box center [164, 576] width 57 height 79
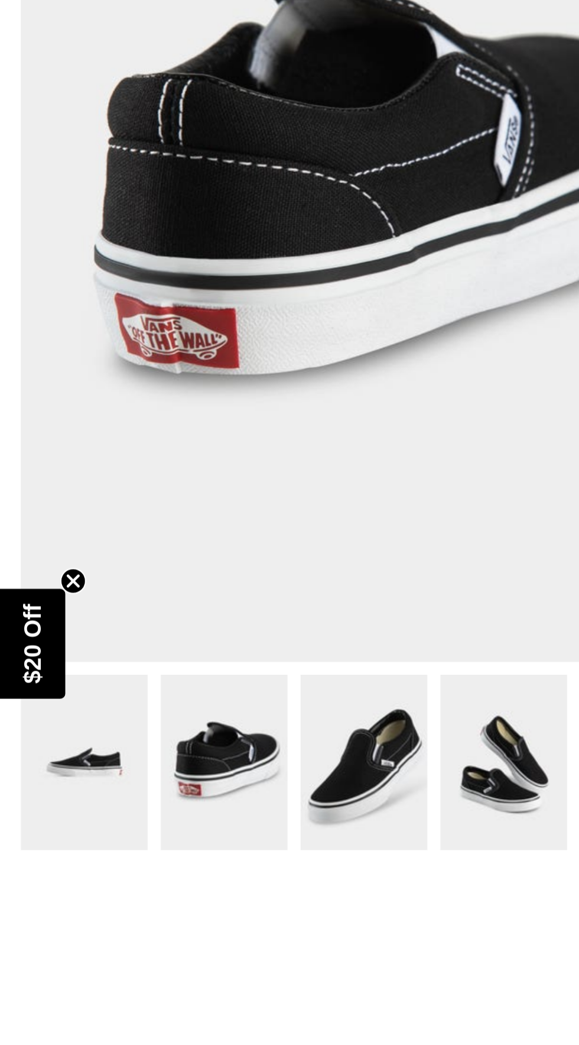
click at [116, 585] on img at bounding box center [101, 576] width 57 height 79
click at [221, 588] on img at bounding box center [227, 576] width 57 height 79
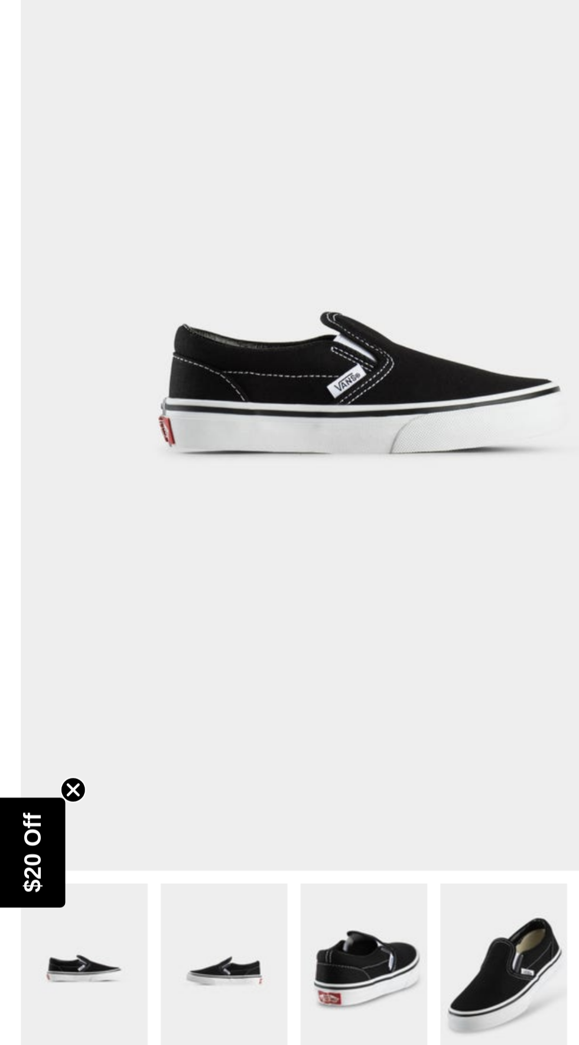
click at [43, 582] on img at bounding box center [37, 576] width 57 height 79
click at [102, 573] on img at bounding box center [101, 576] width 57 height 79
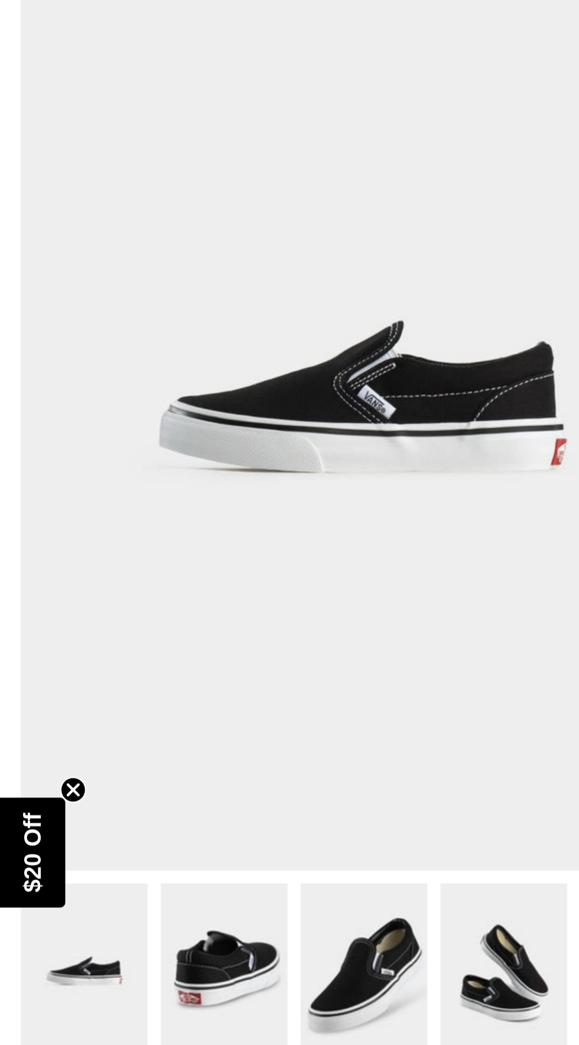
click at [130, 582] on link at bounding box center [101, 576] width 63 height 79
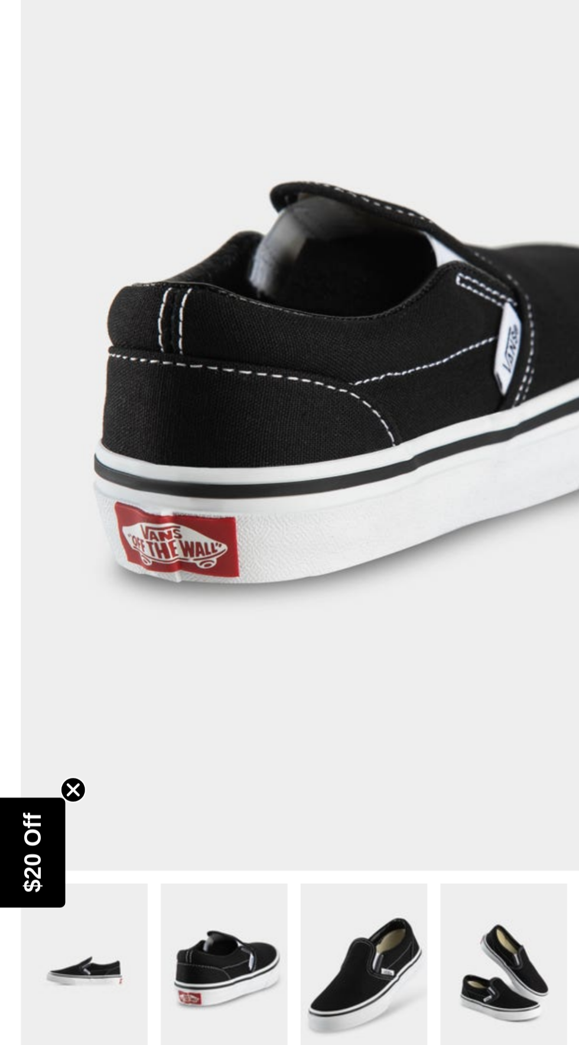
click at [171, 582] on img at bounding box center [164, 576] width 57 height 79
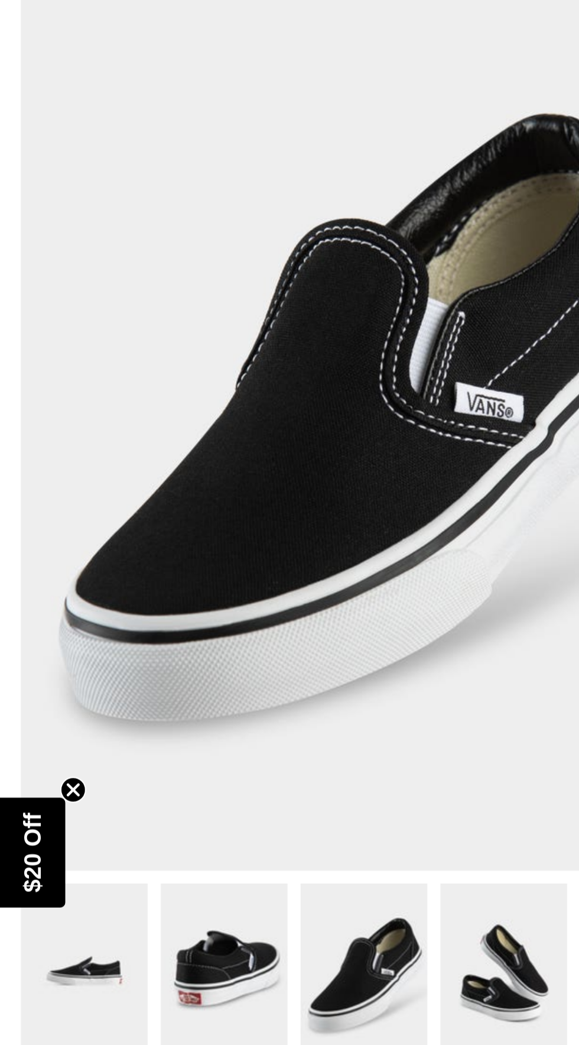
click at [196, 572] on link at bounding box center [164, 576] width 63 height 79
click at [215, 576] on img at bounding box center [227, 576] width 57 height 79
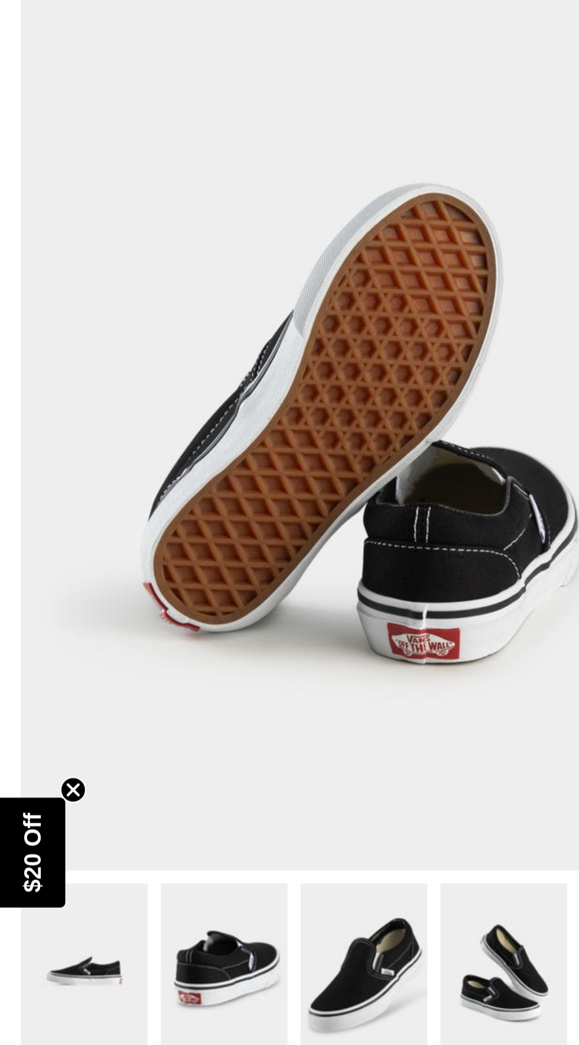
click at [93, 558] on img at bounding box center [101, 576] width 57 height 79
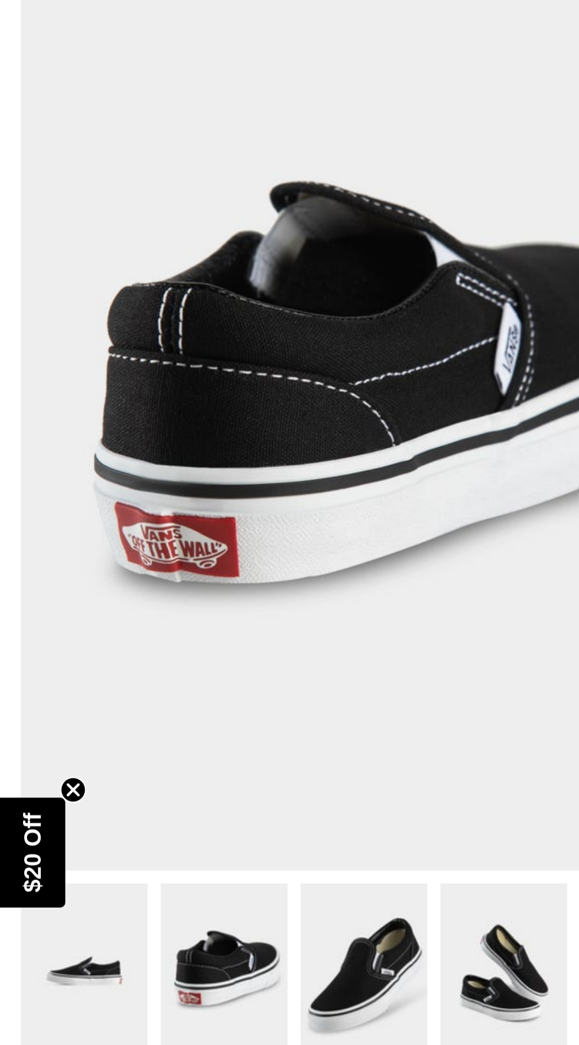
click at [160, 568] on img at bounding box center [164, 576] width 57 height 79
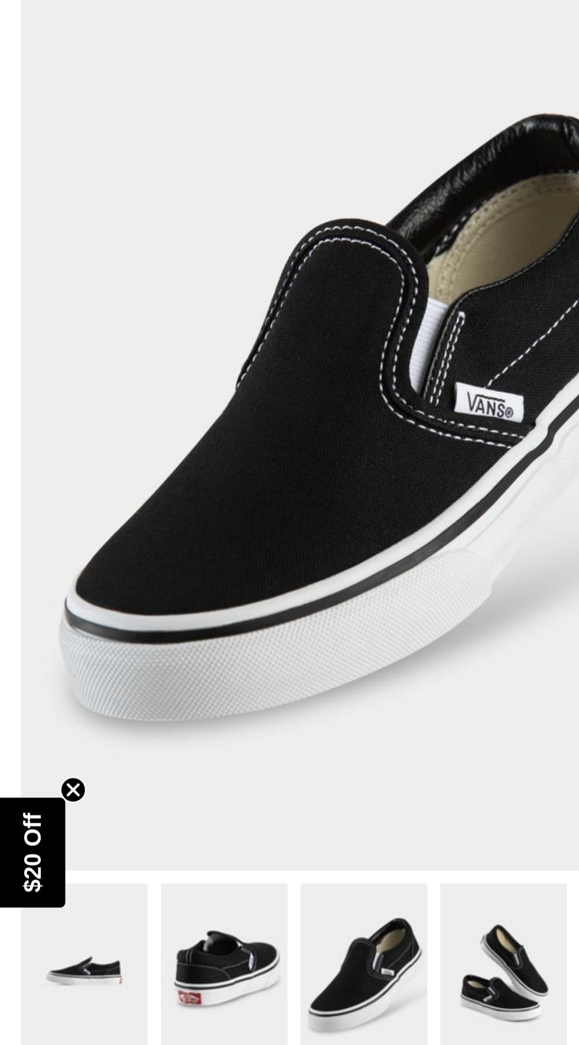
click at [54, 577] on img at bounding box center [37, 576] width 57 height 79
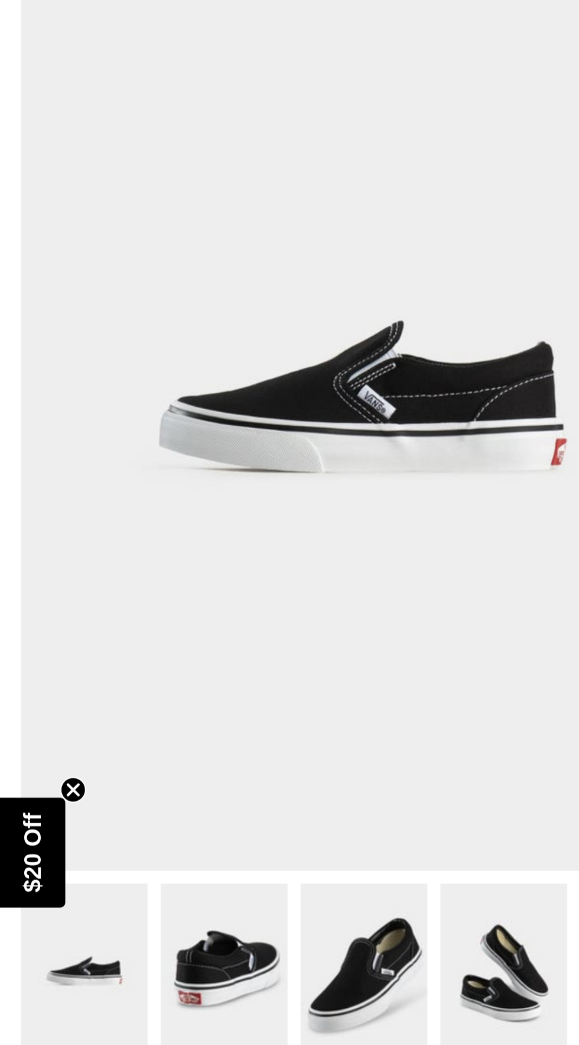
click at [105, 568] on img at bounding box center [101, 576] width 57 height 79
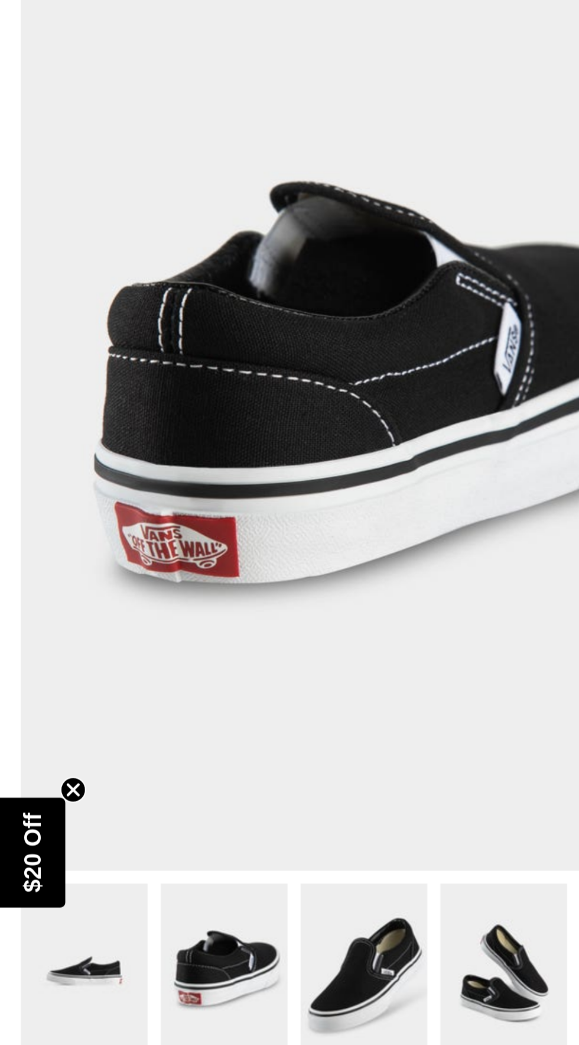
click at [152, 564] on img at bounding box center [164, 576] width 57 height 79
click at [167, 566] on img at bounding box center [164, 576] width 57 height 79
